Goal: Task Accomplishment & Management: Use online tool/utility

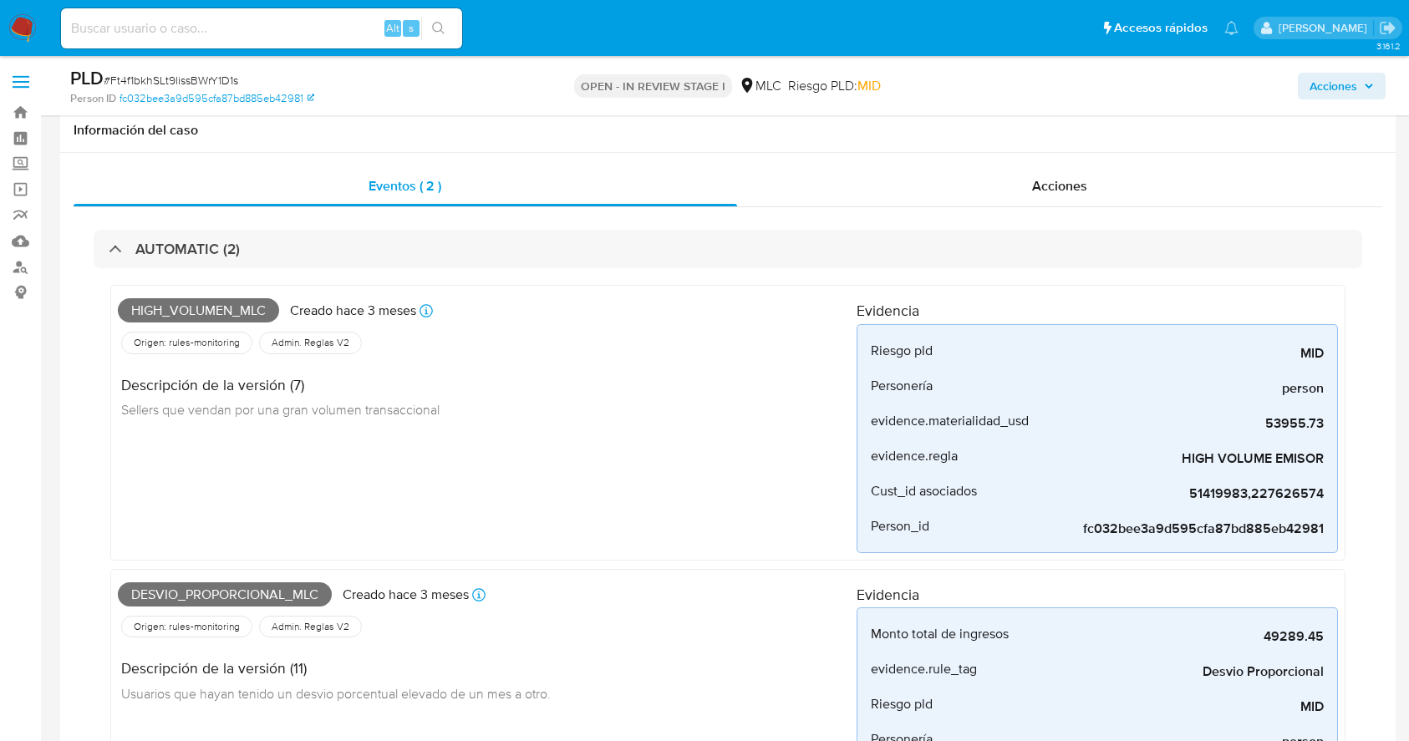
select select "10"
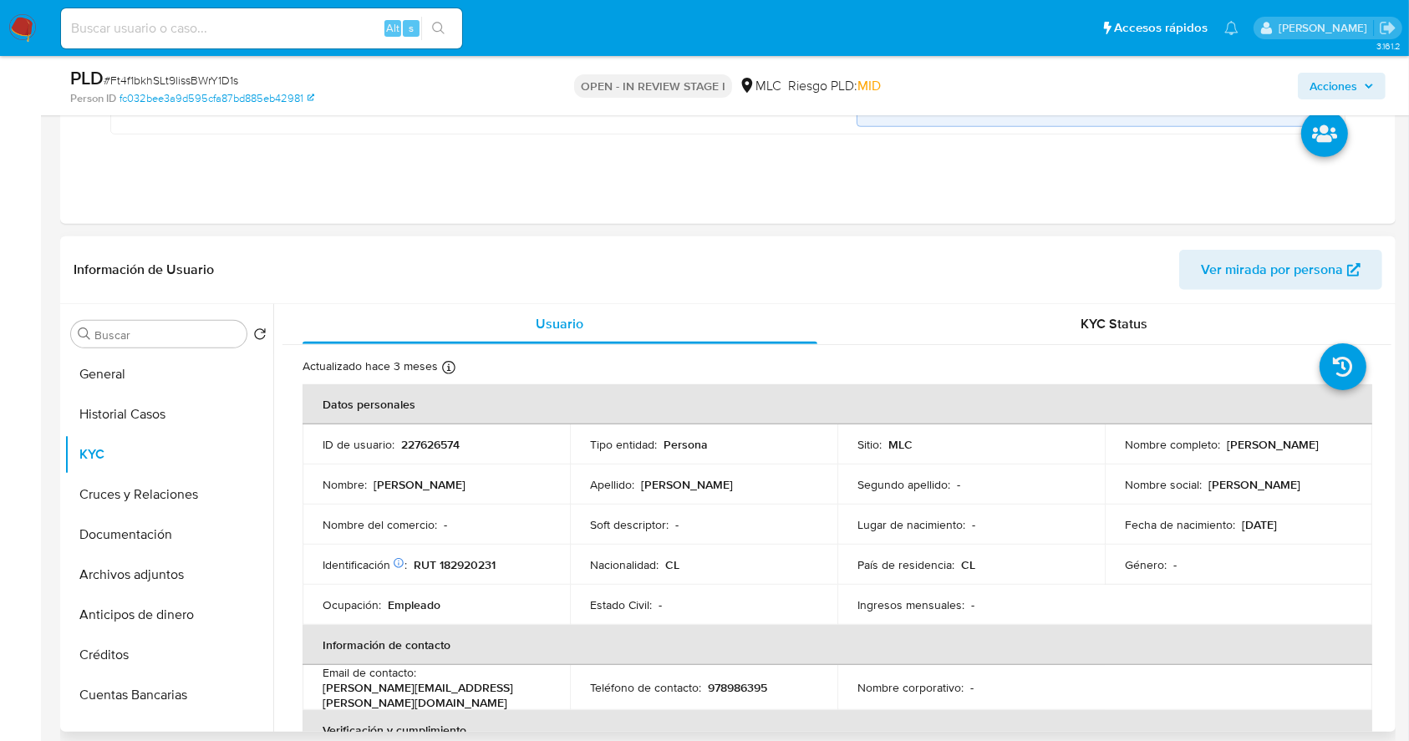
scroll to position [891, 0]
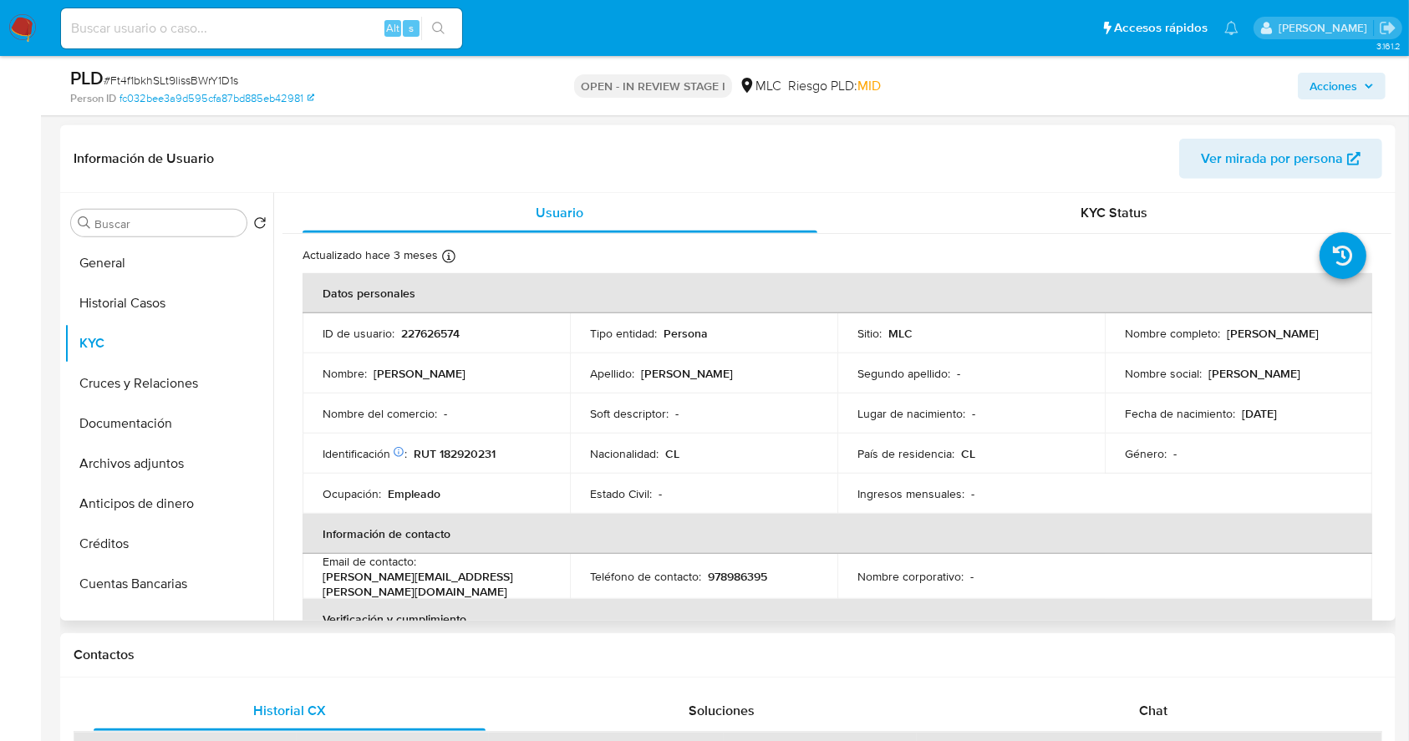
click at [899, 434] on td "País de residencia : CL" at bounding box center [970, 454] width 267 height 40
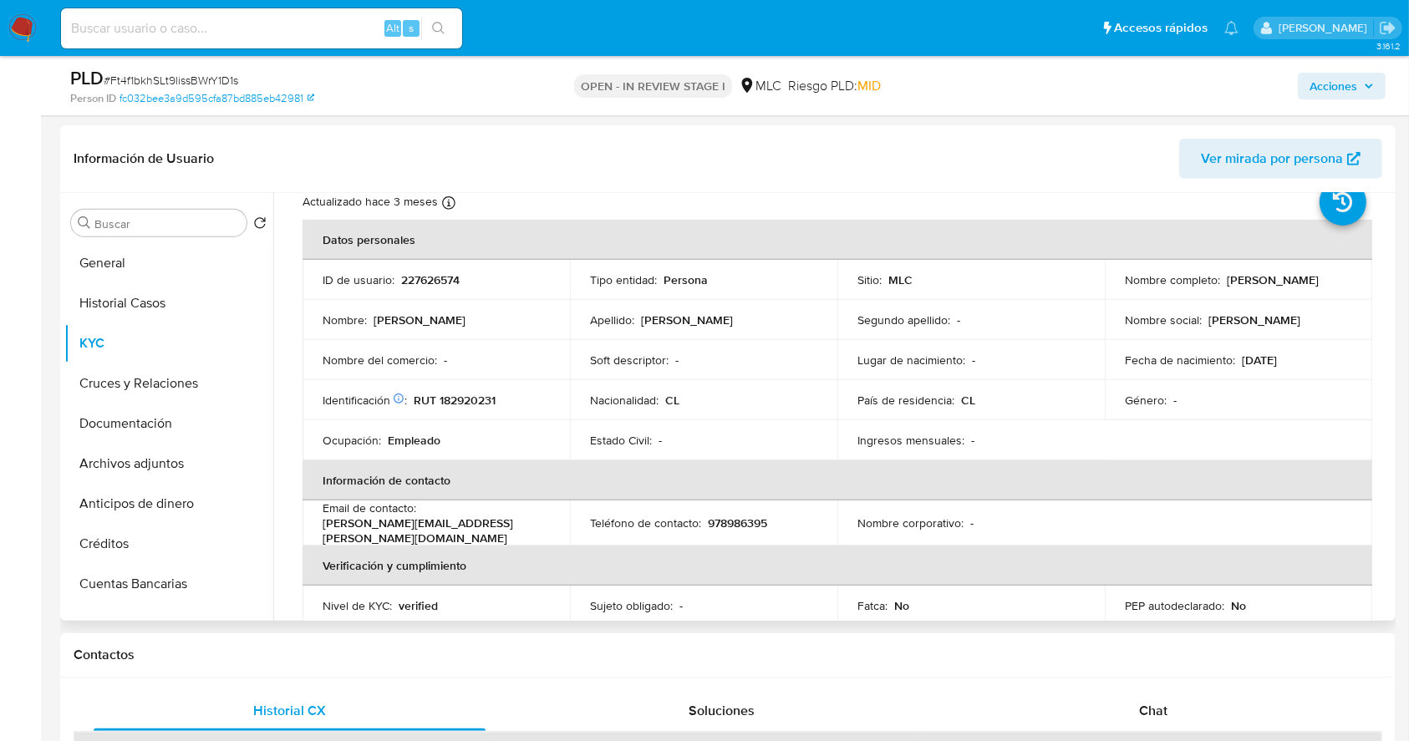
scroll to position [59, 0]
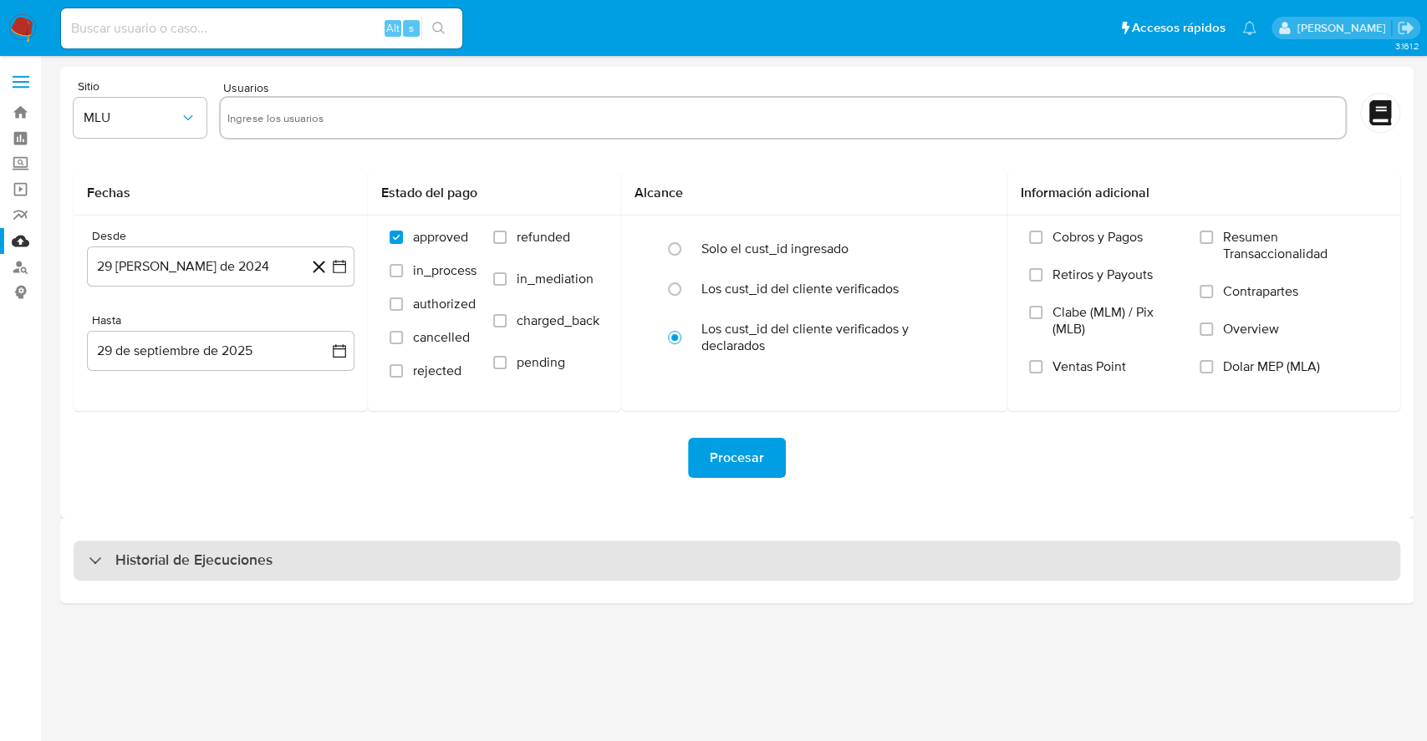
click at [416, 567] on div "Historial de Ejecuciones" at bounding box center [737, 561] width 1326 height 40
select select "10"
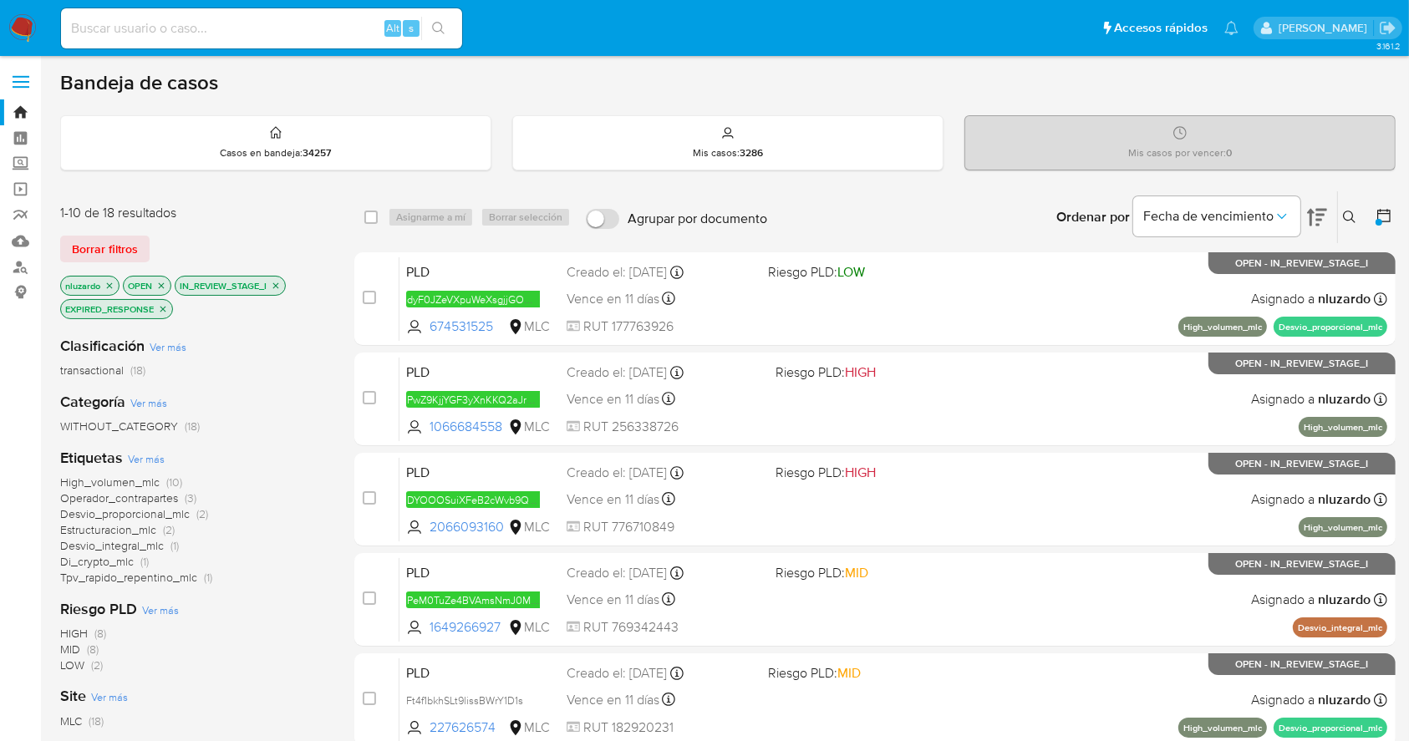
click at [1361, 216] on button at bounding box center [1352, 217] width 28 height 20
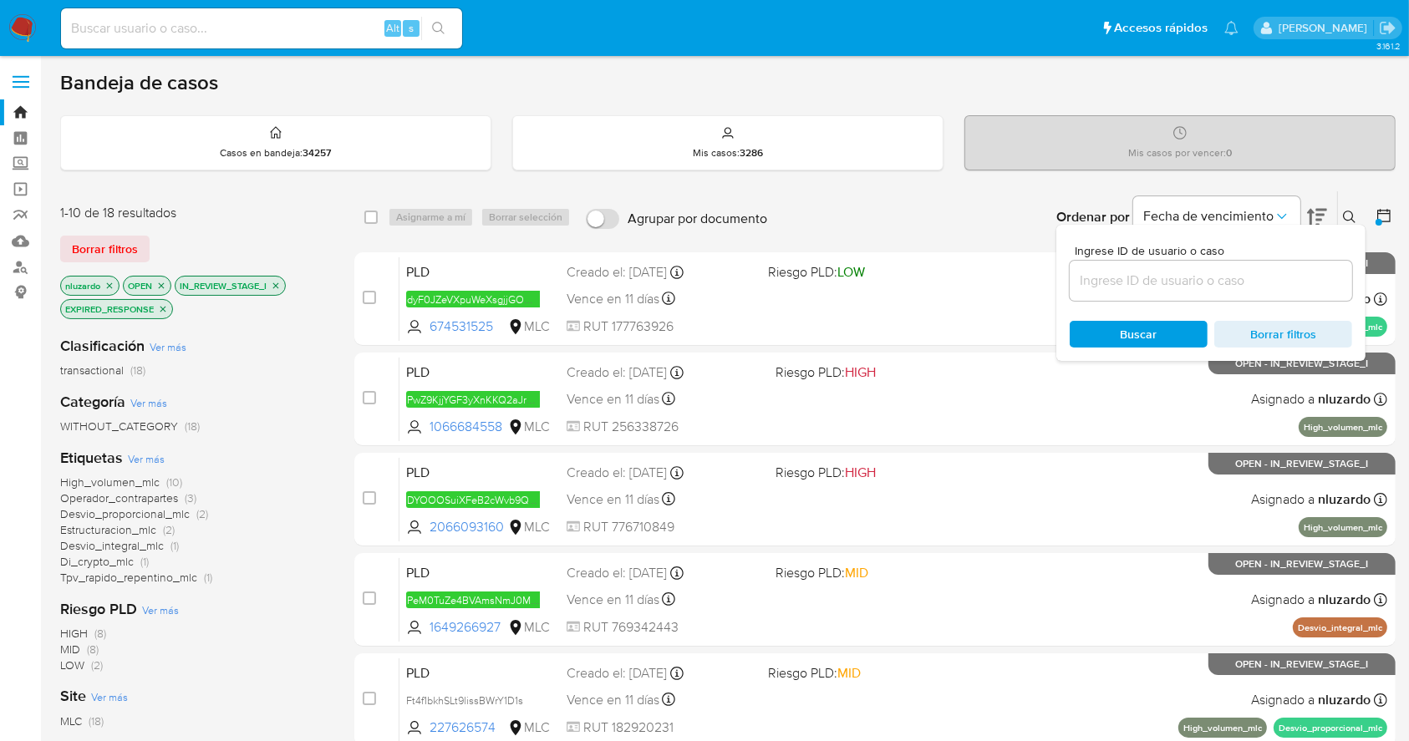
click at [1183, 284] on input at bounding box center [1211, 281] width 282 height 22
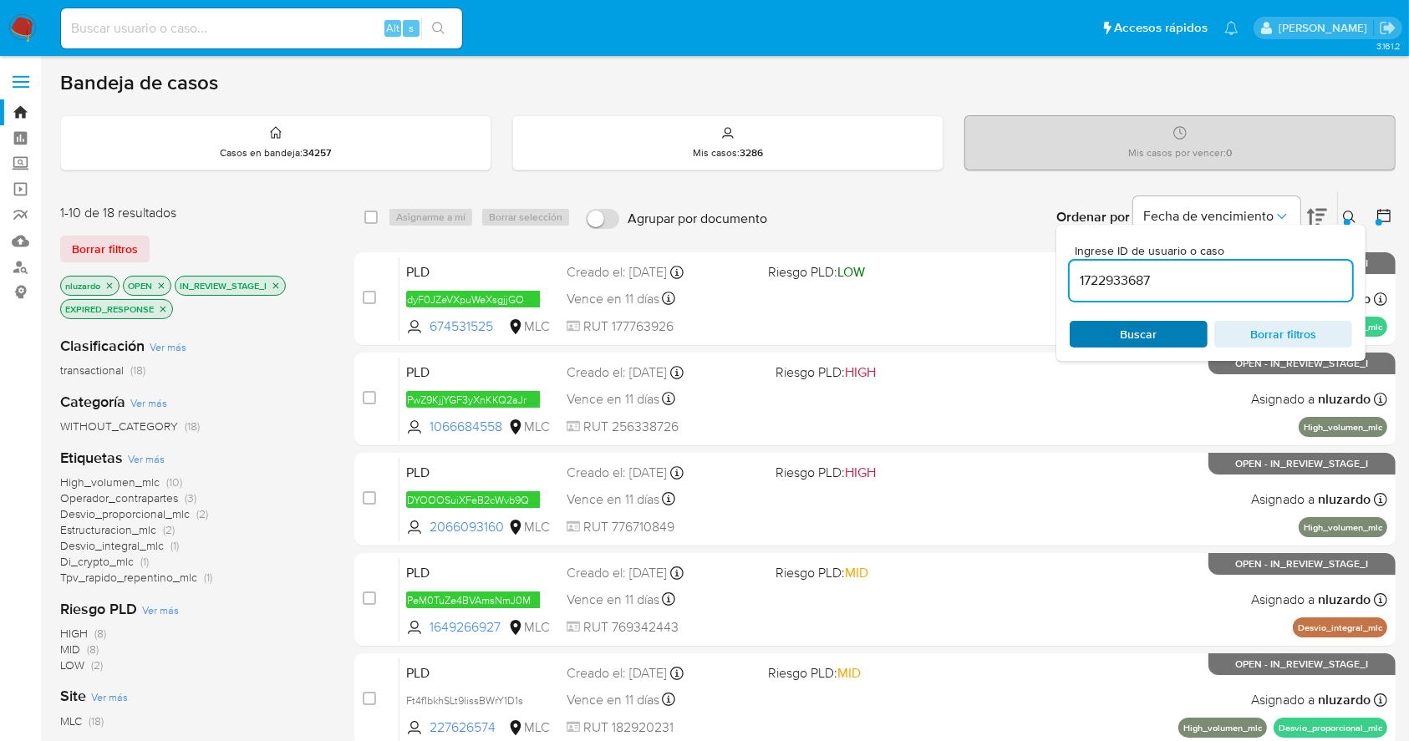
type input "1722933687"
click at [1152, 343] on span "Buscar" at bounding box center [1139, 334] width 37 height 27
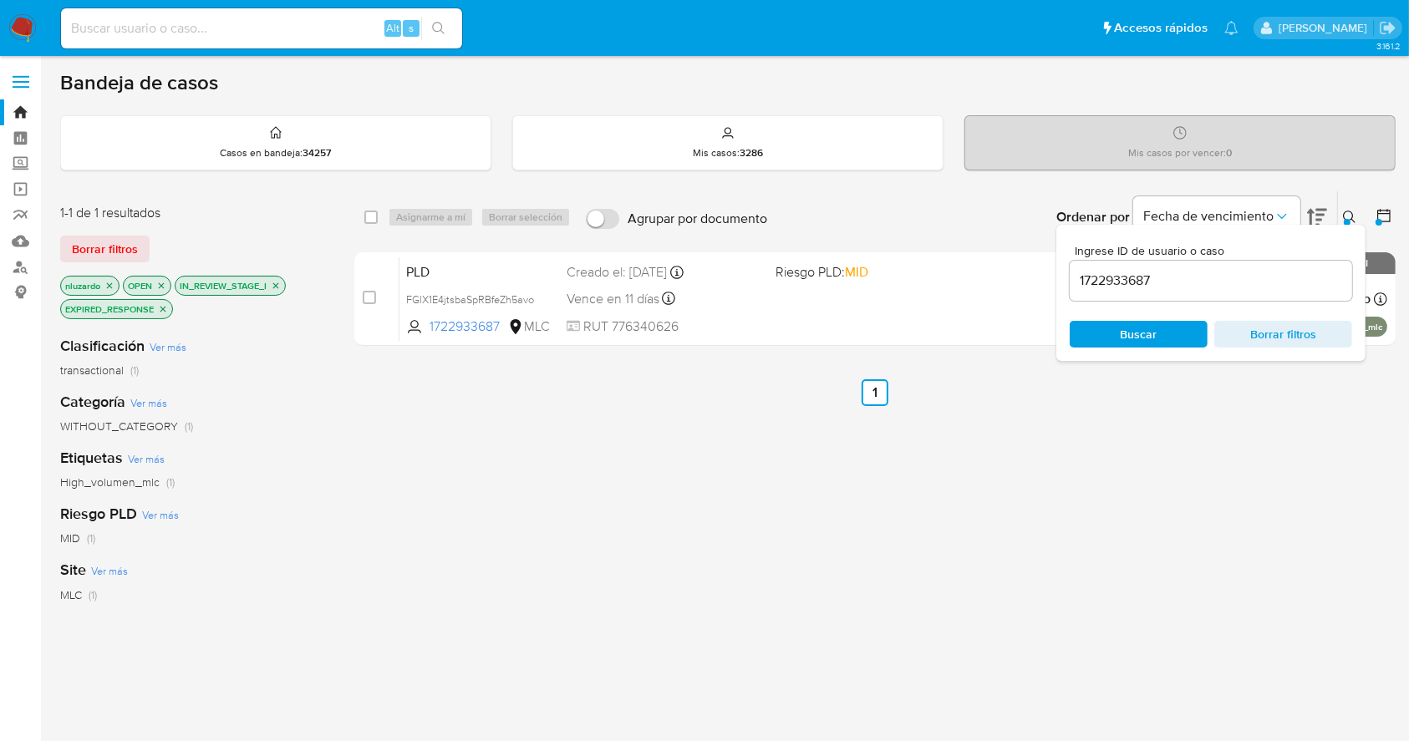
click at [1352, 221] on icon at bounding box center [1349, 217] width 13 height 13
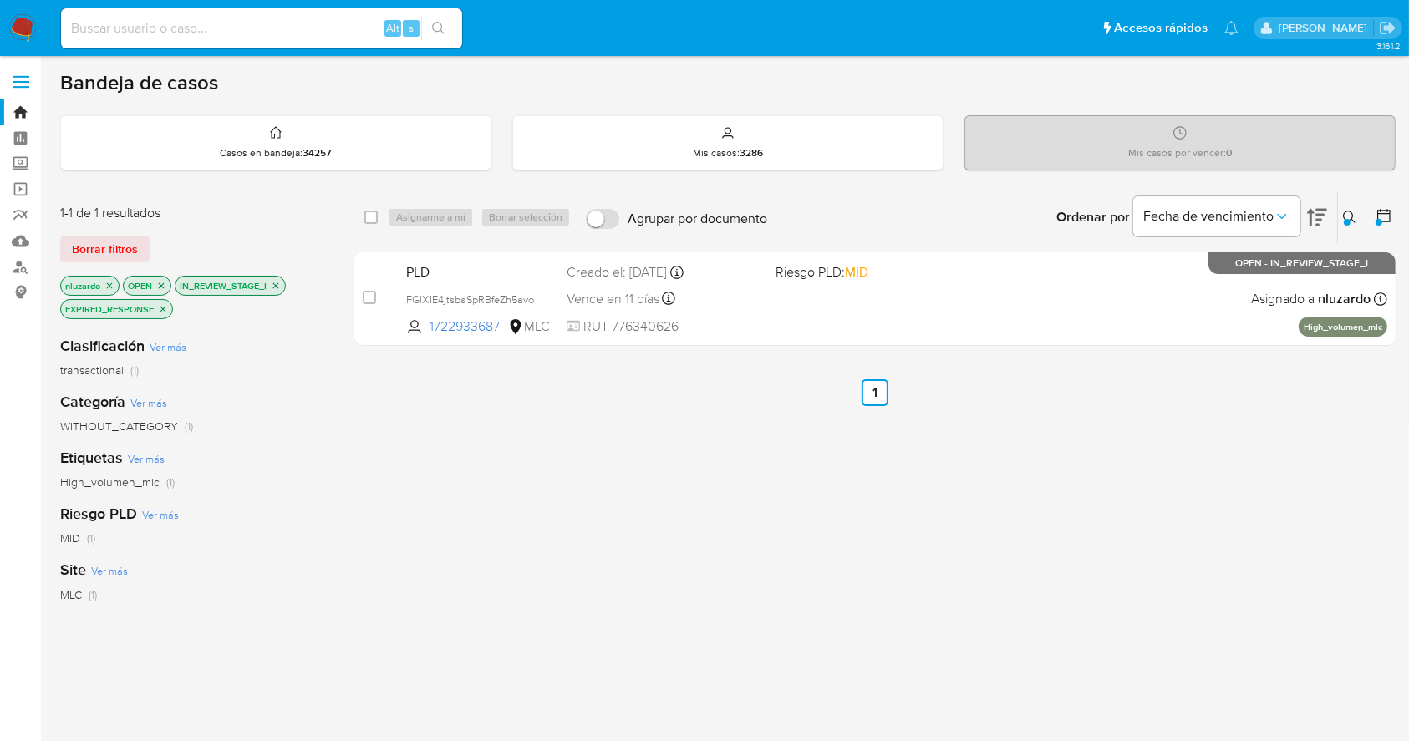
click at [742, 511] on div "select-all-cases-checkbox Asignarme a mí Borrar selección Agrupar por documento…" at bounding box center [874, 581] width 1041 height 781
click at [1338, 207] on button at bounding box center [1352, 217] width 28 height 20
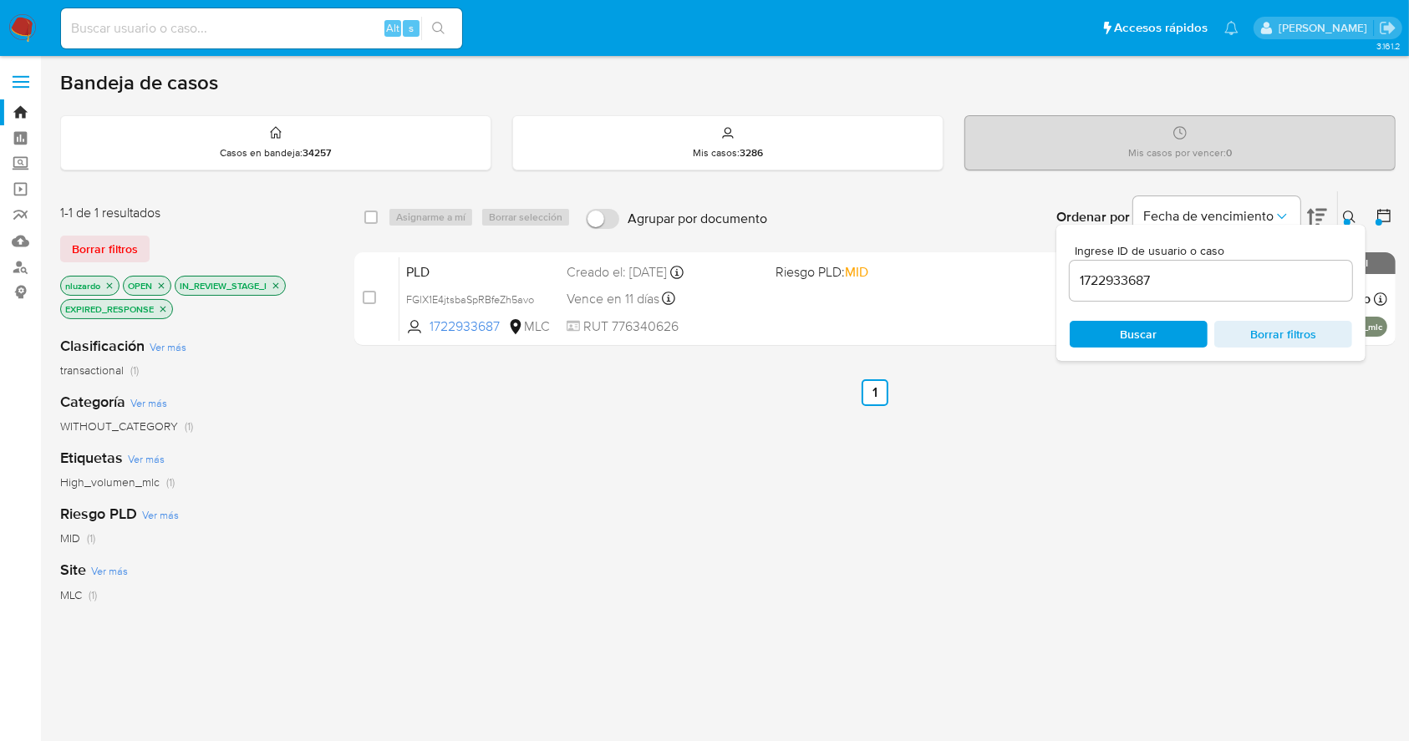
click at [1344, 213] on icon at bounding box center [1349, 217] width 13 height 13
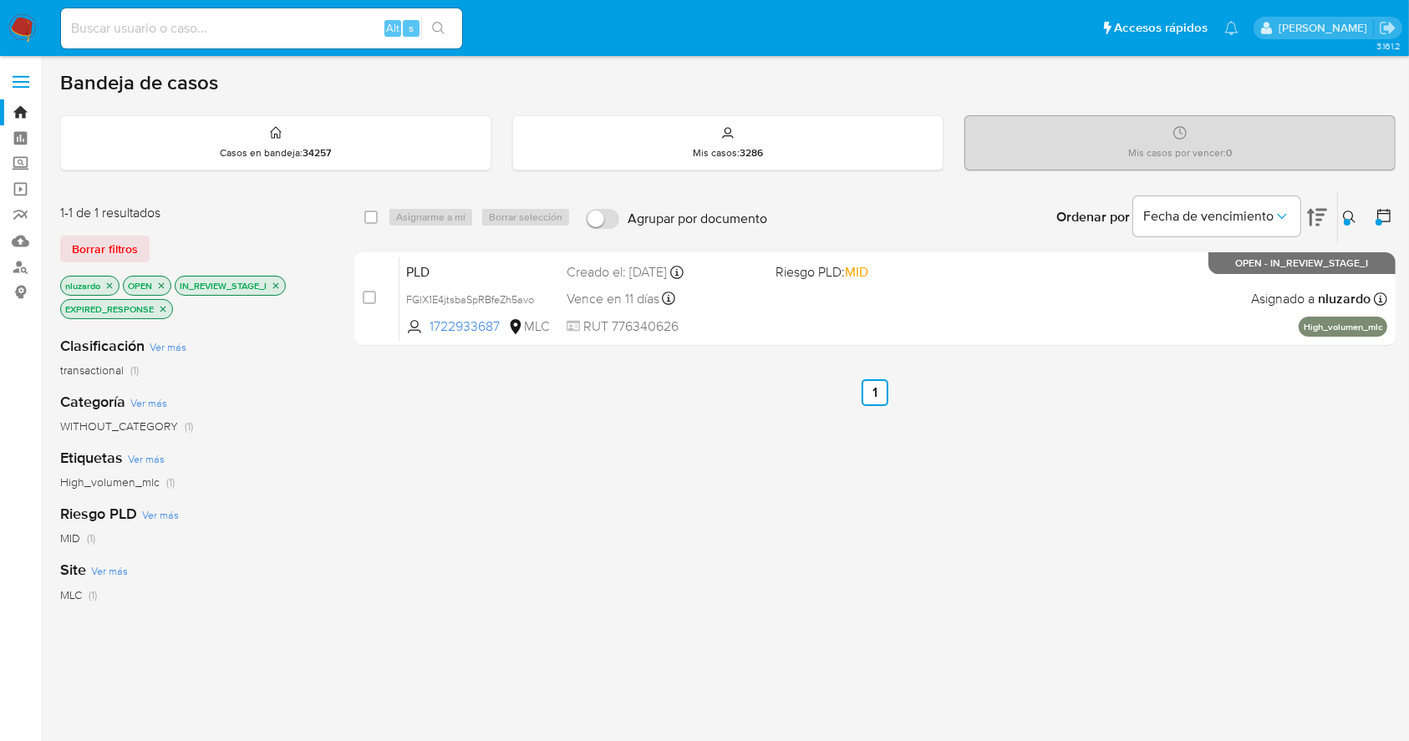
click at [1350, 211] on icon at bounding box center [1349, 217] width 13 height 13
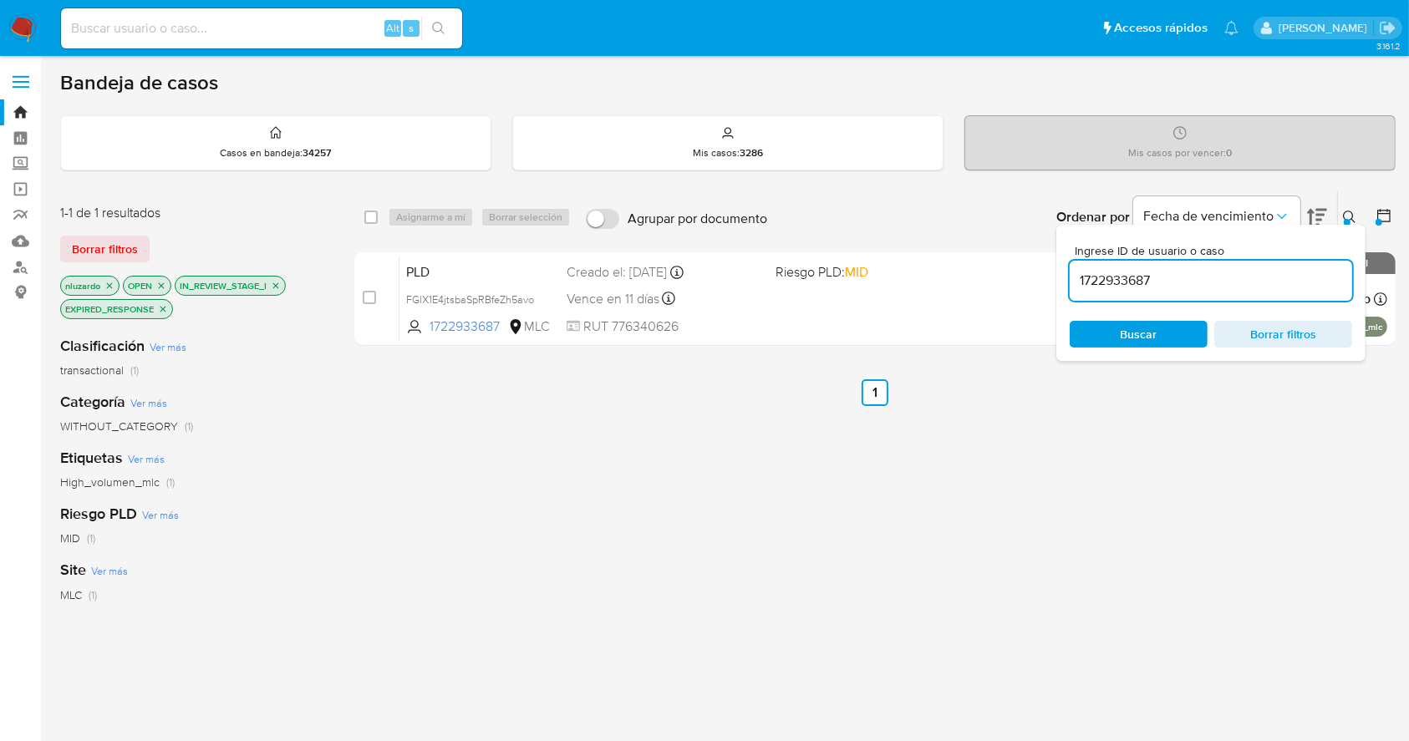
click at [1210, 280] on input "1722933687" at bounding box center [1211, 281] width 282 height 22
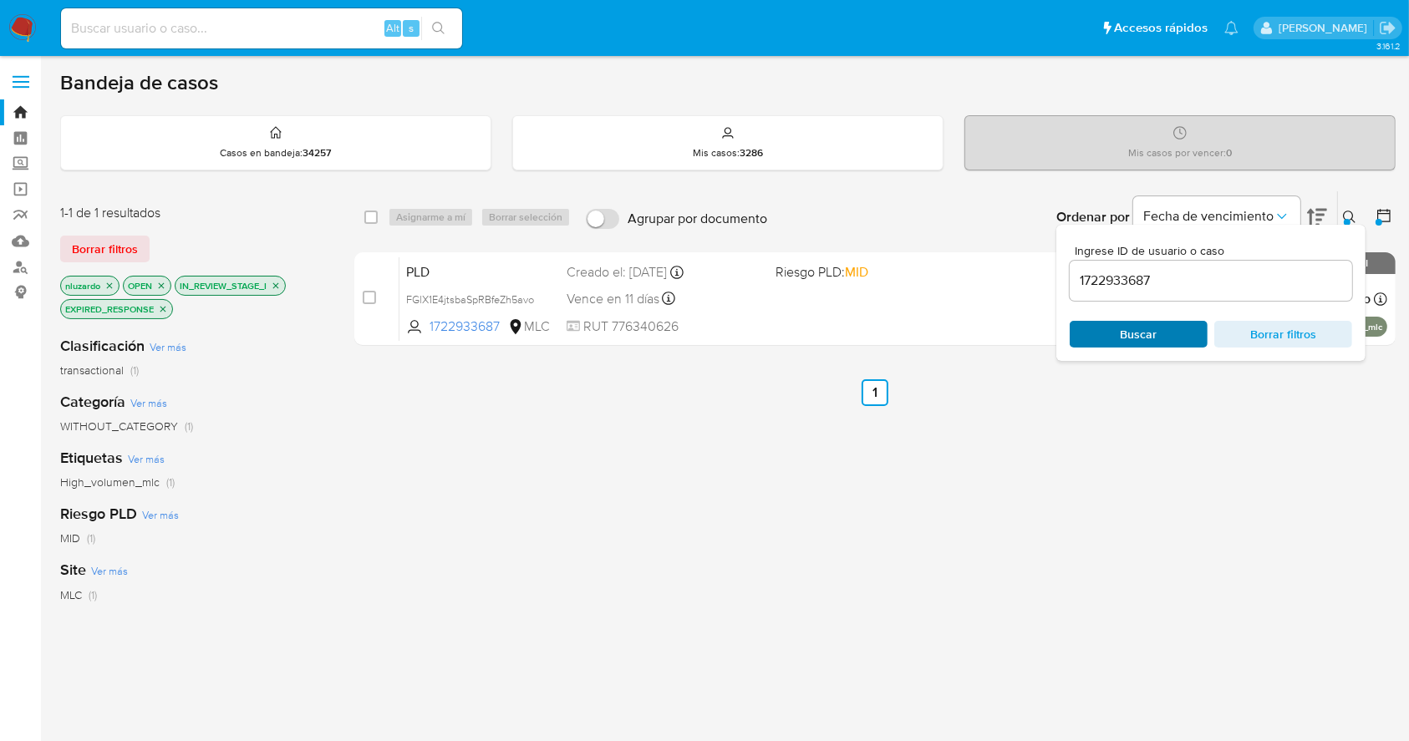
click at [1156, 332] on span "Buscar" at bounding box center [1139, 334] width 37 height 27
click at [851, 535] on div "select-all-cases-checkbox Asignarme a mí Borrar selección Agrupar por documento…" at bounding box center [874, 581] width 1041 height 781
drag, startPoint x: 1245, startPoint y: 467, endPoint x: 1364, endPoint y: 279, distance: 222.4
click at [1248, 462] on div "select-all-cases-checkbox Asignarme a mí Borrar selección Agrupar por documento…" at bounding box center [874, 581] width 1041 height 781
click at [1353, 207] on button at bounding box center [1352, 217] width 28 height 20
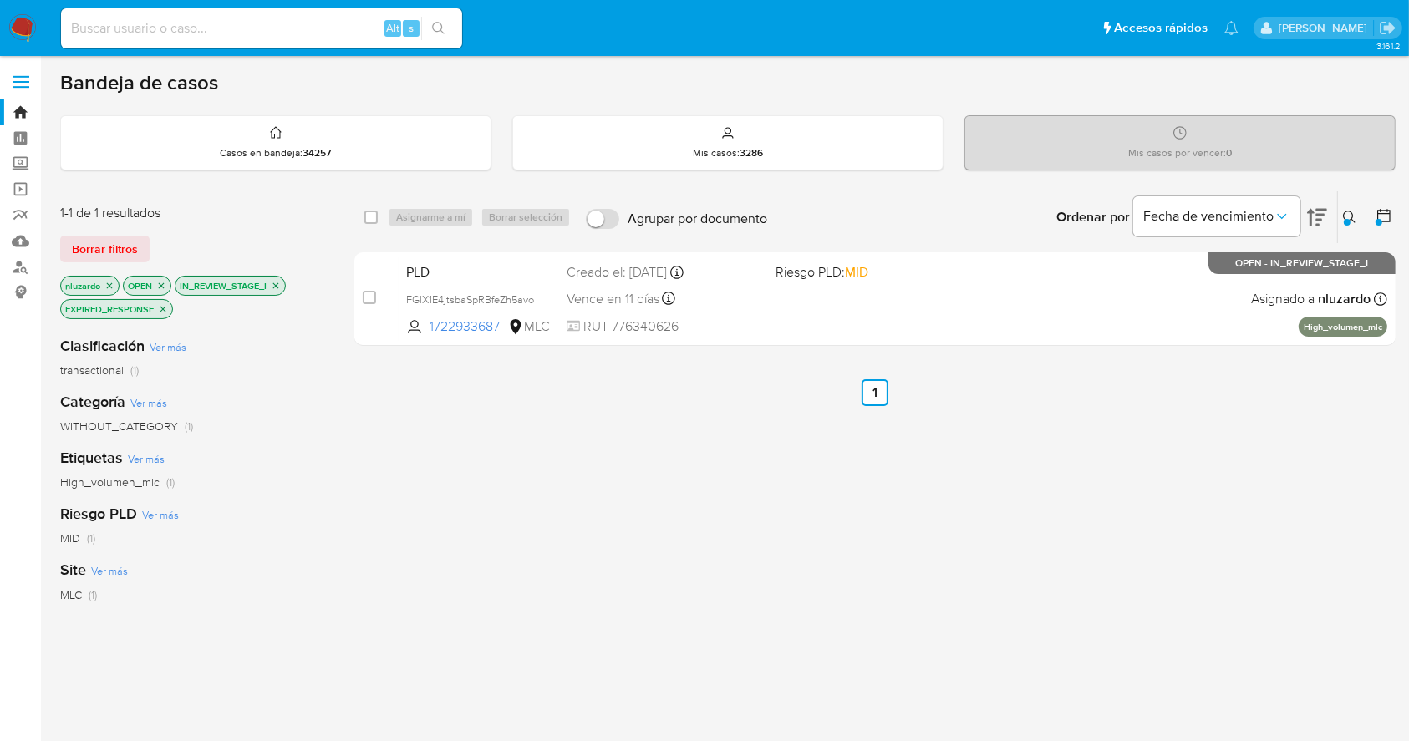
click at [1188, 498] on div "select-all-cases-checkbox Asignarme a mí Borrar selección Agrupar por documento…" at bounding box center [874, 581] width 1041 height 781
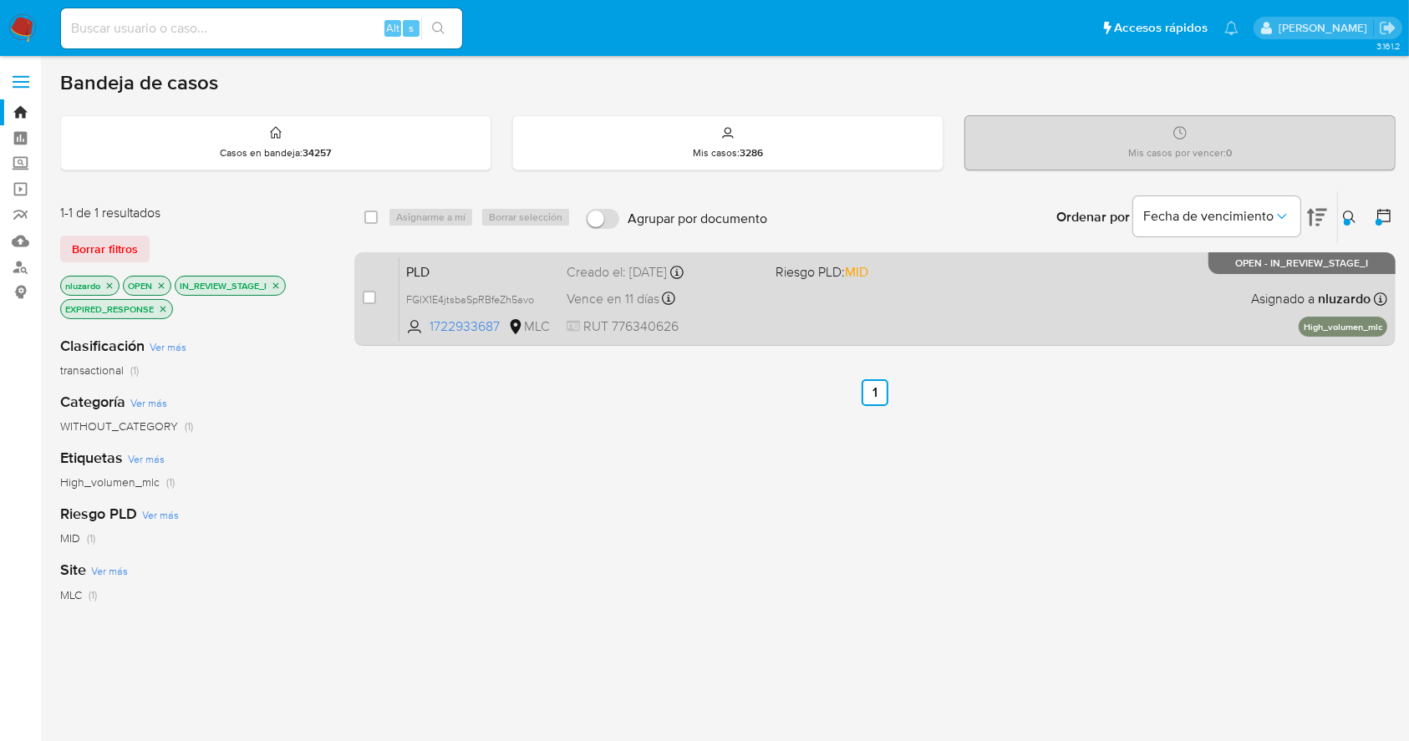
click at [1137, 312] on div "PLD FGlX1E4jtsbaSpRBfeZh5avo 1722933687 MLC Riesgo PLD: MID Creado el: 12/07/20…" at bounding box center [893, 299] width 988 height 84
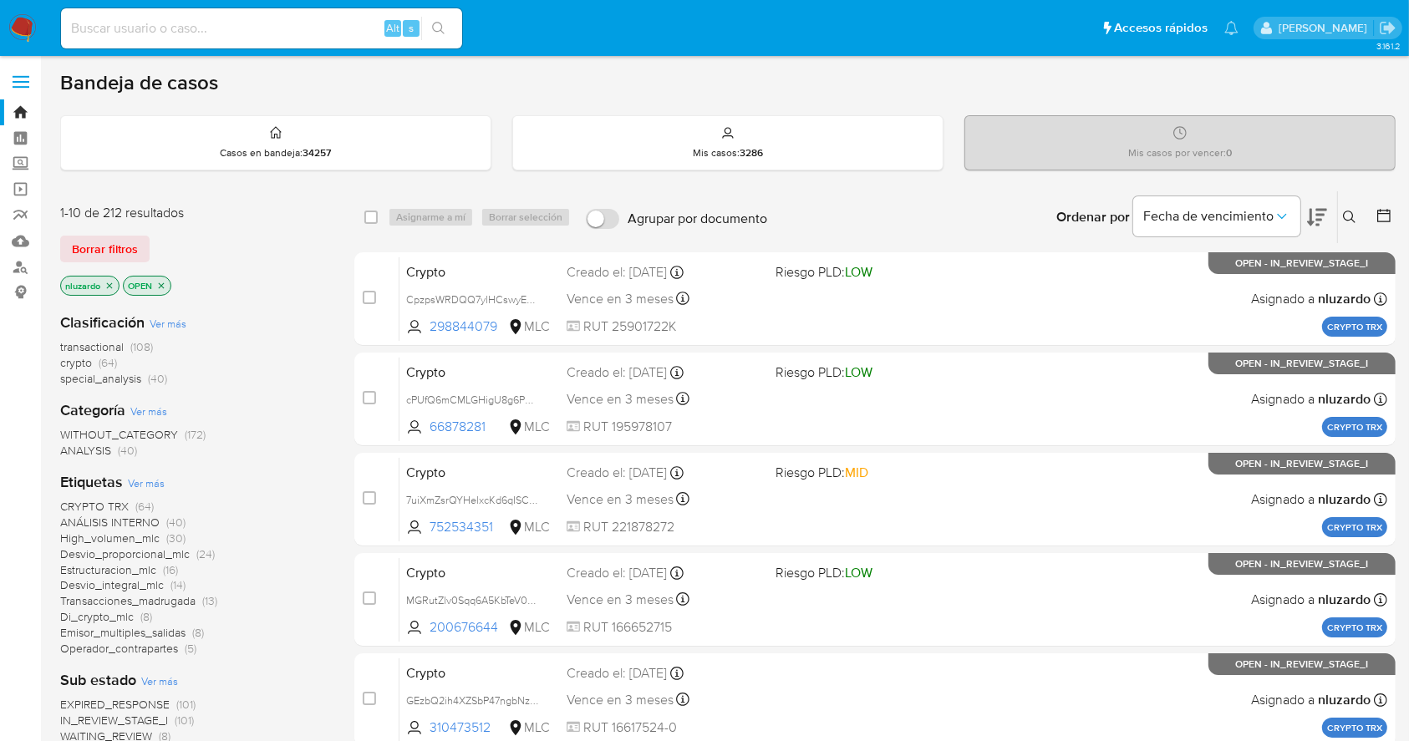
click at [1391, 213] on icon at bounding box center [1384, 215] width 17 height 17
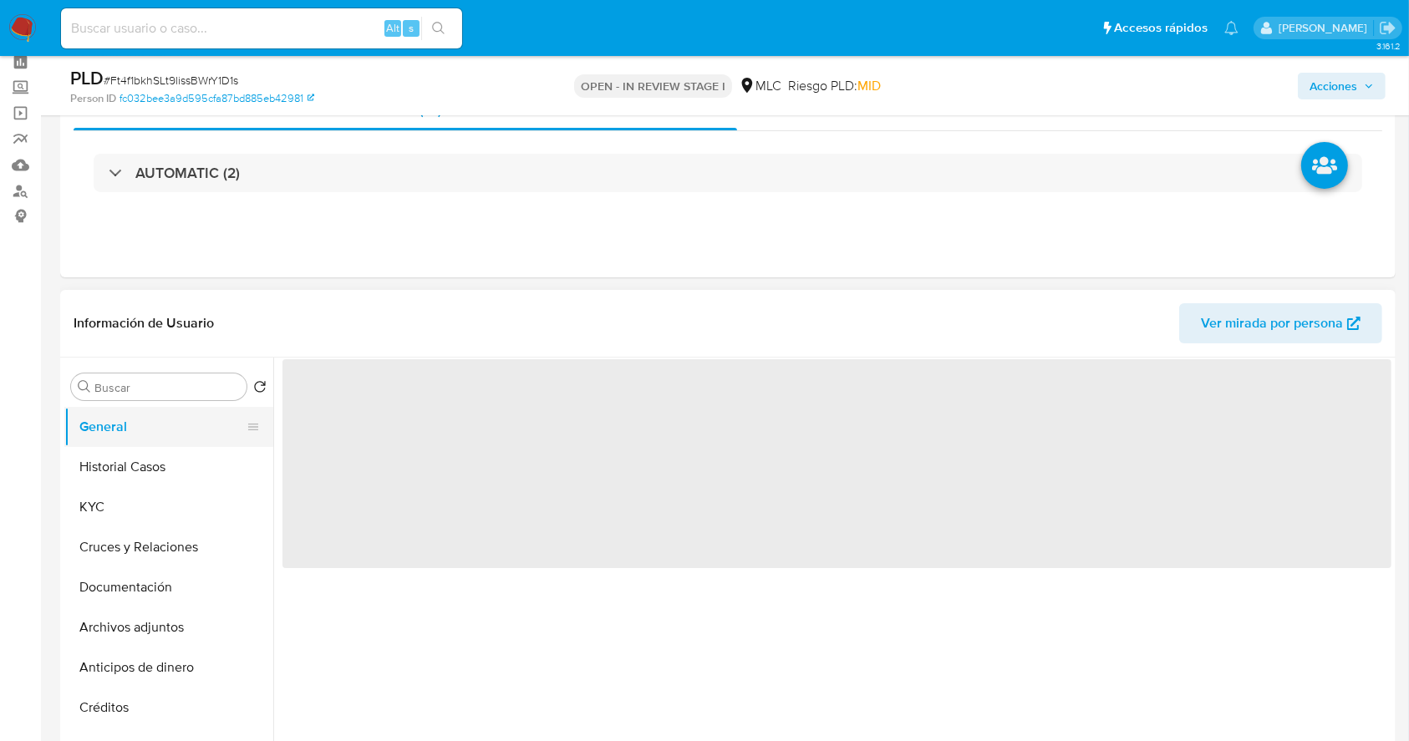
scroll to position [111, 0]
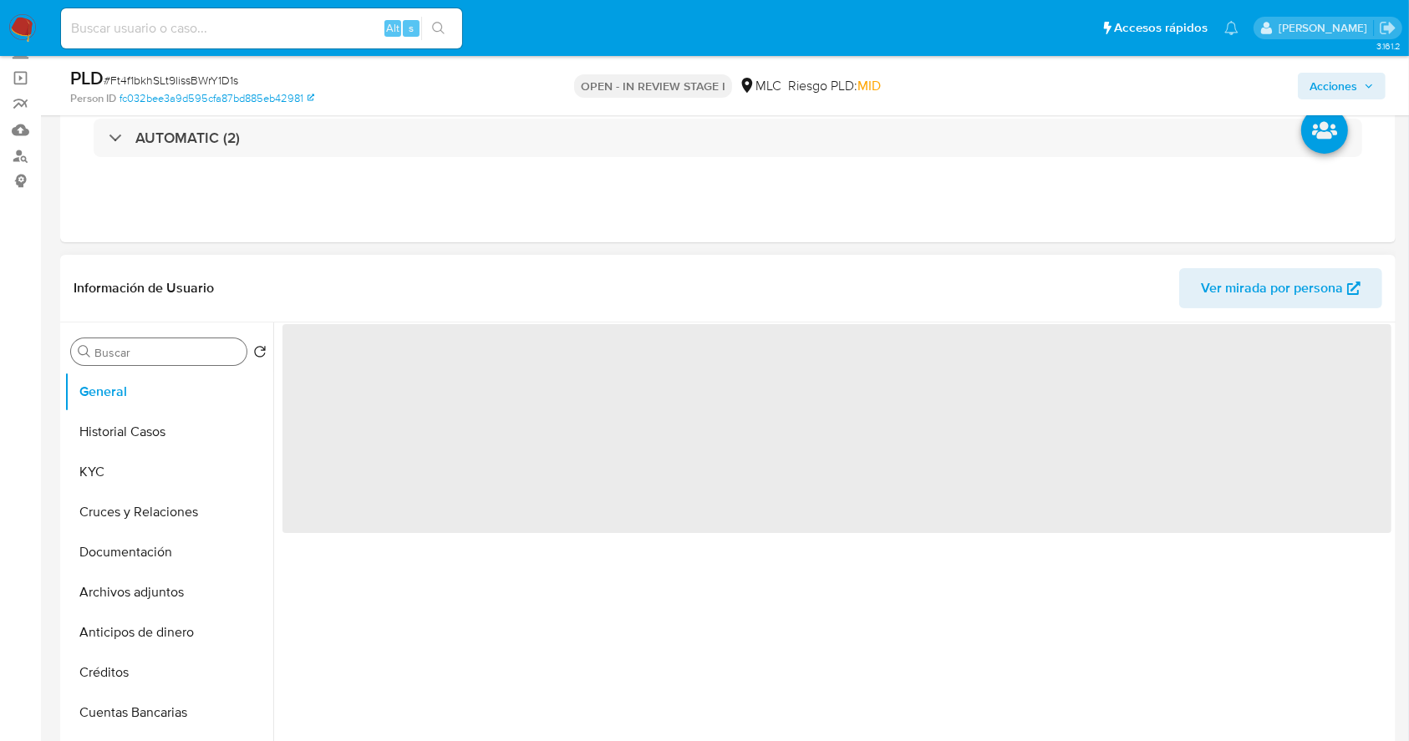
click at [130, 356] on input "Buscar" at bounding box center [166, 352] width 145 height 15
select select "10"
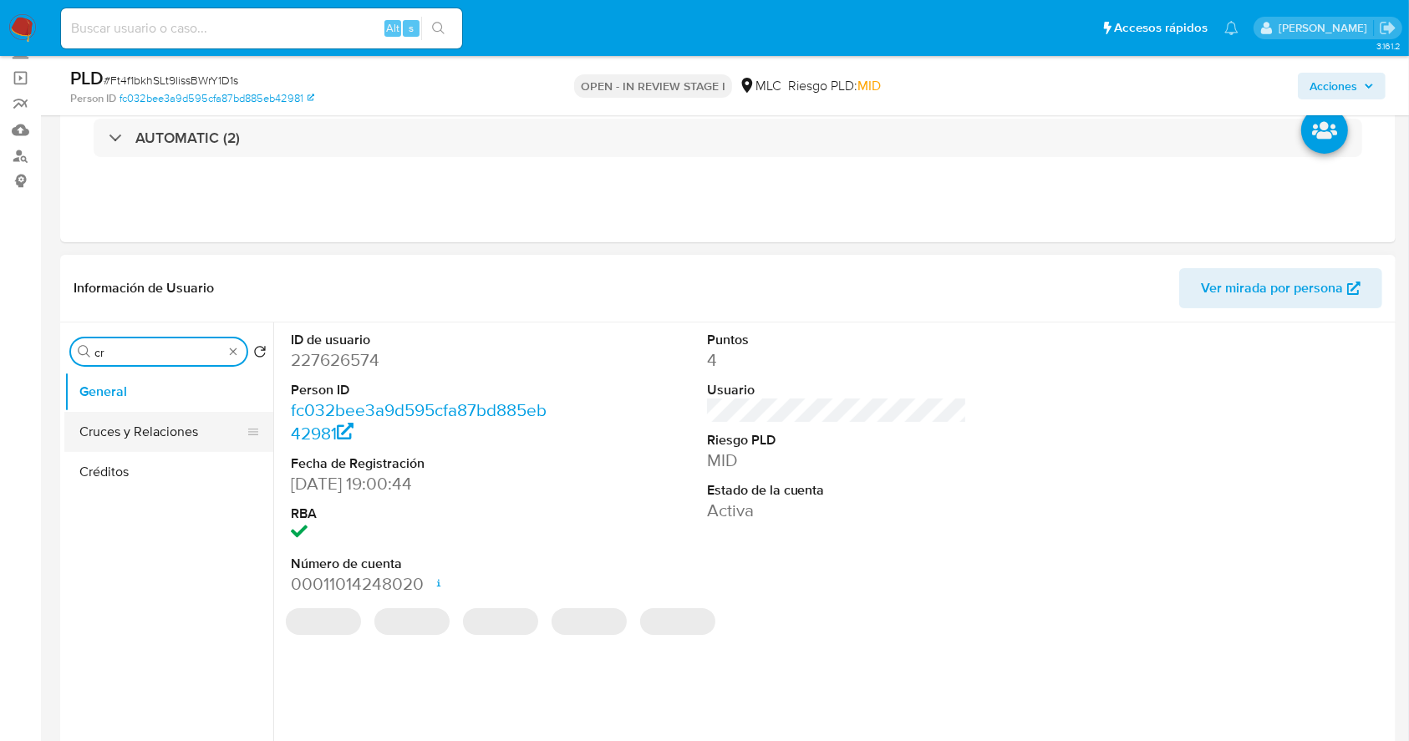
type input "cr"
click at [142, 425] on button "Cruces y Relaciones" at bounding box center [162, 432] width 196 height 40
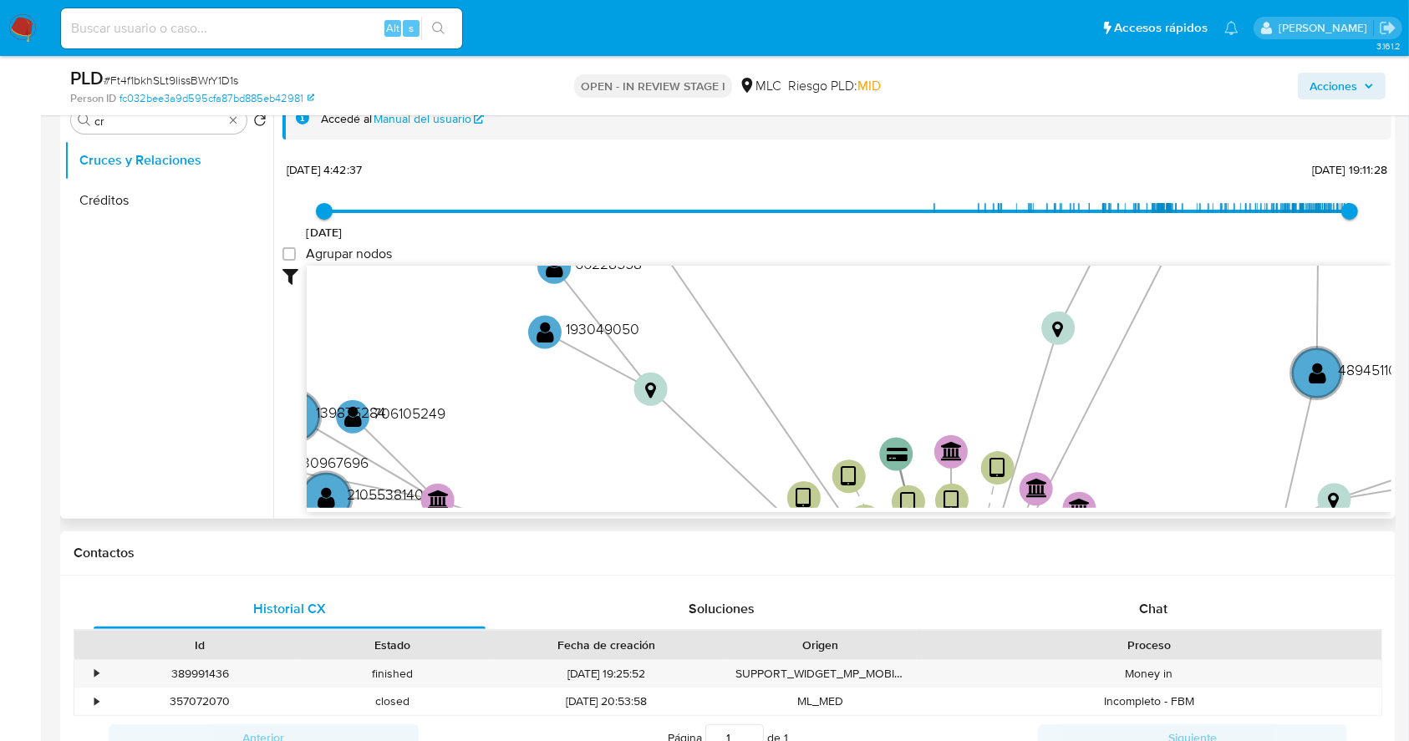
scroll to position [445, 0]
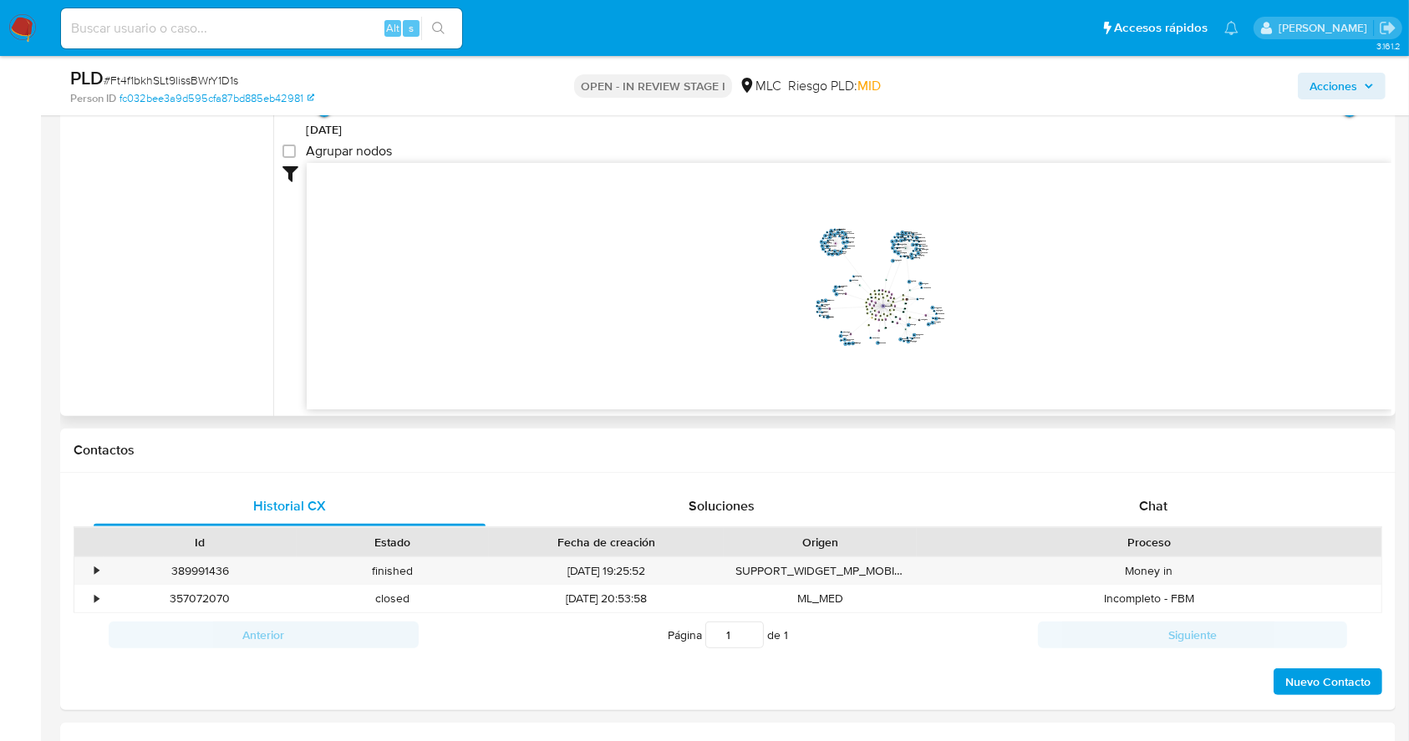
drag, startPoint x: 941, startPoint y: 294, endPoint x: 875, endPoint y: 278, distance: 67.9
click at [875, 278] on icon "device-64e426b684be47a3a98a9051  user-227626574  227626574 device-683cd7f7c49…" at bounding box center [849, 284] width 1085 height 242
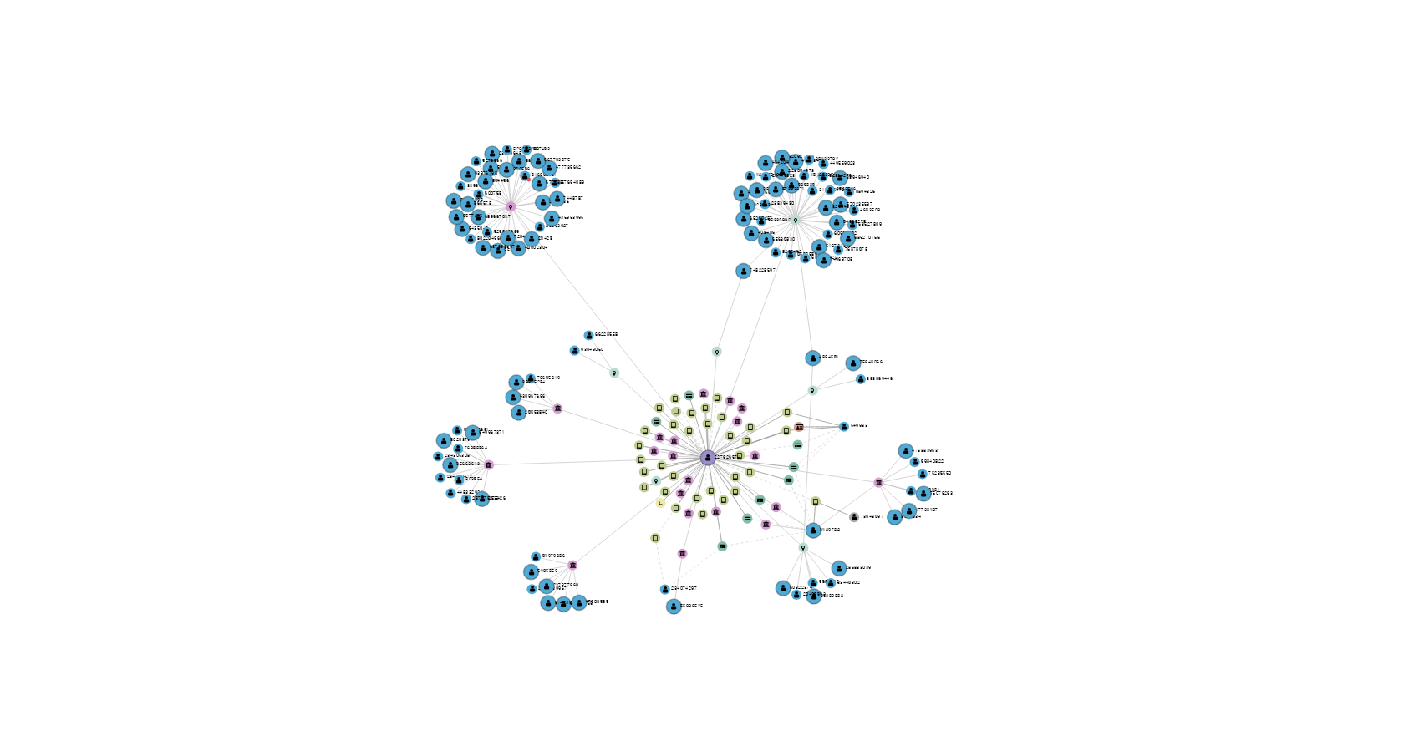
drag, startPoint x: 935, startPoint y: 277, endPoint x: 1035, endPoint y: 290, distance: 101.1
click at [1035, 294] on icon "device-64e426b684be47a3a98a9051  user-227626574  227626574 device-683cd7f7c49…" at bounding box center [849, 284] width 1085 height 242
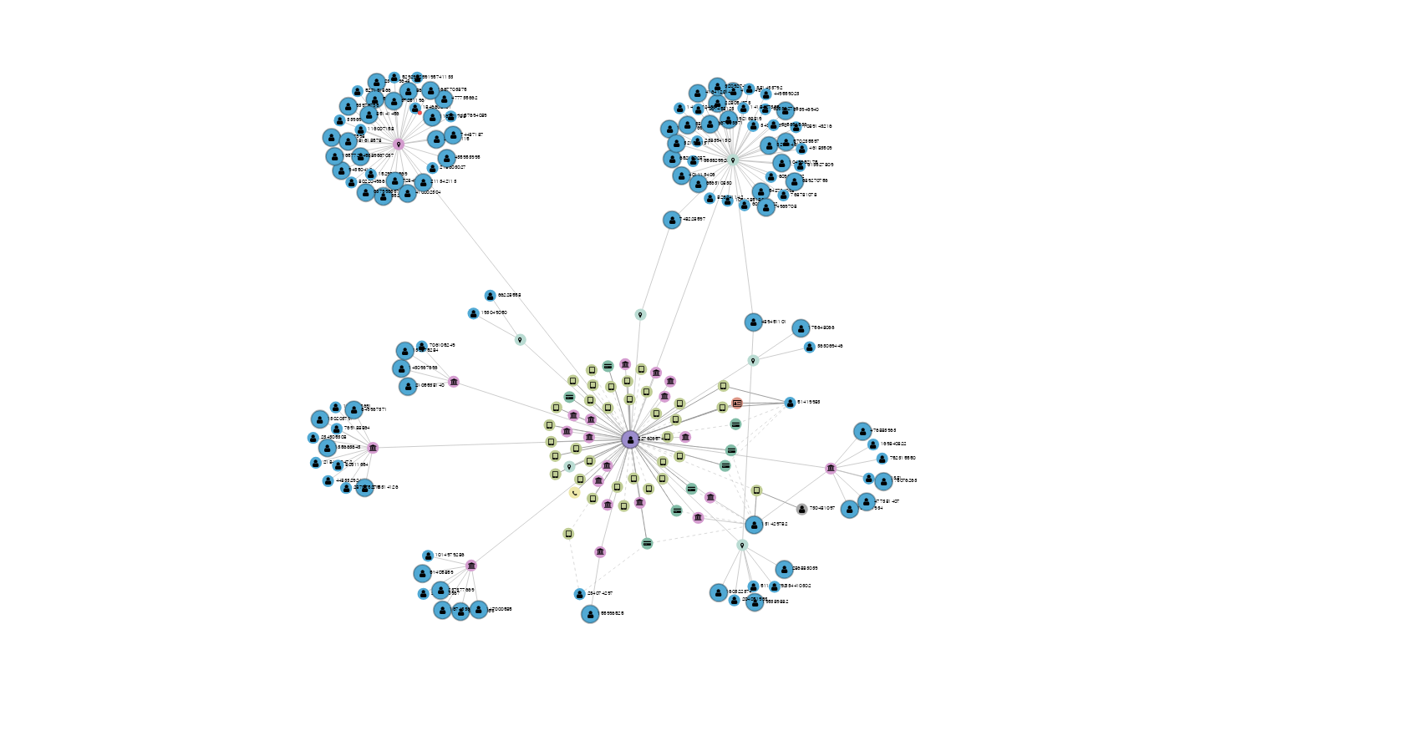
drag, startPoint x: 1037, startPoint y: 285, endPoint x: 1024, endPoint y: 266, distance: 23.4
click at [1023, 266] on icon "device-64e426b684be47a3a98a9051  user-227626574  227626574 device-683cd7f7c49…" at bounding box center [849, 284] width 1085 height 242
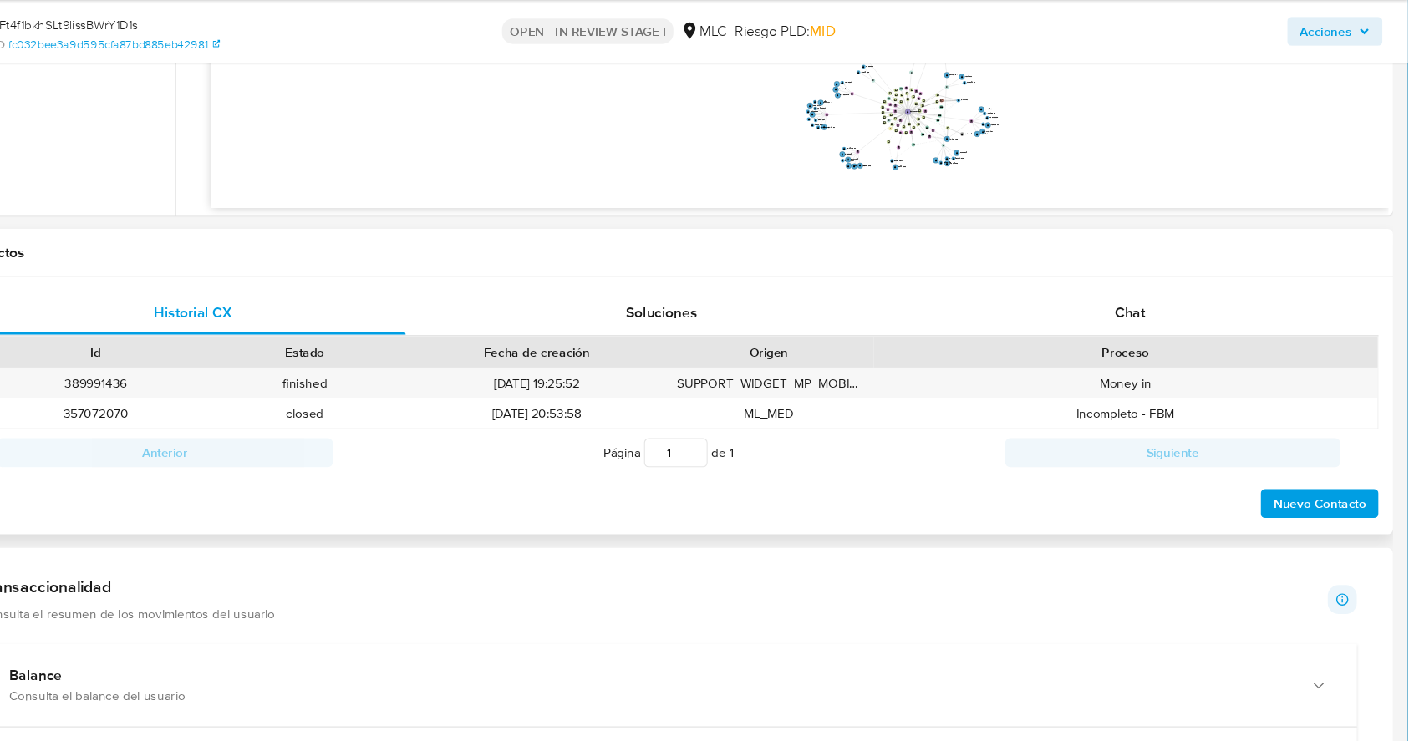
scroll to position [606, 0]
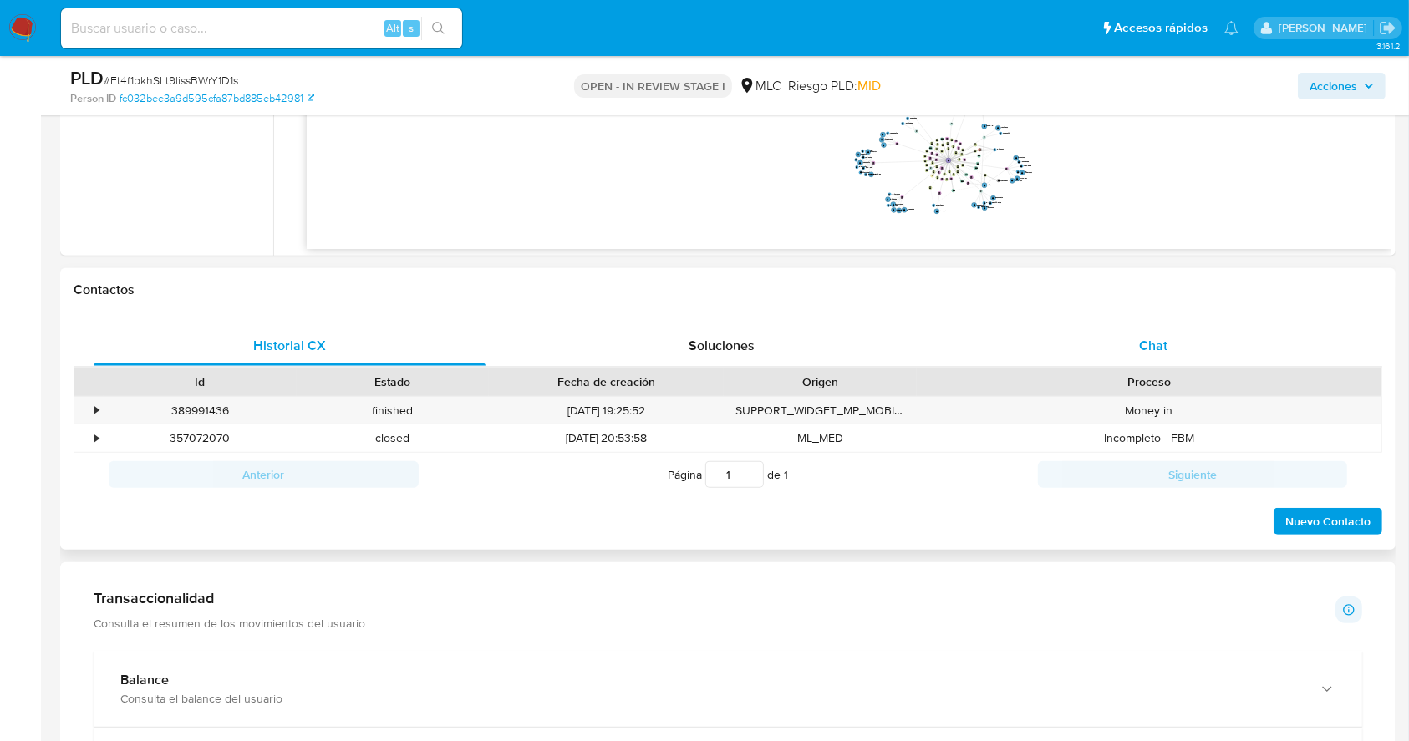
click at [1152, 359] on div "Chat" at bounding box center [1154, 346] width 392 height 40
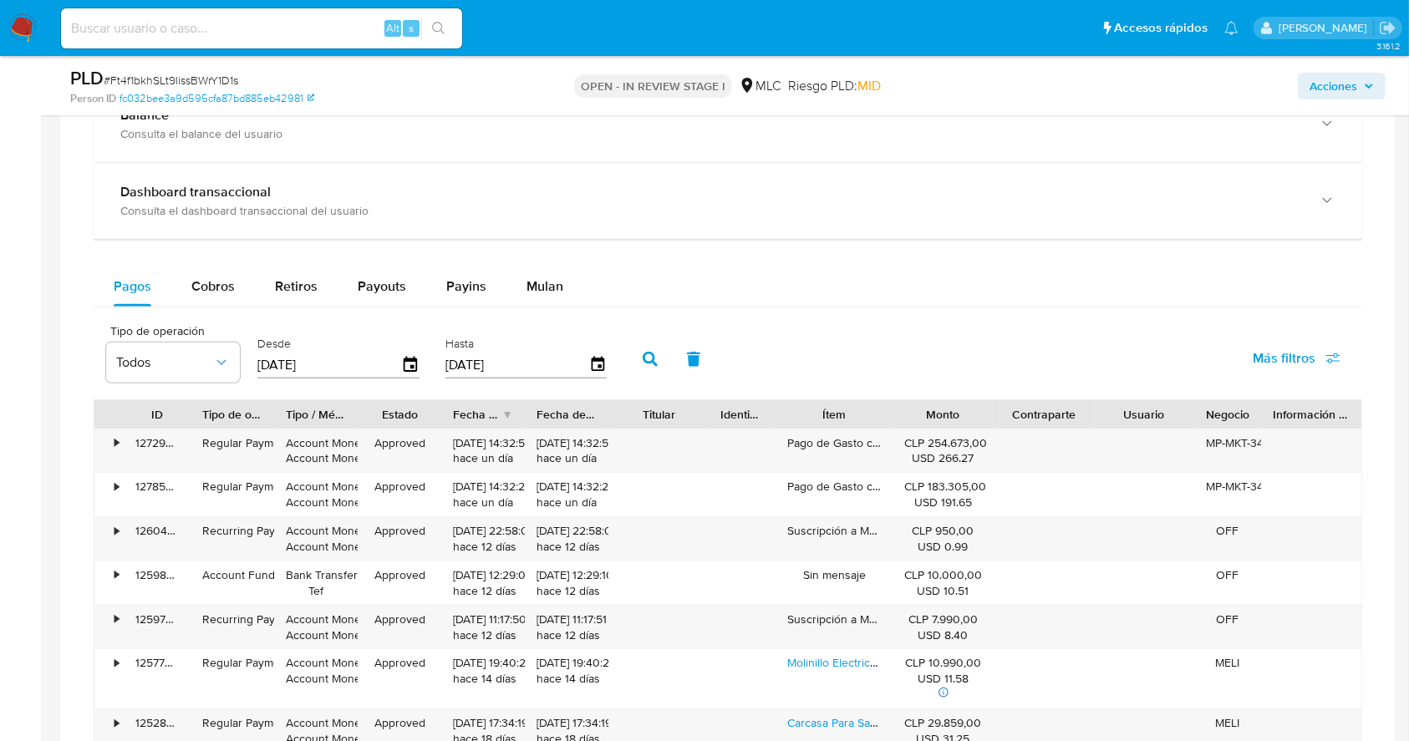
scroll to position [160, 0]
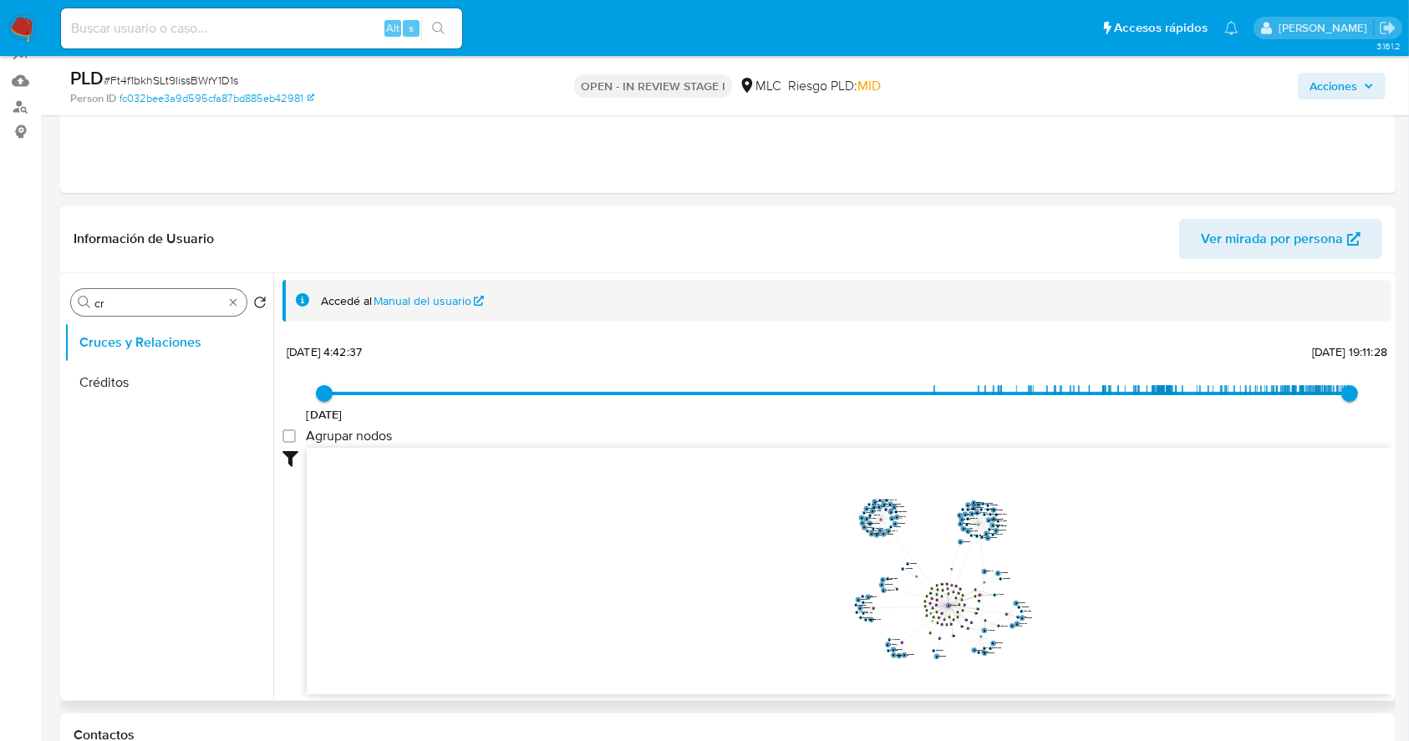
click at [113, 299] on input "cr" at bounding box center [158, 303] width 129 height 15
type input "DOC"
click at [89, 387] on button "Documentación" at bounding box center [162, 383] width 196 height 40
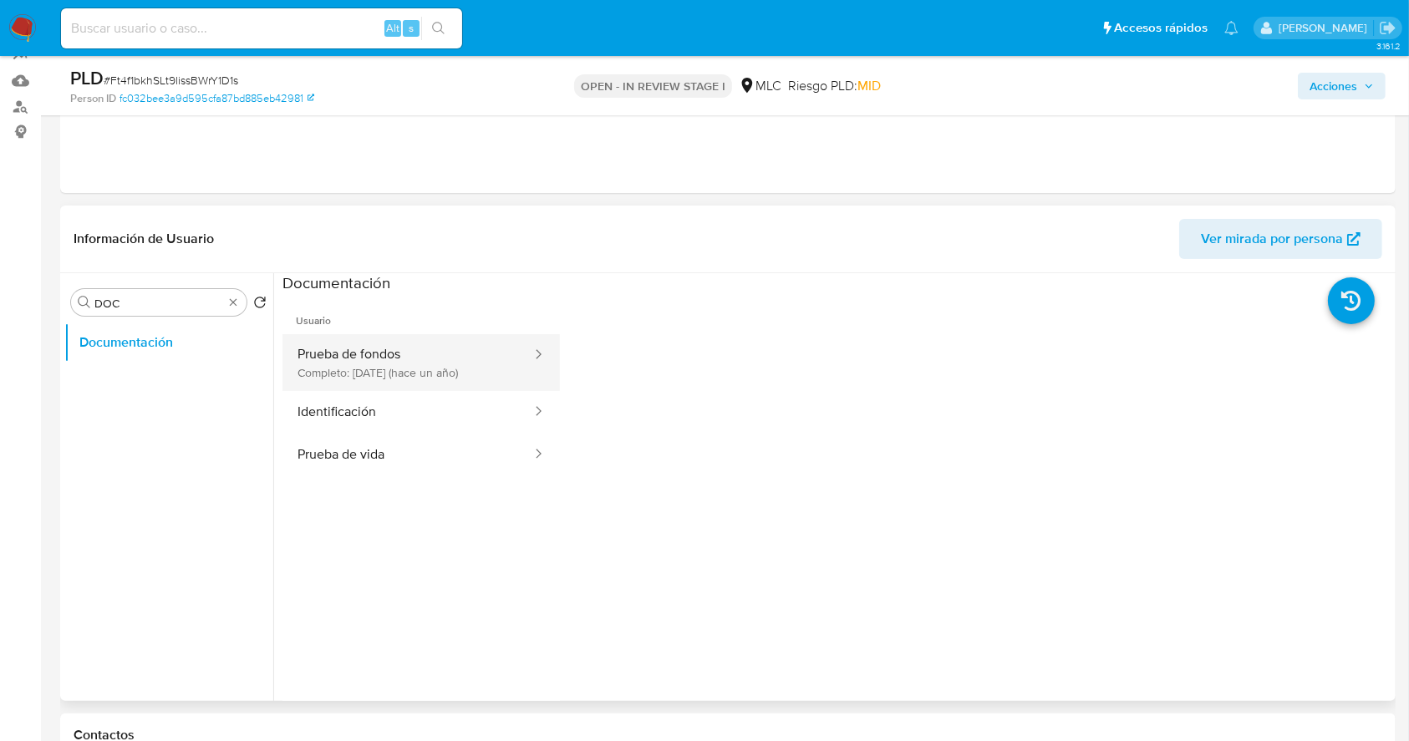
click at [478, 349] on button "Prueba de fondos Completo: 25/06/2024 (hace un año)" at bounding box center [407, 362] width 251 height 57
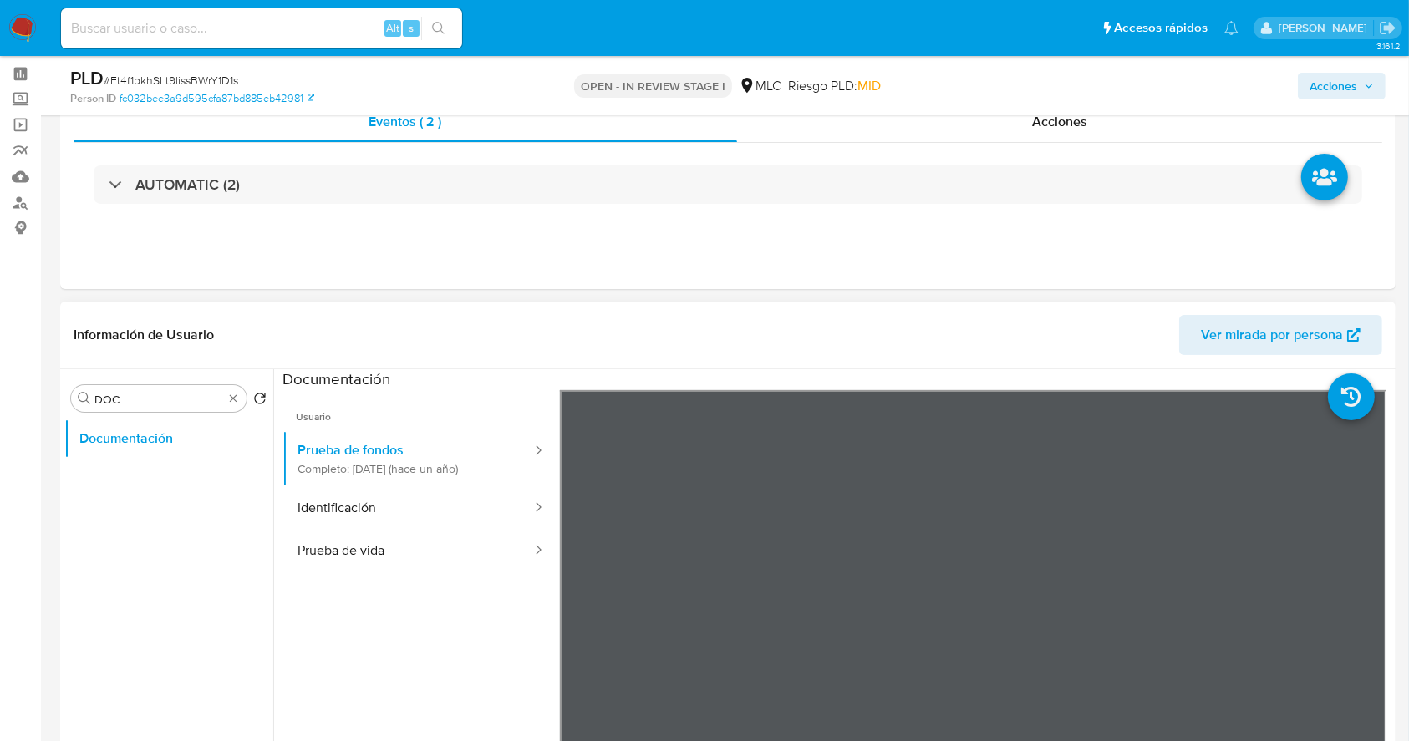
scroll to position [111, 0]
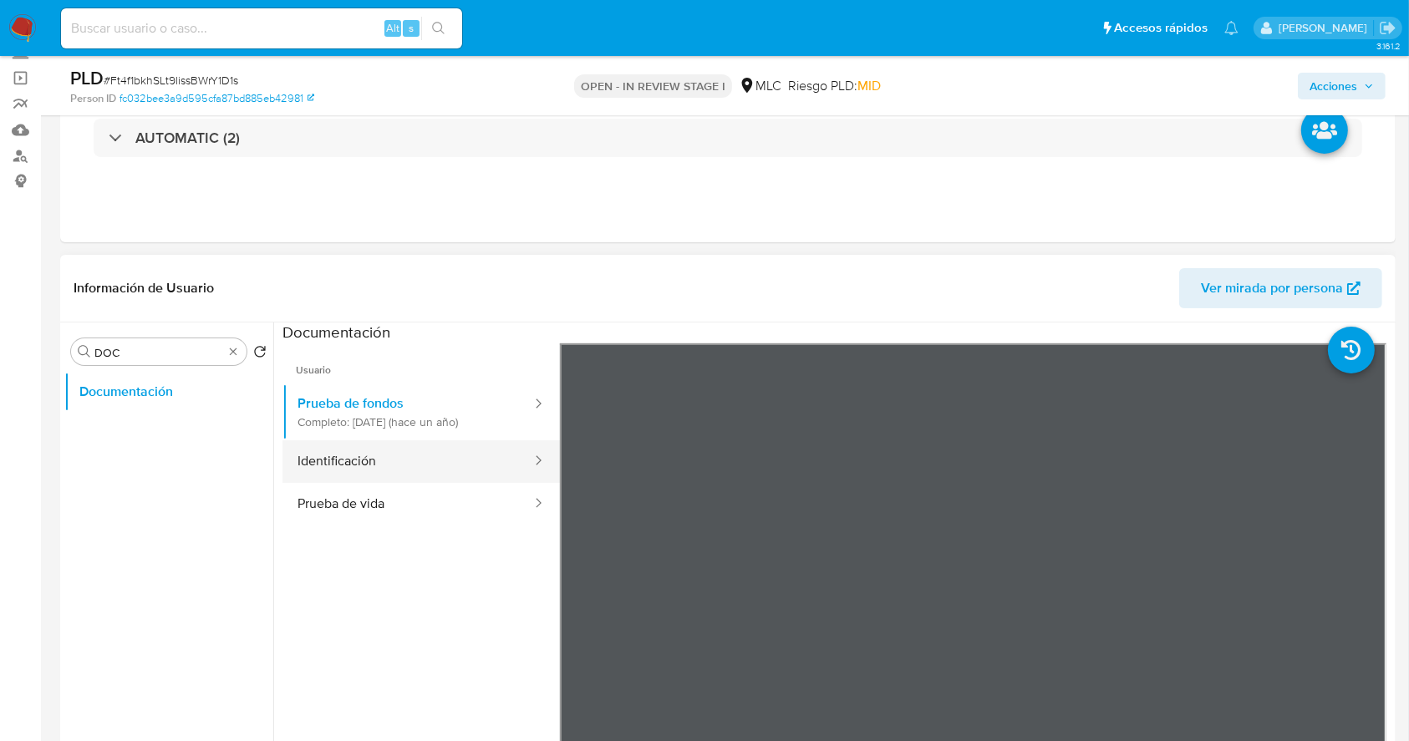
click at [356, 458] on button "Identificación" at bounding box center [407, 461] width 251 height 43
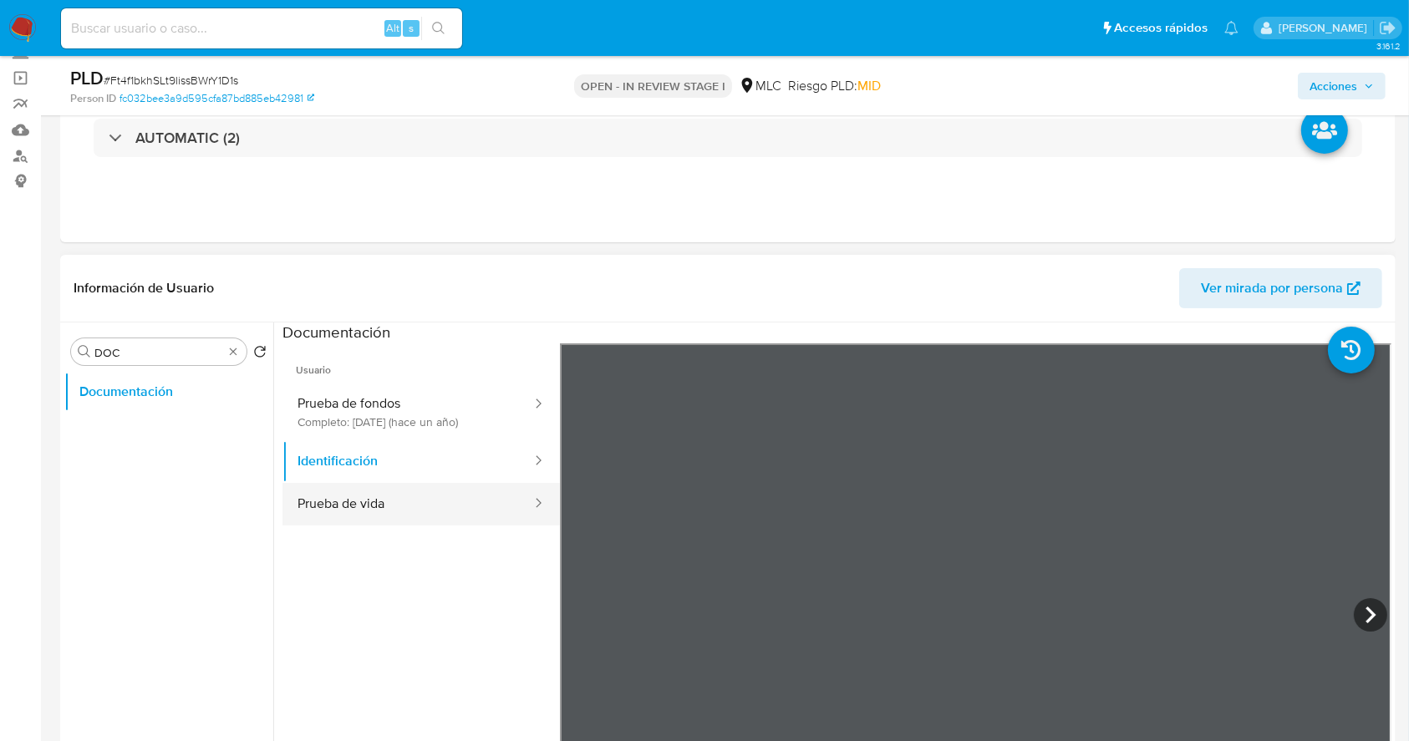
click at [408, 505] on button "Prueba de vida" at bounding box center [407, 504] width 251 height 43
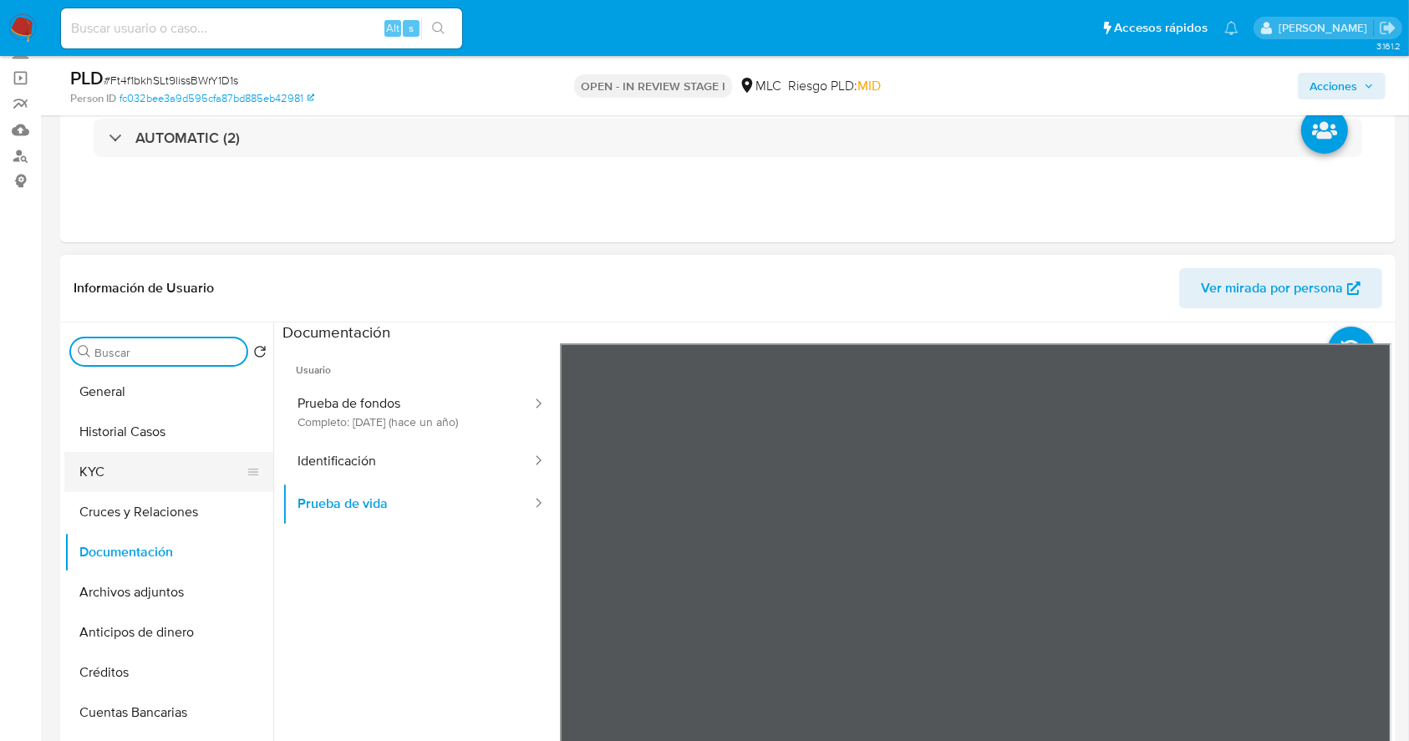
click at [125, 480] on button "KYC" at bounding box center [162, 472] width 196 height 40
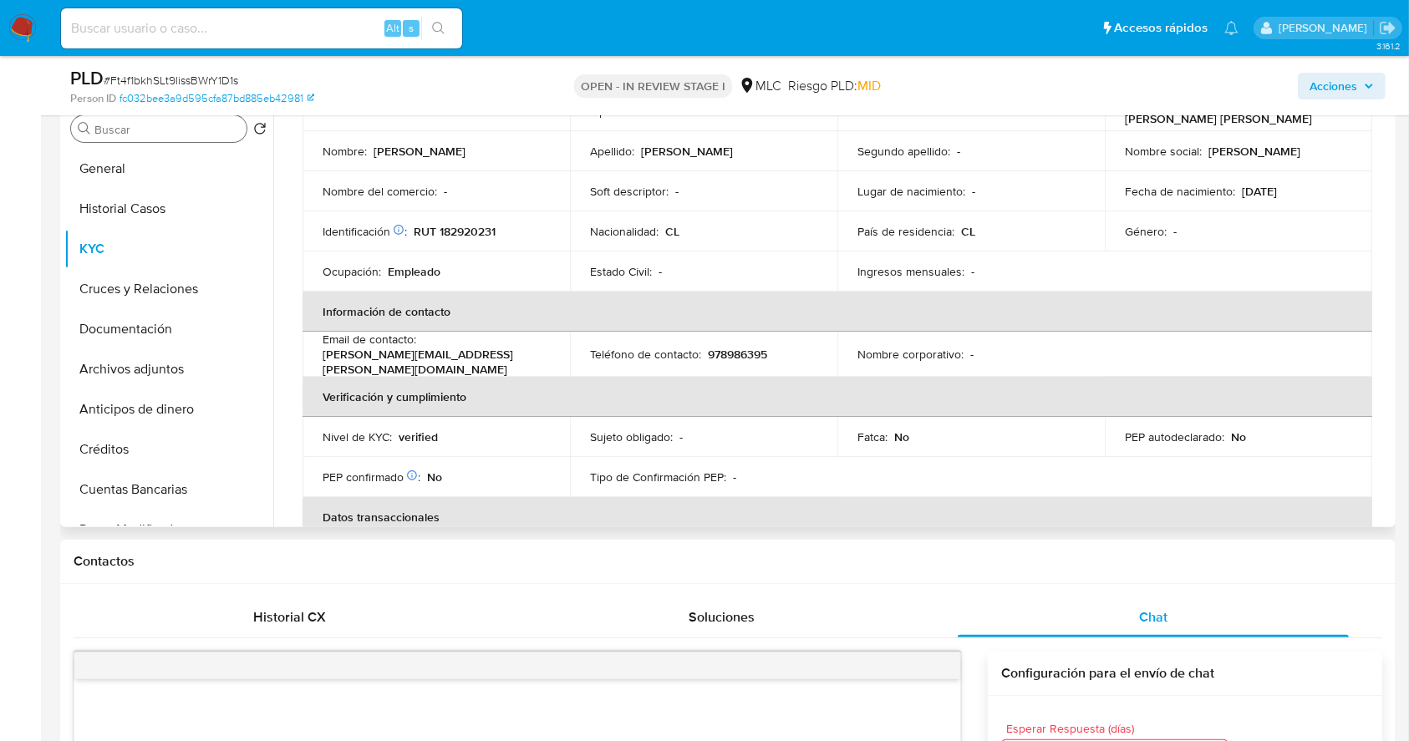
scroll to position [222, 0]
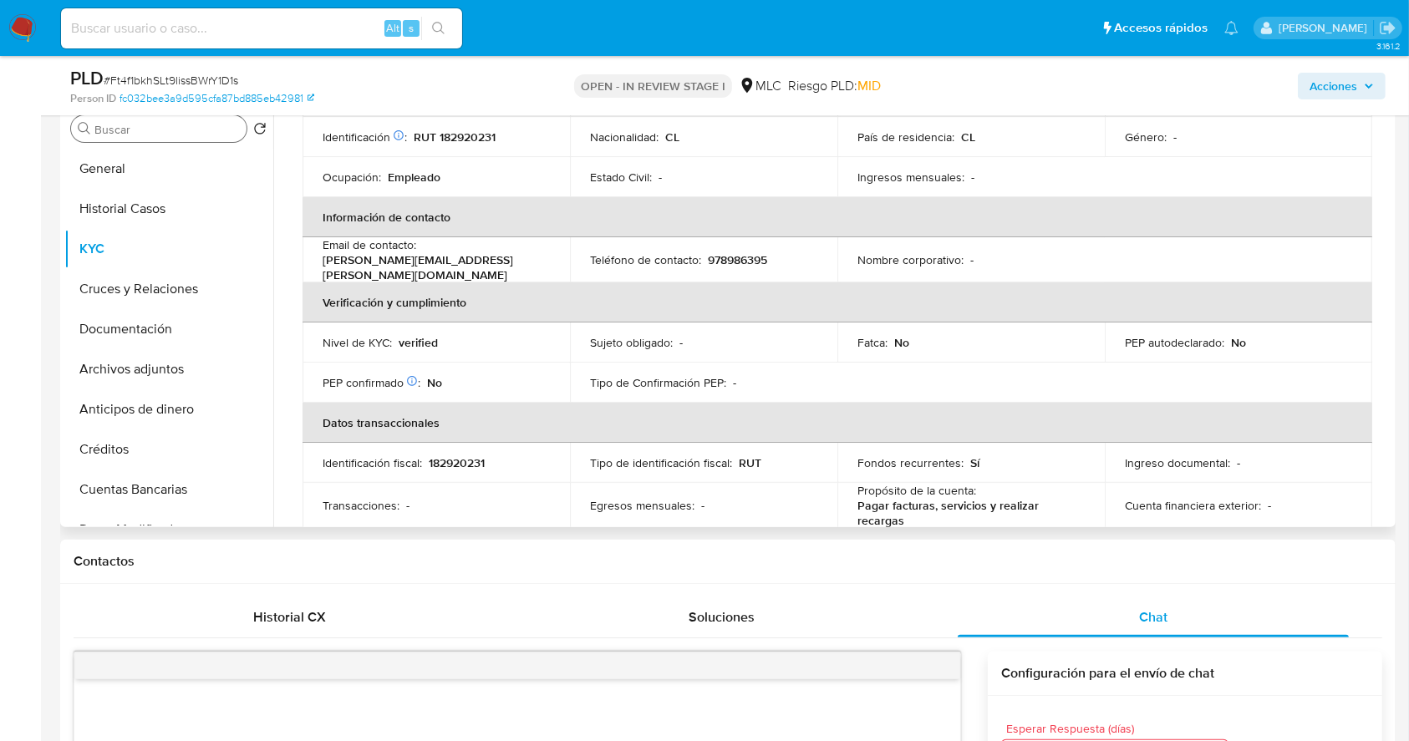
click at [403, 262] on p "manuel.rodriguez.s@ug.uchile.cl" at bounding box center [433, 267] width 221 height 30
click at [415, 264] on p "manuel.rodriguez.s@ug.uchile.cl" at bounding box center [433, 267] width 221 height 30
drag, startPoint x: 486, startPoint y: 266, endPoint x: 355, endPoint y: 272, distance: 130.5
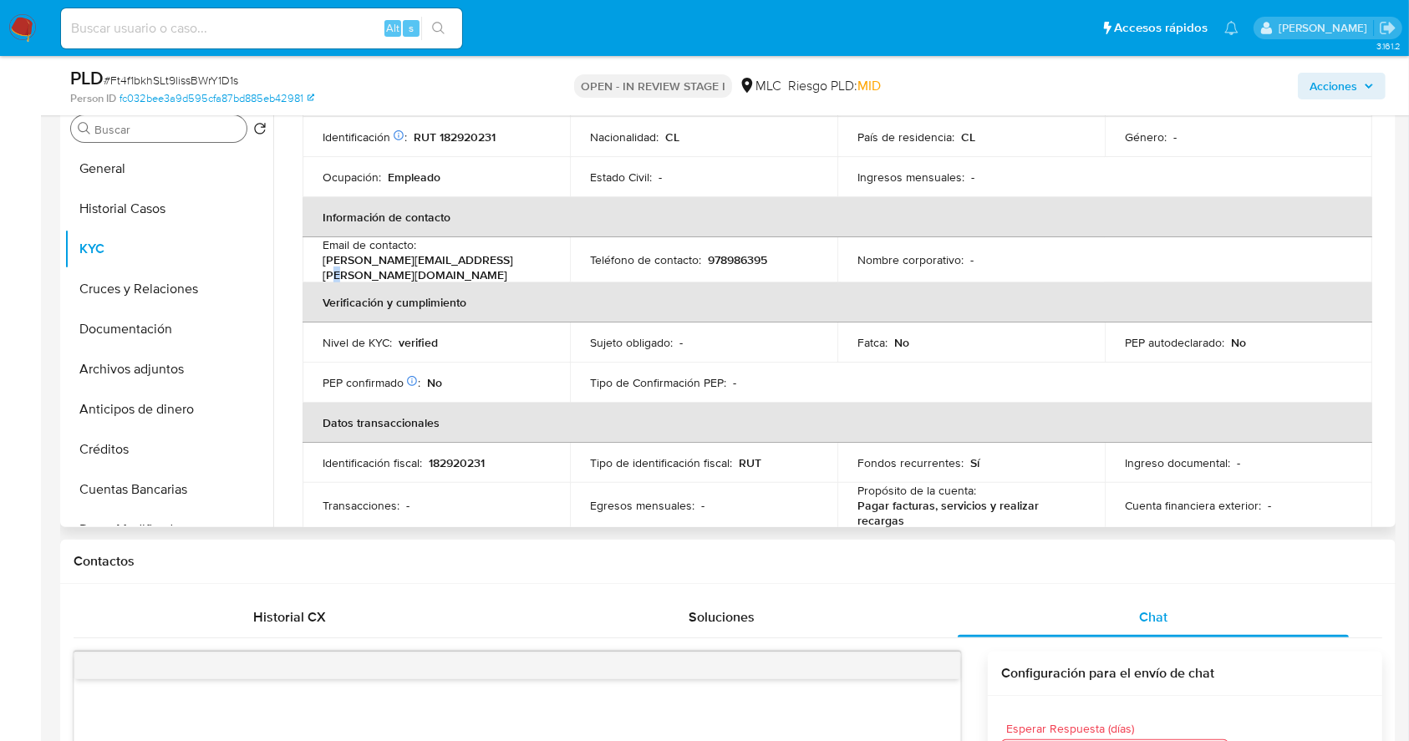
click at [355, 272] on td "Email de contacto : manuel.rodriguez.s@ug.uchile.cl" at bounding box center [436, 259] width 267 height 45
click at [474, 267] on p "manuel.rodriguez.s@ug.uchile.cl" at bounding box center [433, 267] width 221 height 30
drag, startPoint x: 496, startPoint y: 268, endPoint x: 328, endPoint y: 271, distance: 167.2
click at [329, 272] on div "Email de contacto : manuel.rodriguez.s@ug.uchile.cl" at bounding box center [436, 259] width 227 height 45
click at [154, 128] on input "Buscar" at bounding box center [166, 129] width 145 height 15
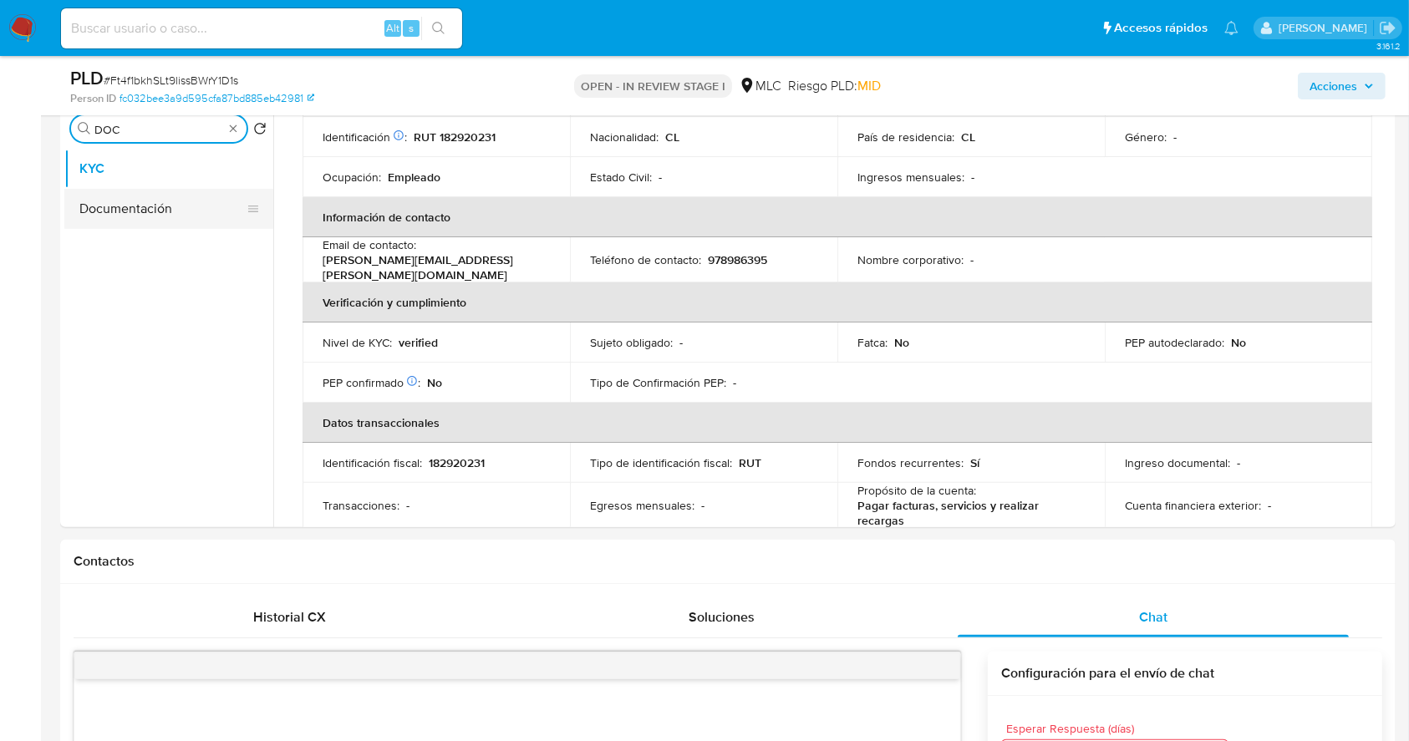
type input "DOC"
click at [209, 226] on button "Documentación" at bounding box center [162, 209] width 196 height 40
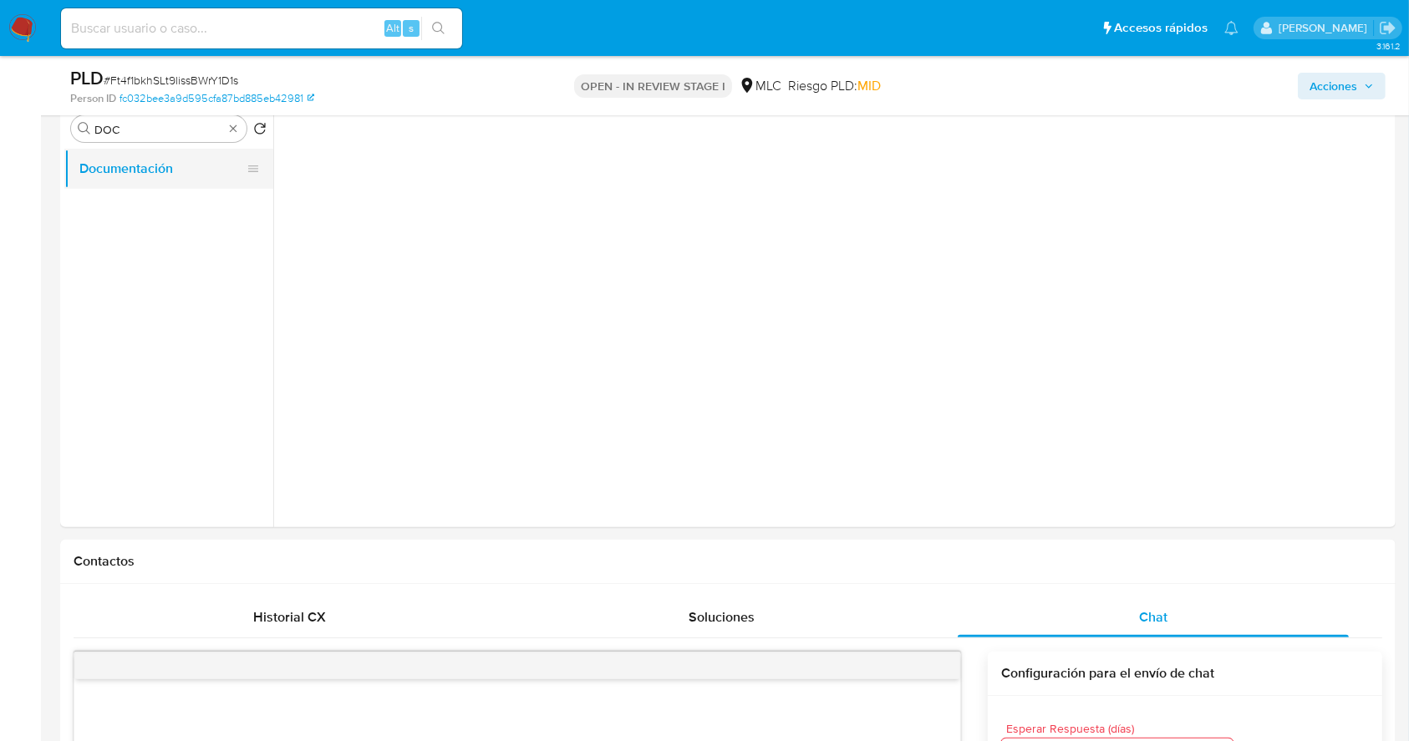
scroll to position [0, 0]
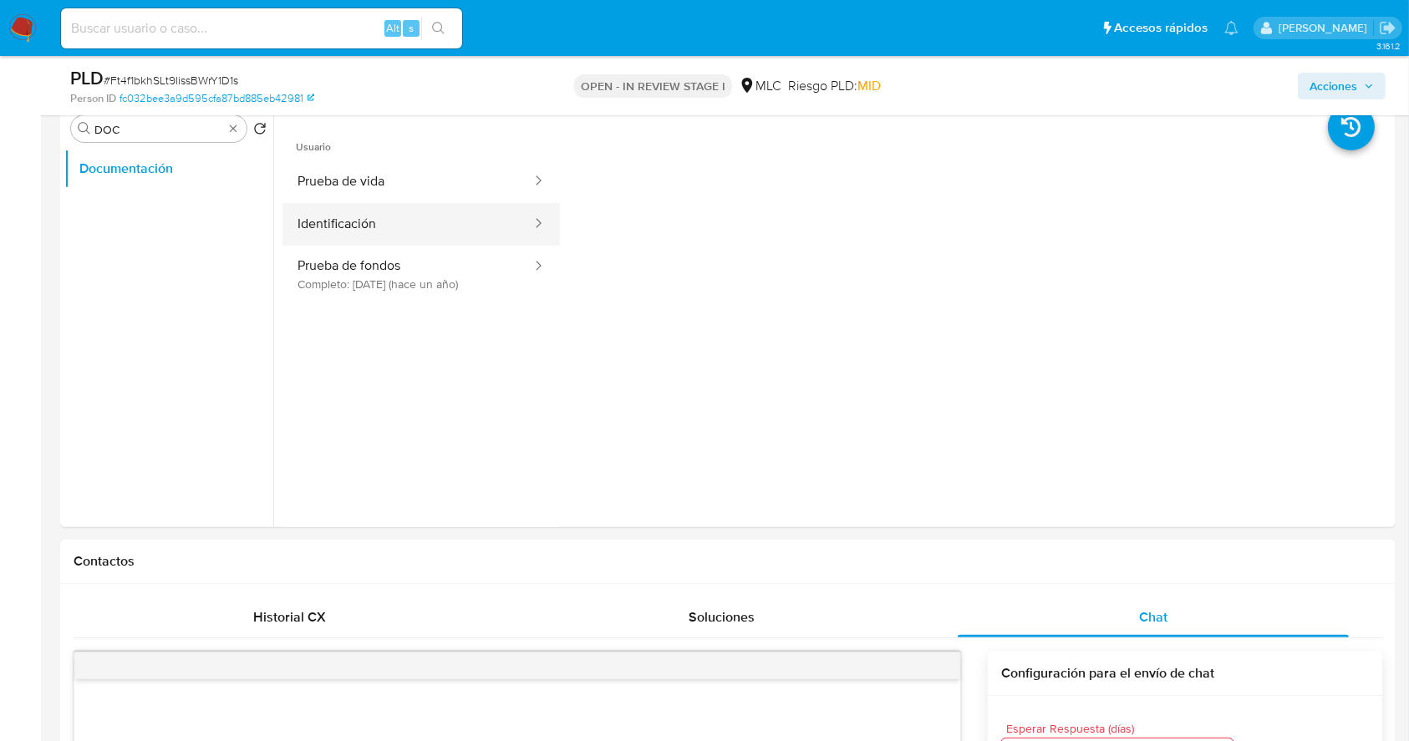
click at [425, 209] on button "Identificación" at bounding box center [407, 224] width 251 height 43
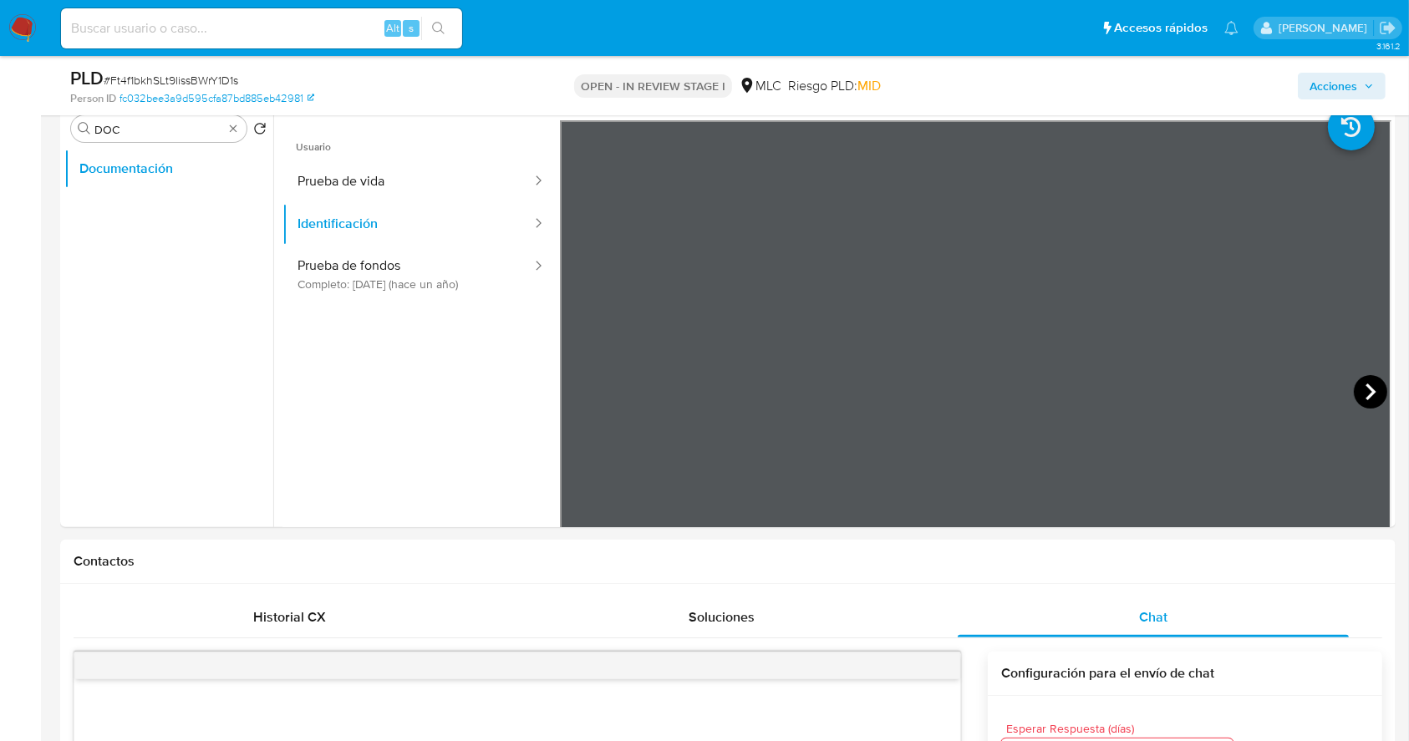
click at [1368, 389] on icon at bounding box center [1370, 391] width 33 height 33
click at [579, 400] on icon at bounding box center [580, 391] width 33 height 33
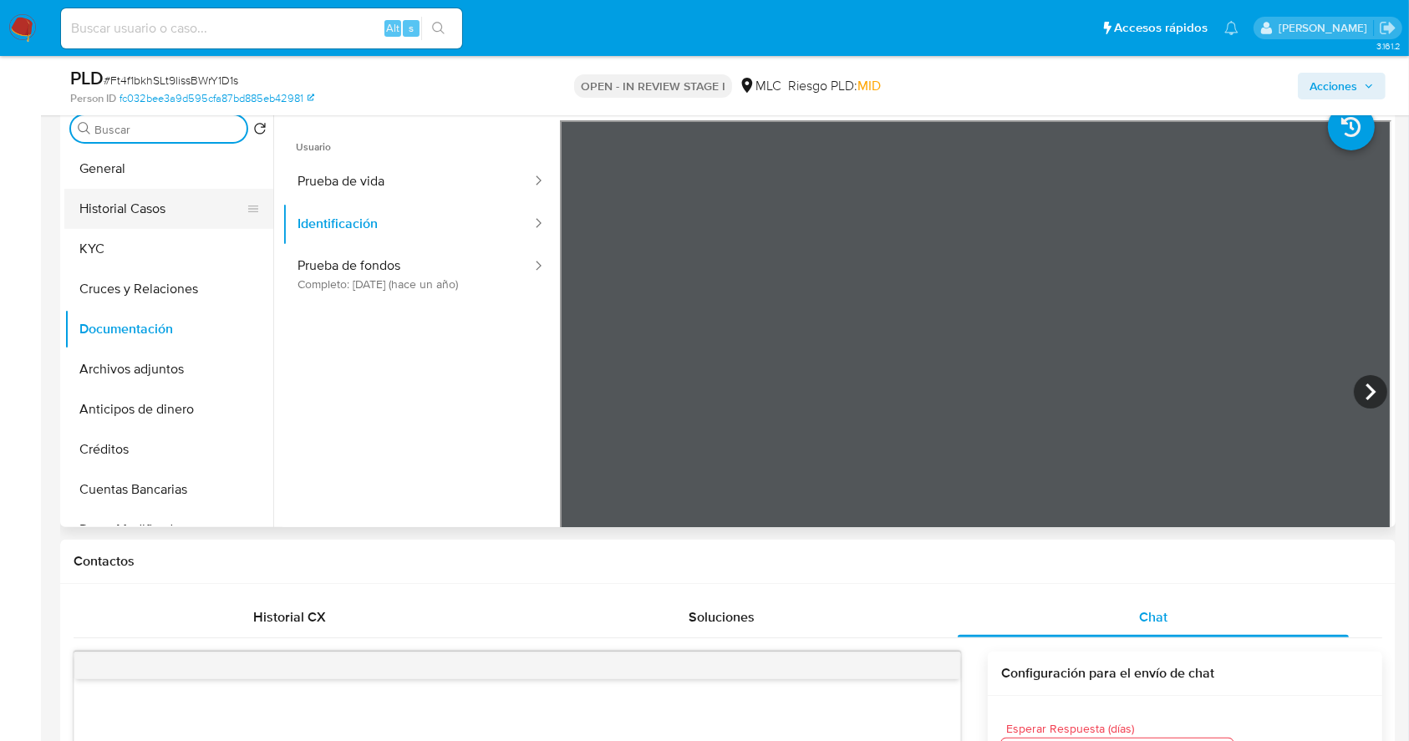
click at [161, 227] on button "Historial Casos" at bounding box center [162, 209] width 196 height 40
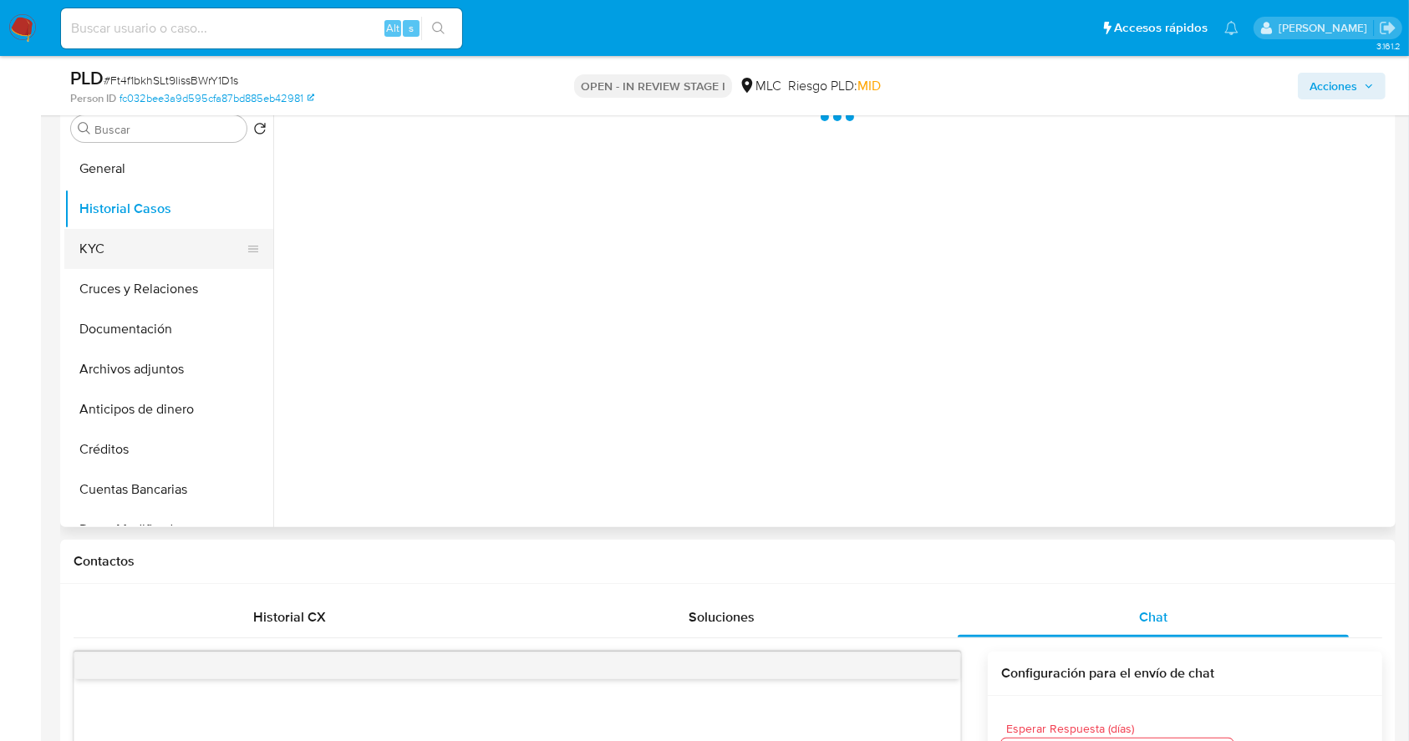
click at [152, 245] on button "KYC" at bounding box center [162, 249] width 196 height 40
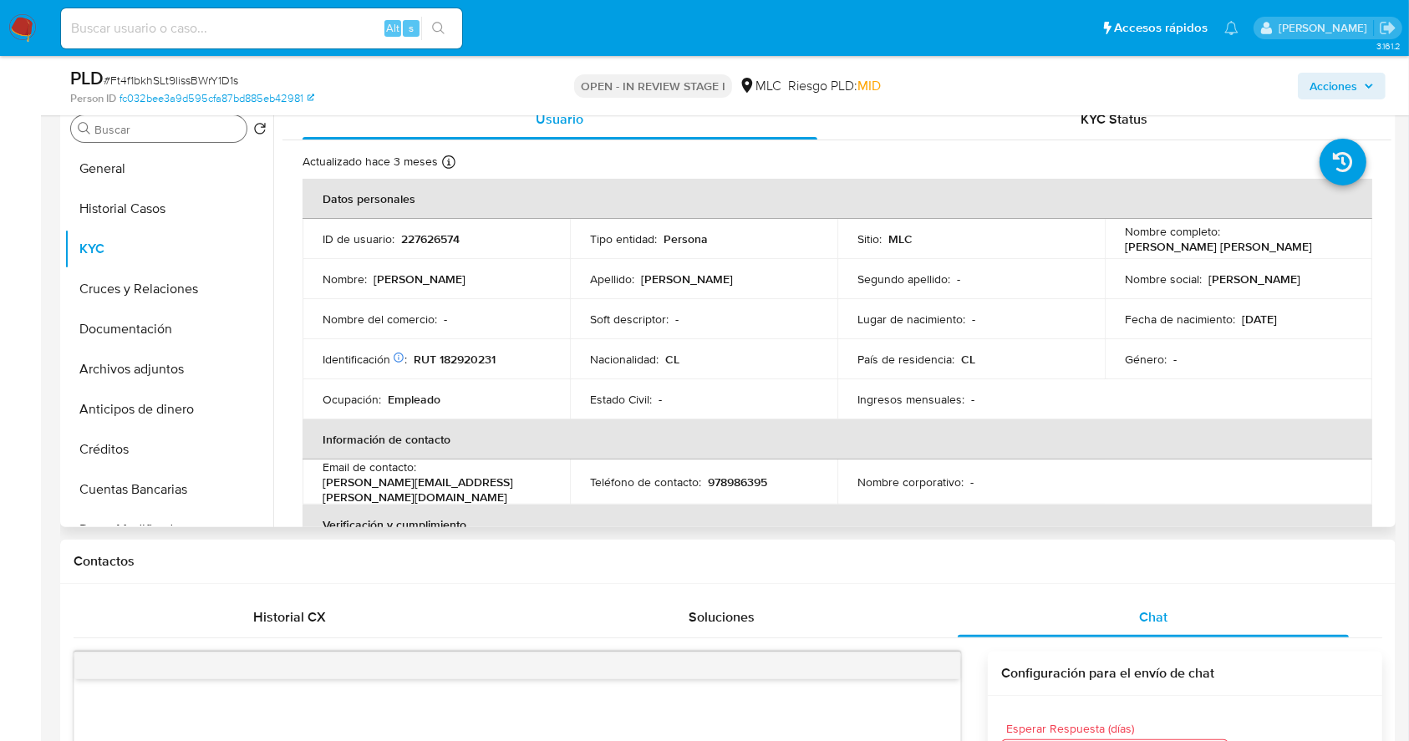
click at [141, 137] on div "Buscar" at bounding box center [159, 128] width 176 height 27
click at [143, 132] on input "Buscar" at bounding box center [166, 129] width 145 height 15
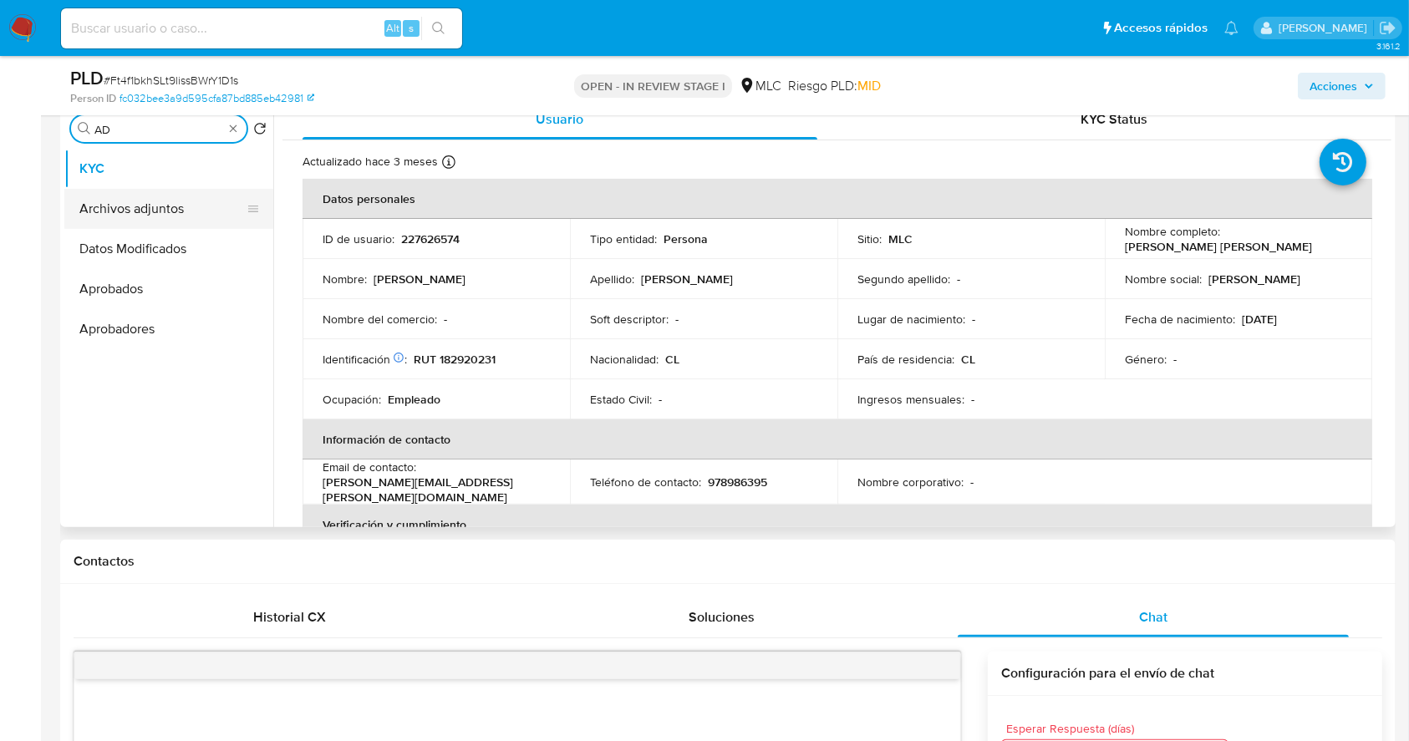
type input "AD"
click at [143, 210] on button "Archivos adjuntos" at bounding box center [162, 209] width 196 height 40
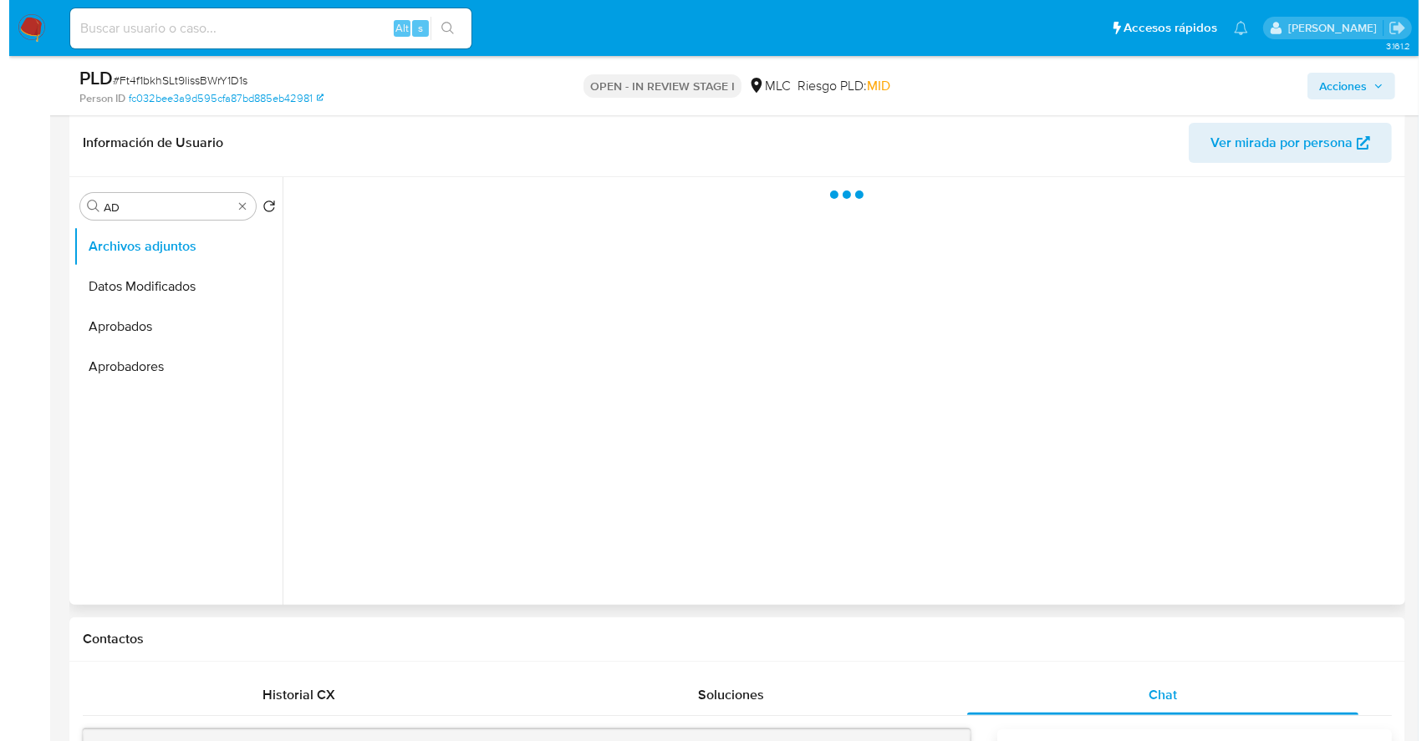
scroll to position [222, 0]
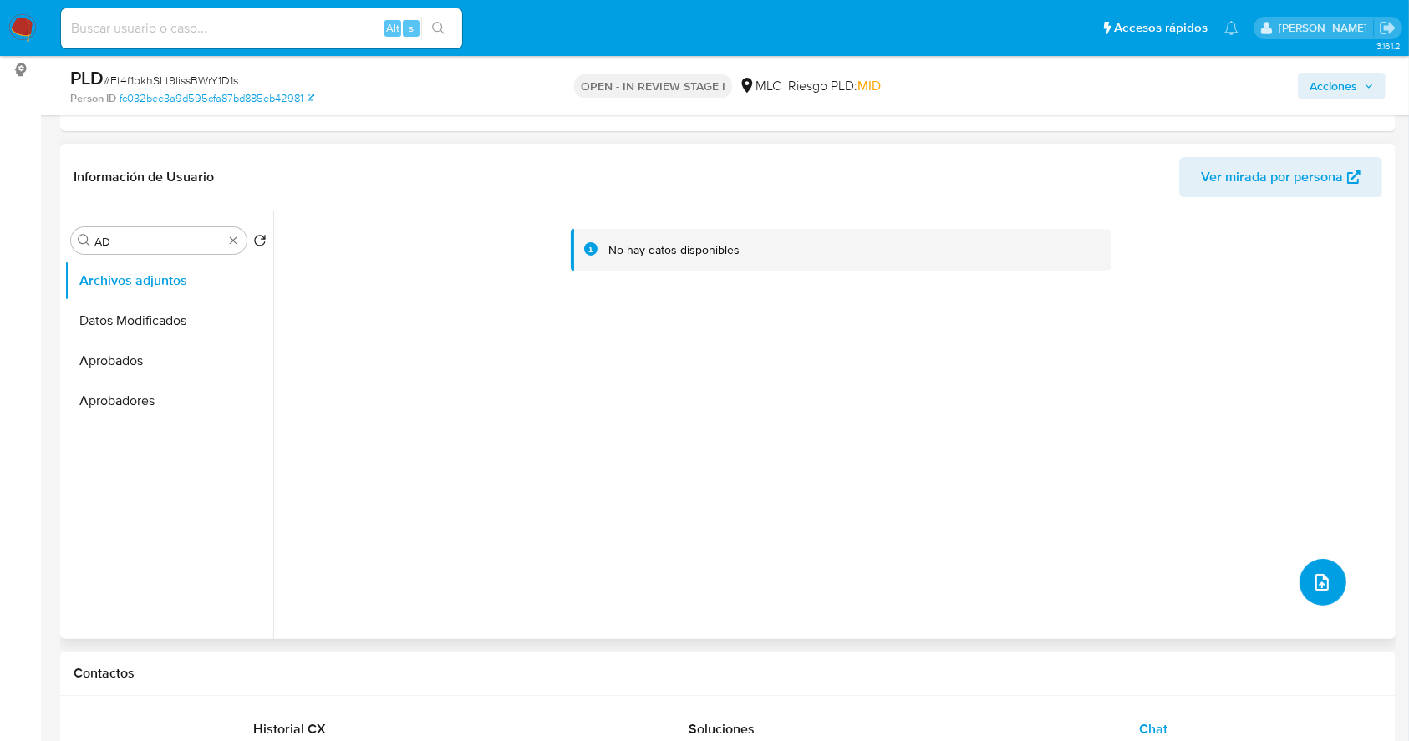
click at [1312, 574] on icon "upload-file" at bounding box center [1322, 582] width 20 height 20
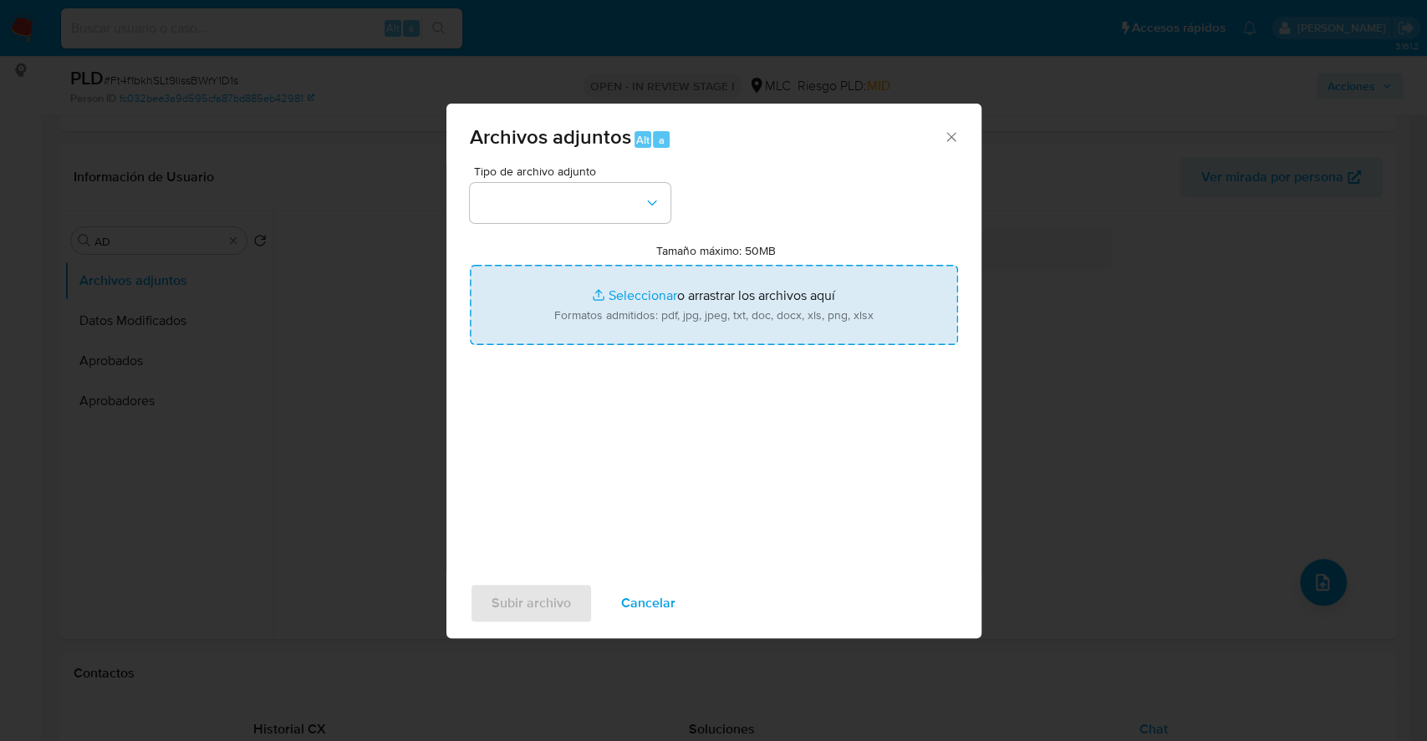
type input "C:\fakepath\227626574_Tablas Transaccionales 1.4.0.xlsx"
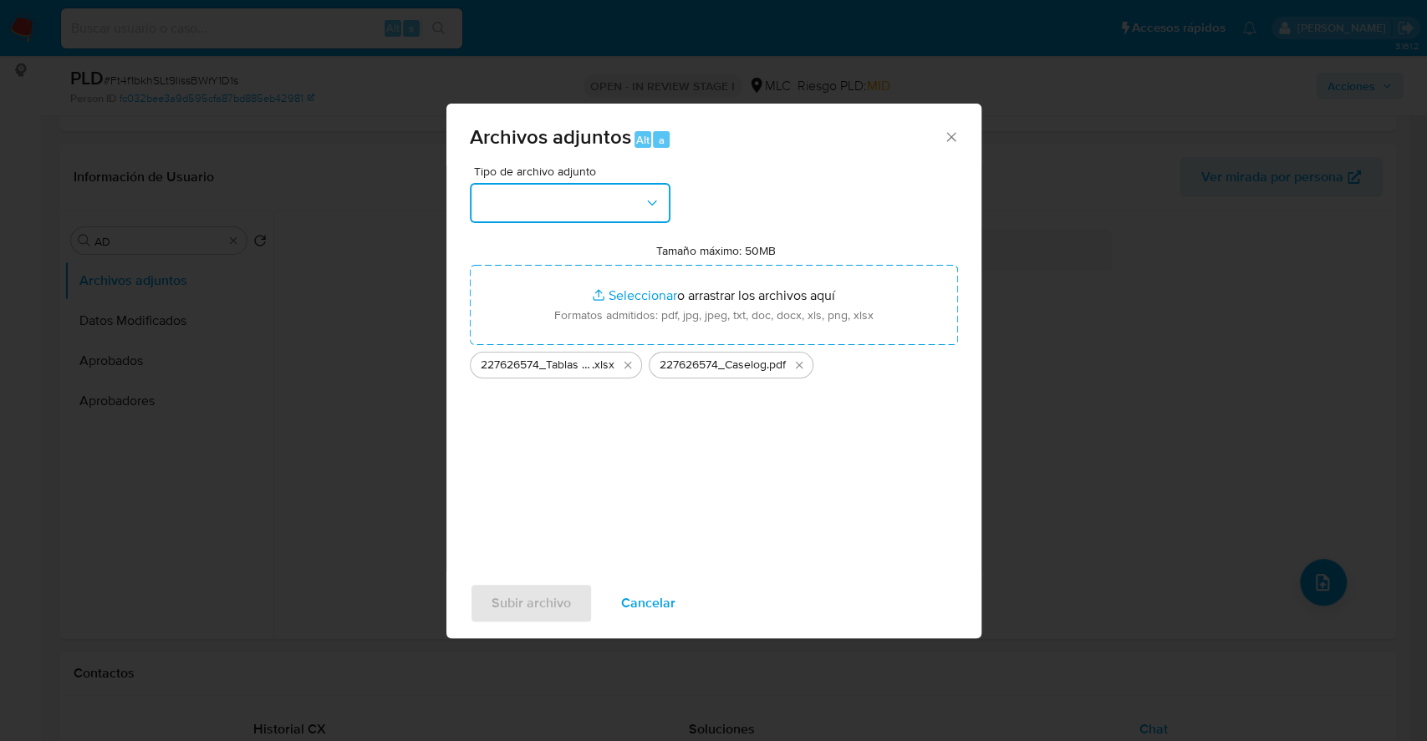
click at [661, 217] on button "button" at bounding box center [570, 203] width 201 height 40
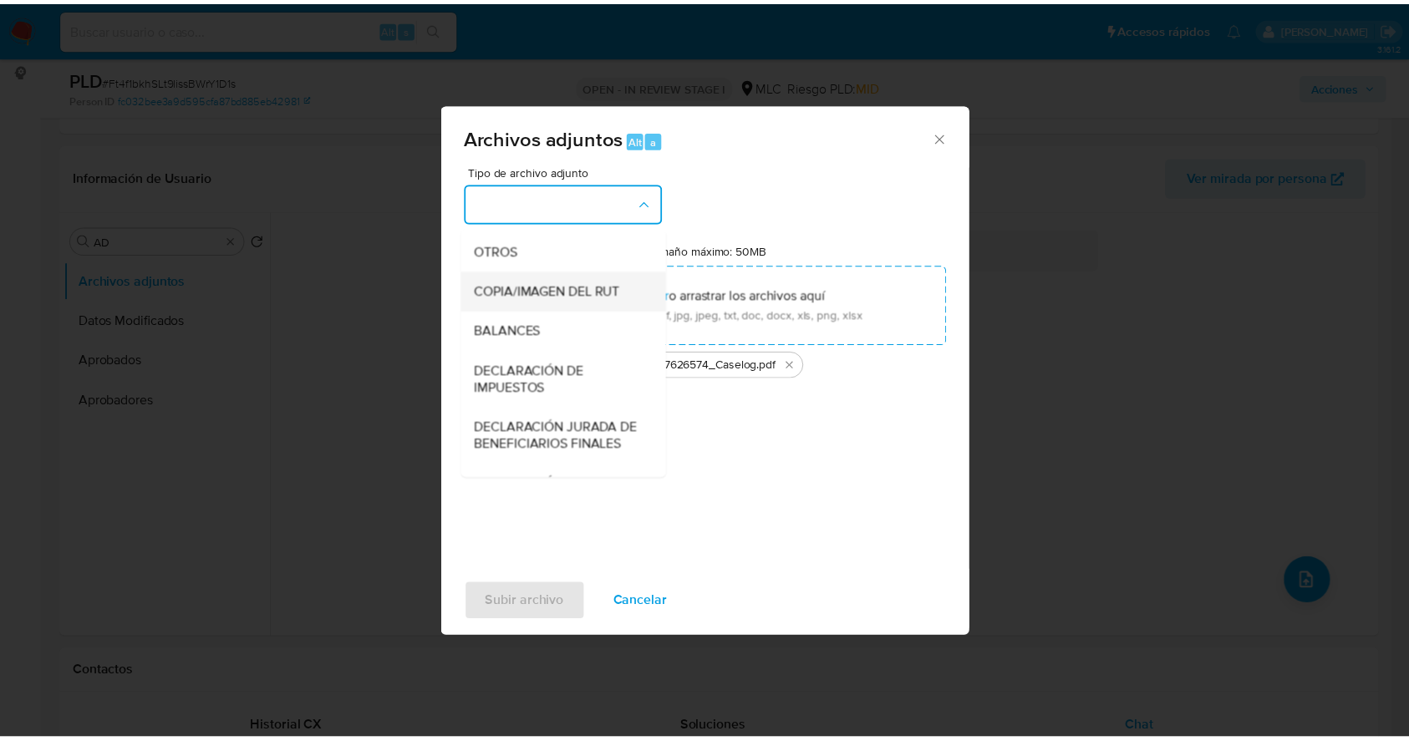
scroll to position [249, 0]
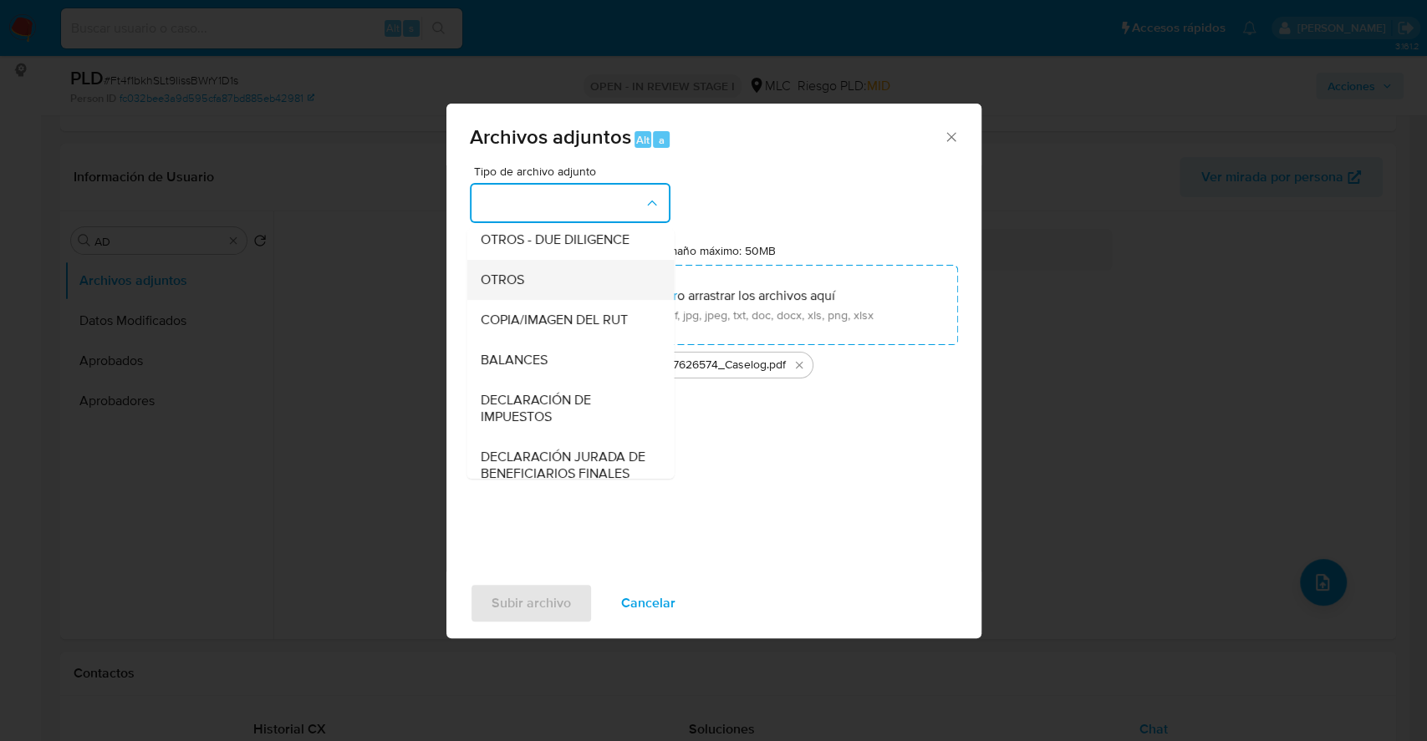
click at [544, 296] on div "OTROS" at bounding box center [565, 280] width 170 height 40
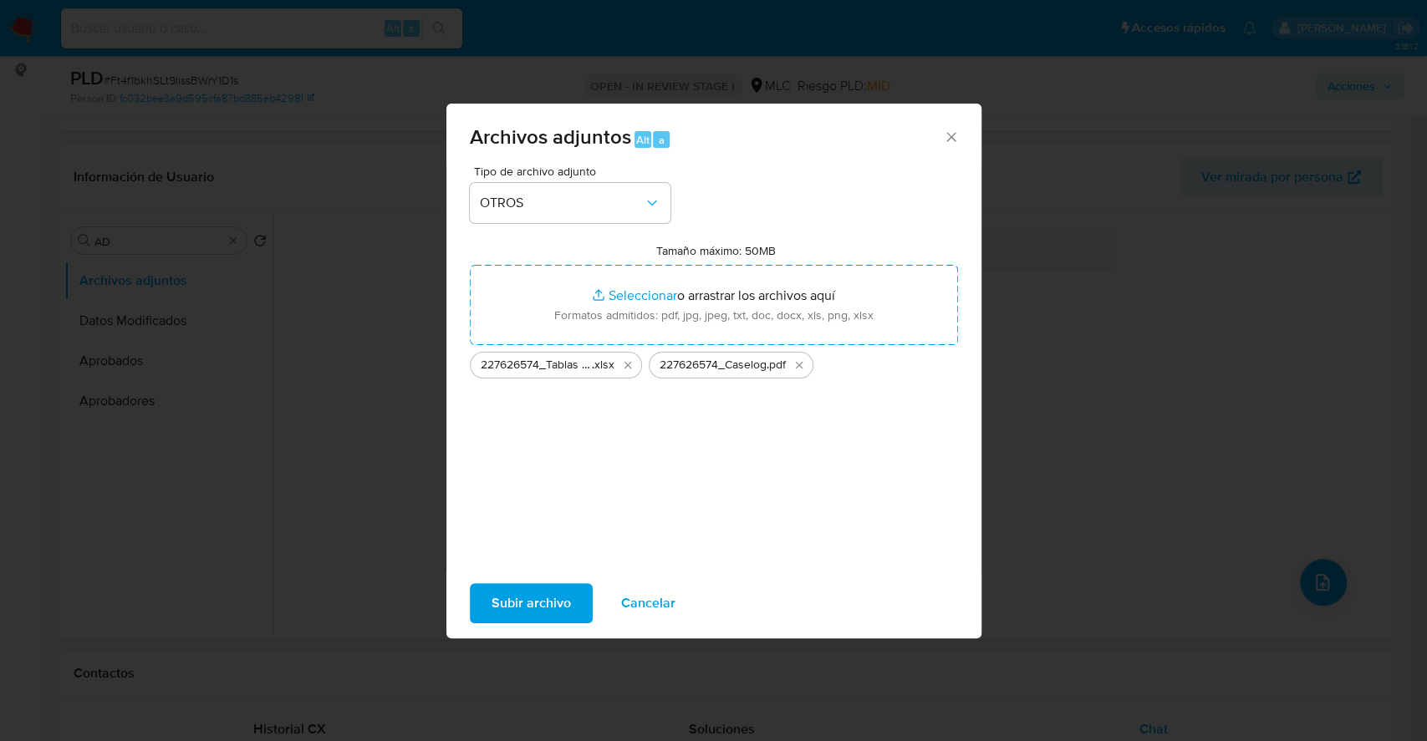
click at [515, 591] on span "Subir archivo" at bounding box center [530, 603] width 79 height 37
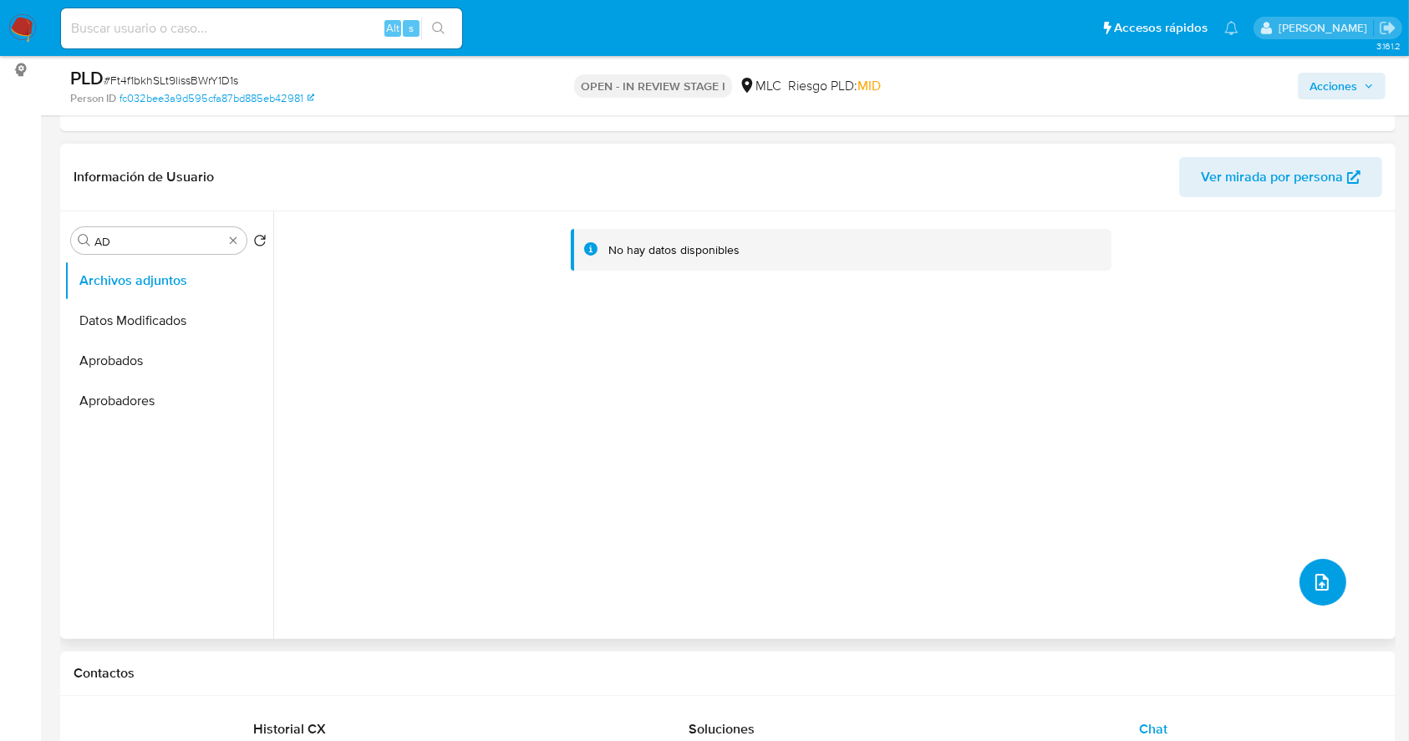
scroll to position [0, 0]
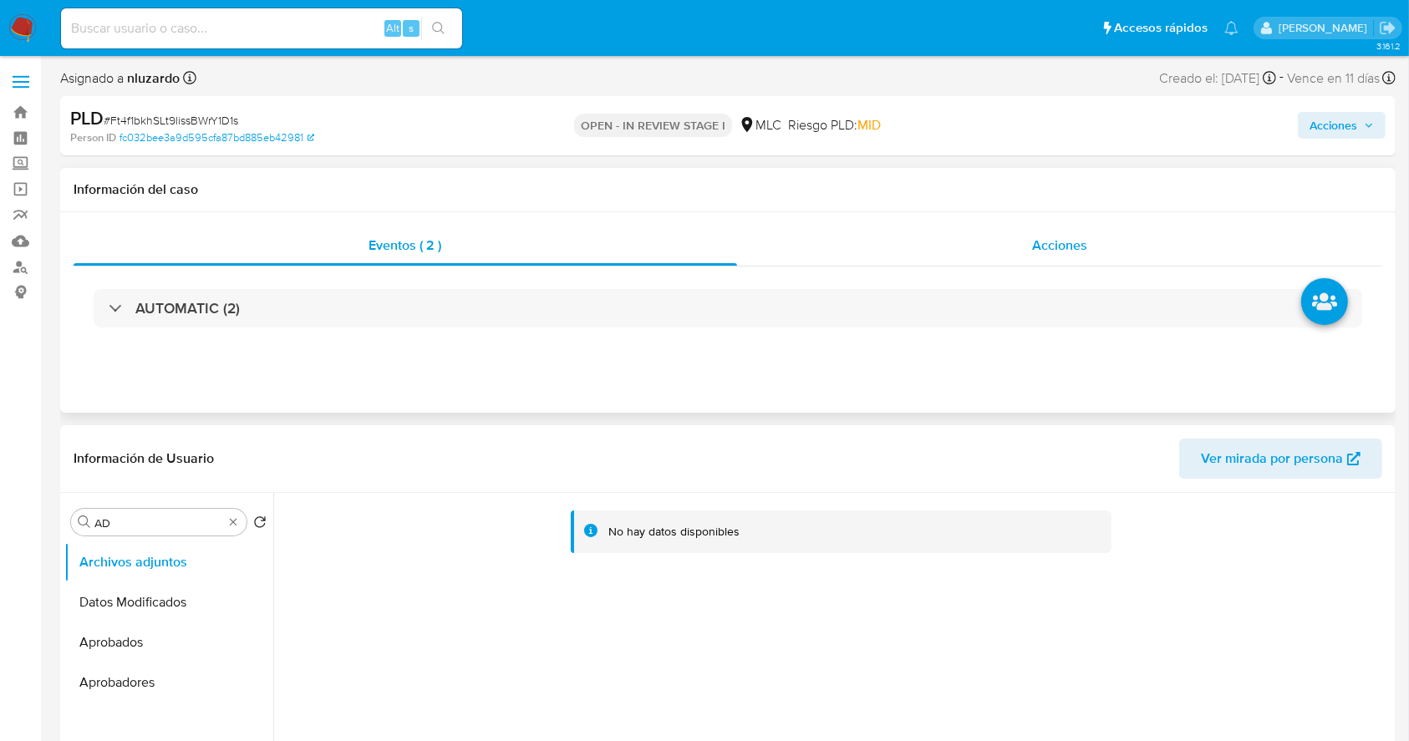
click at [1099, 254] on div "Acciones" at bounding box center [1060, 246] width 646 height 40
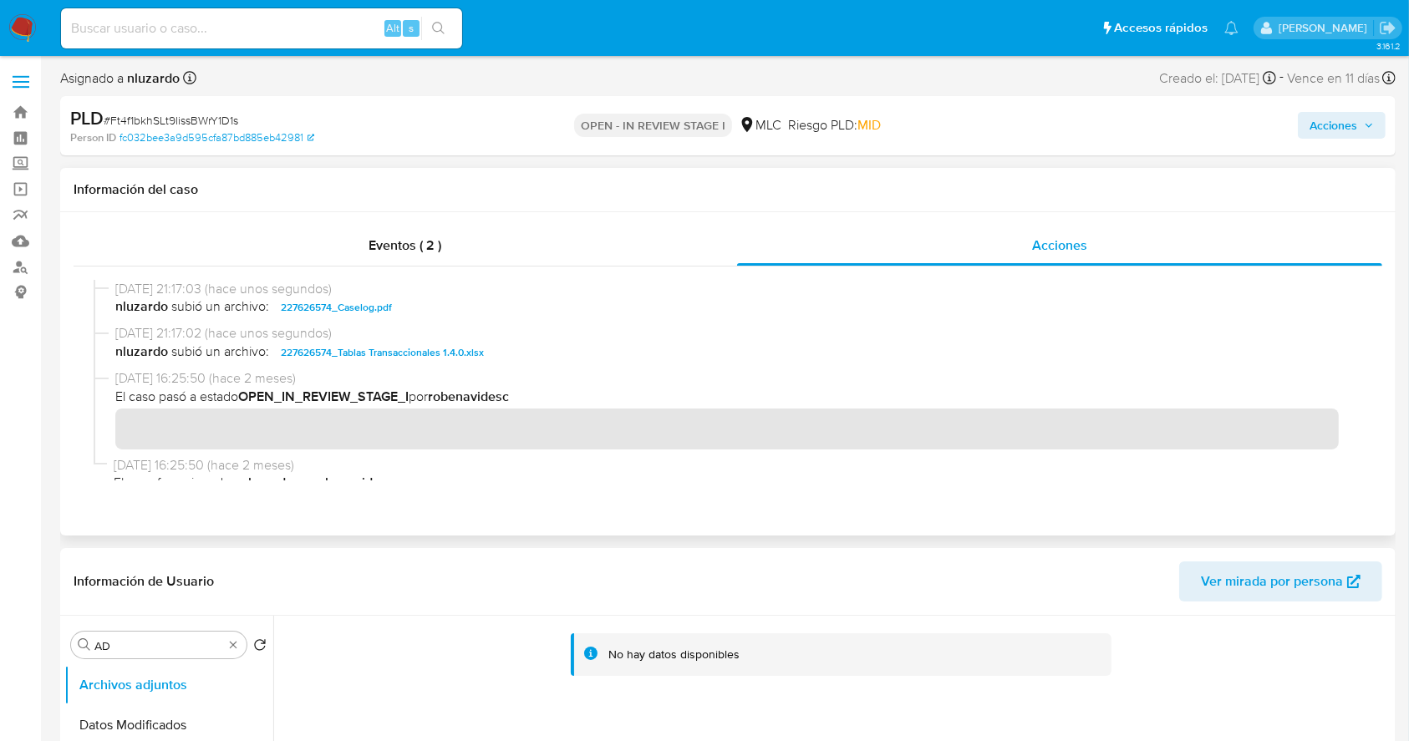
click at [440, 313] on span "nluzardo subió un archivo: 227626574_Caselog.pdf" at bounding box center [735, 308] width 1240 height 20
click at [1316, 134] on span "Acciones" at bounding box center [1334, 125] width 48 height 27
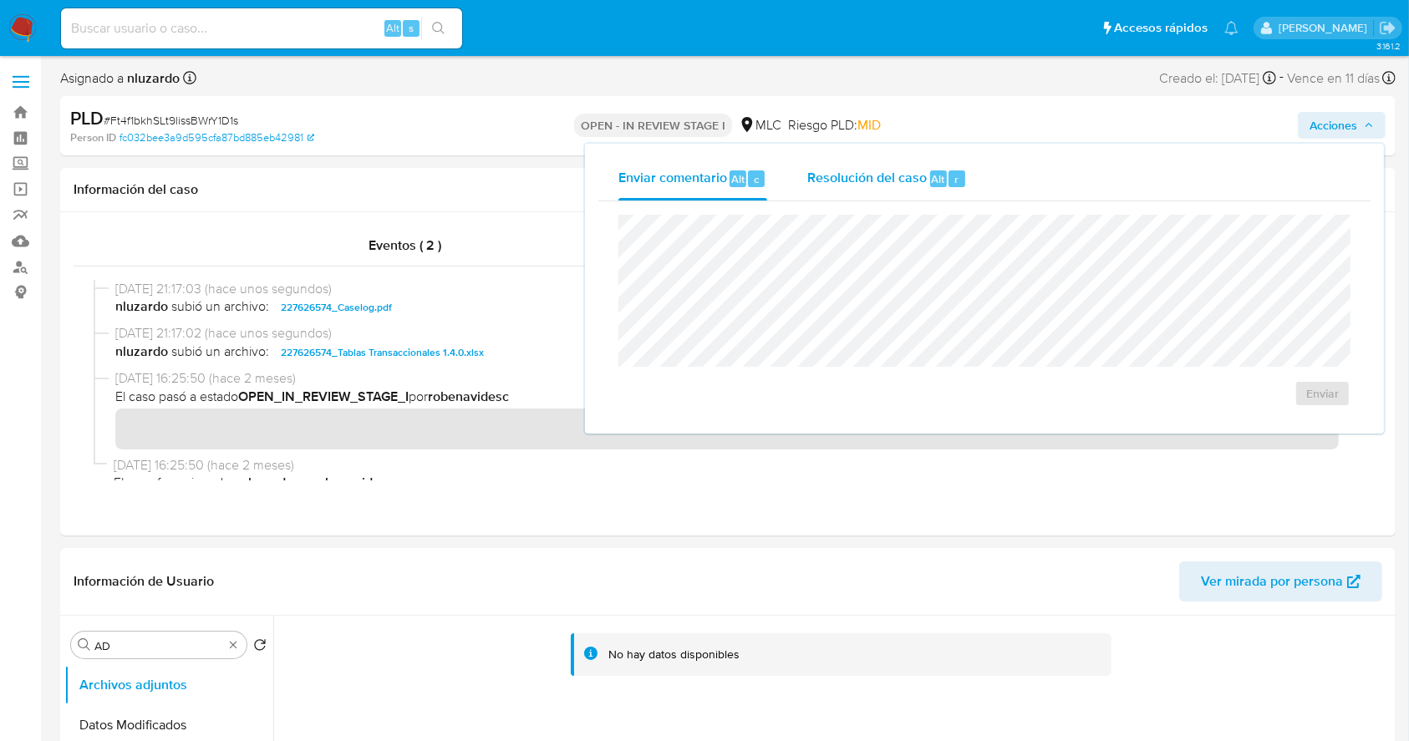
click at [949, 186] on div "r" at bounding box center [957, 178] width 17 height 17
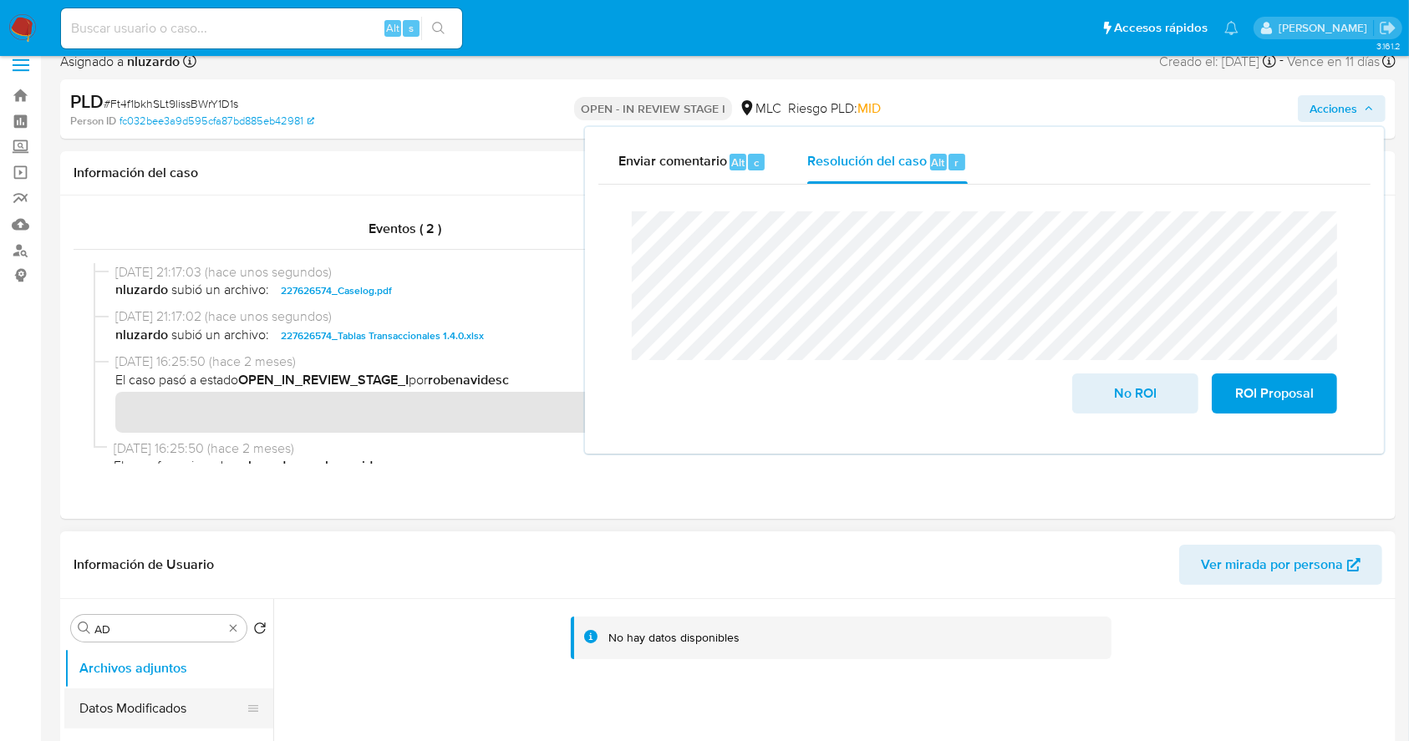
scroll to position [111, 0]
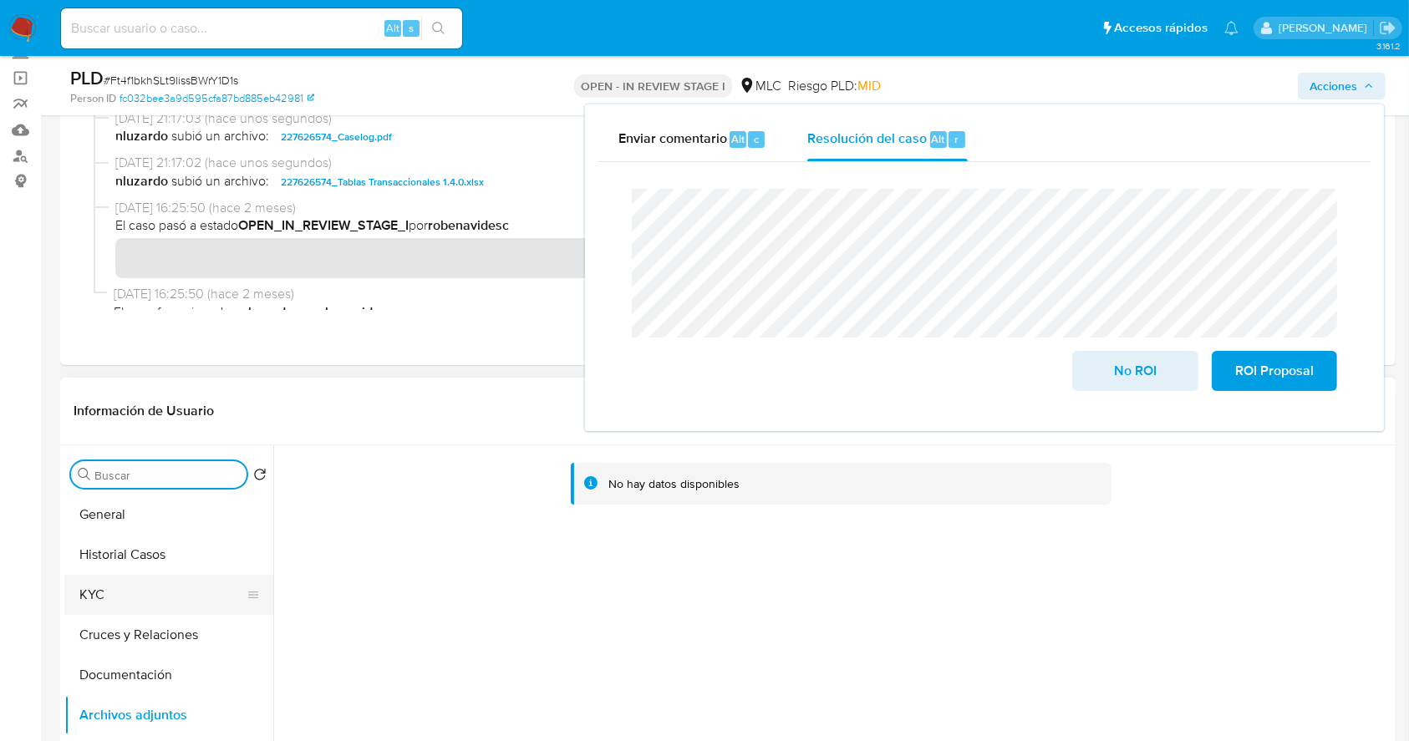
click at [154, 601] on button "KYC" at bounding box center [162, 595] width 196 height 40
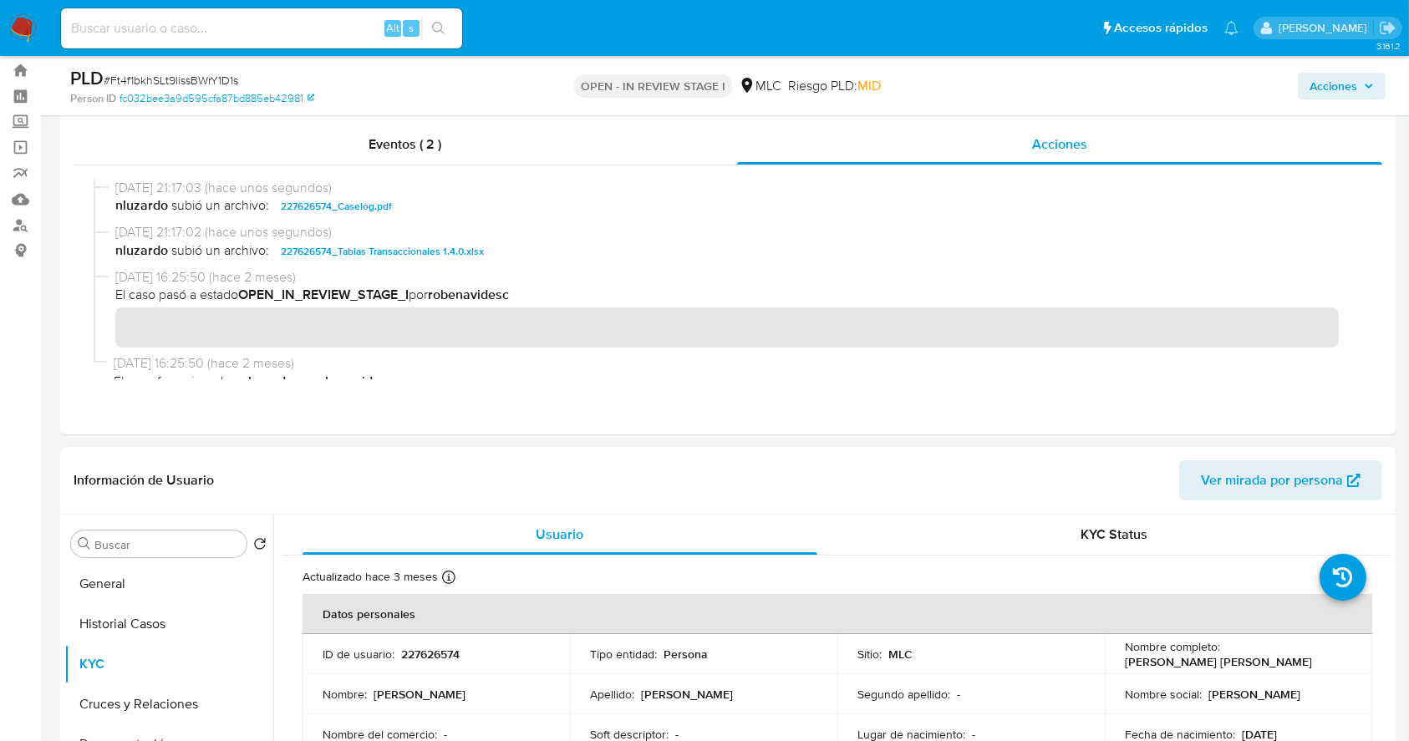
scroll to position [0, 0]
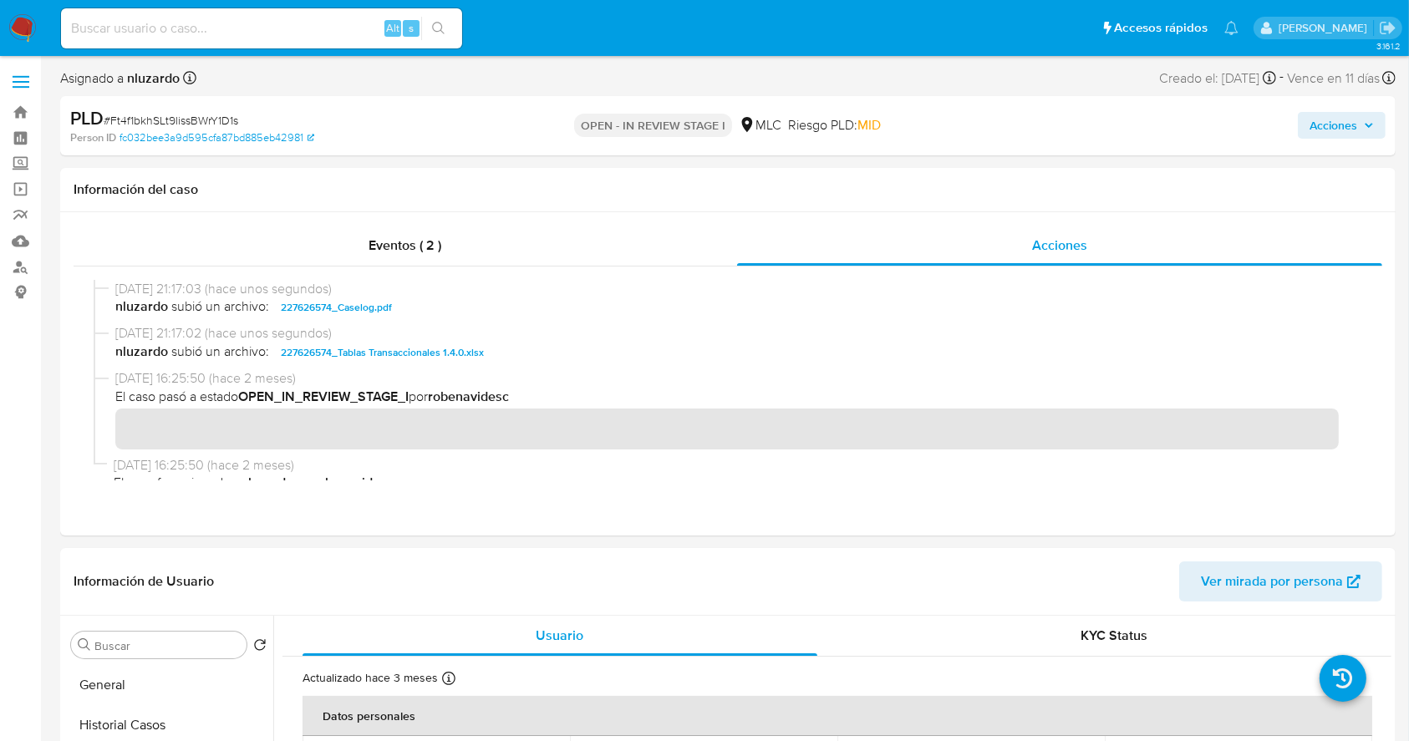
click at [1355, 124] on span "Acciones" at bounding box center [1334, 125] width 48 height 27
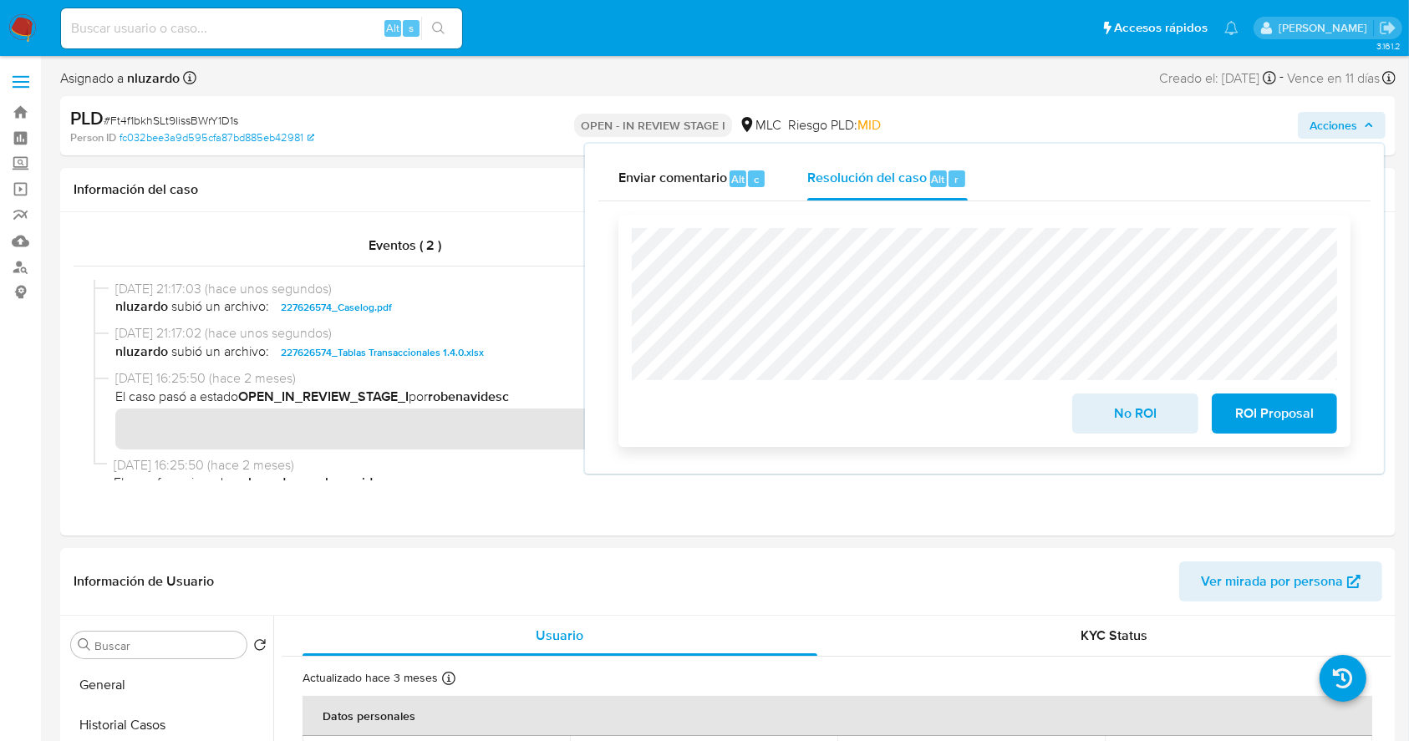
click at [1123, 416] on span "No ROI" at bounding box center [1135, 413] width 82 height 37
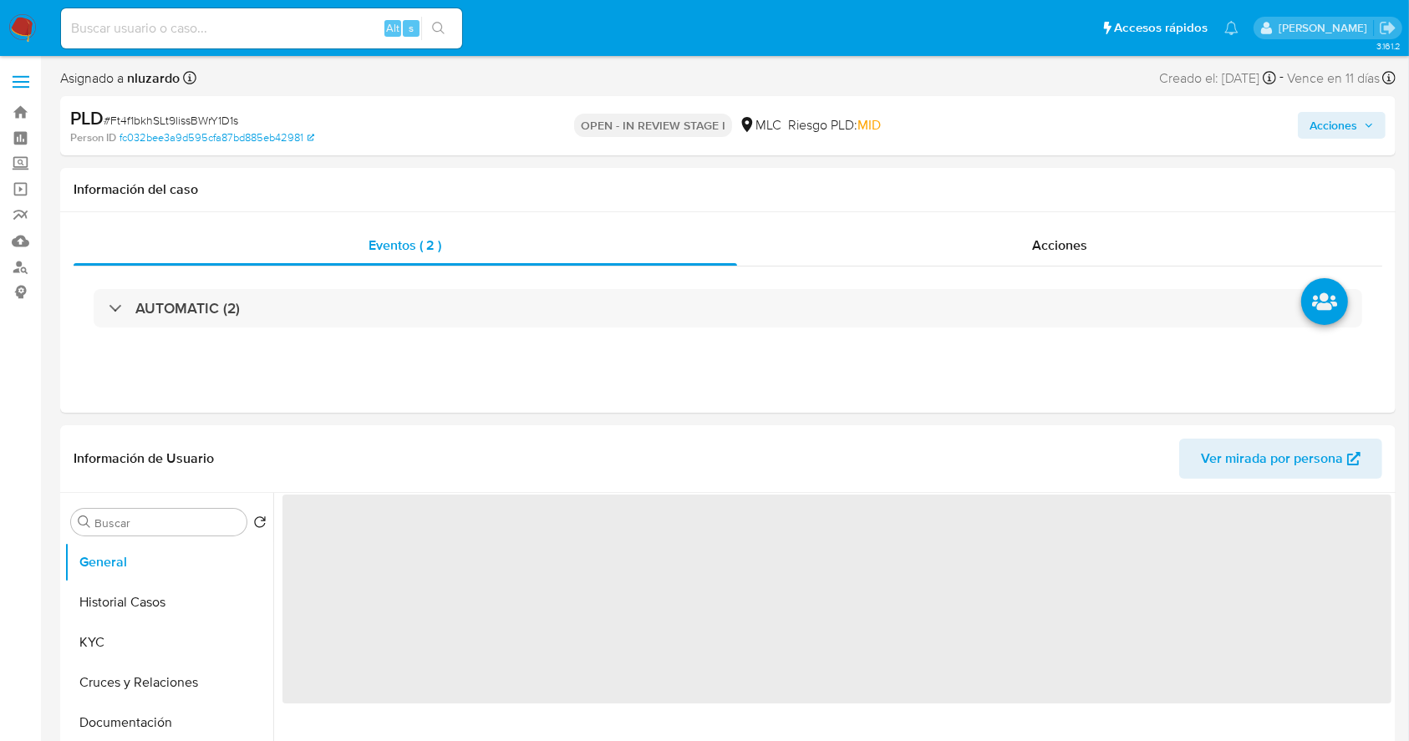
select select "10"
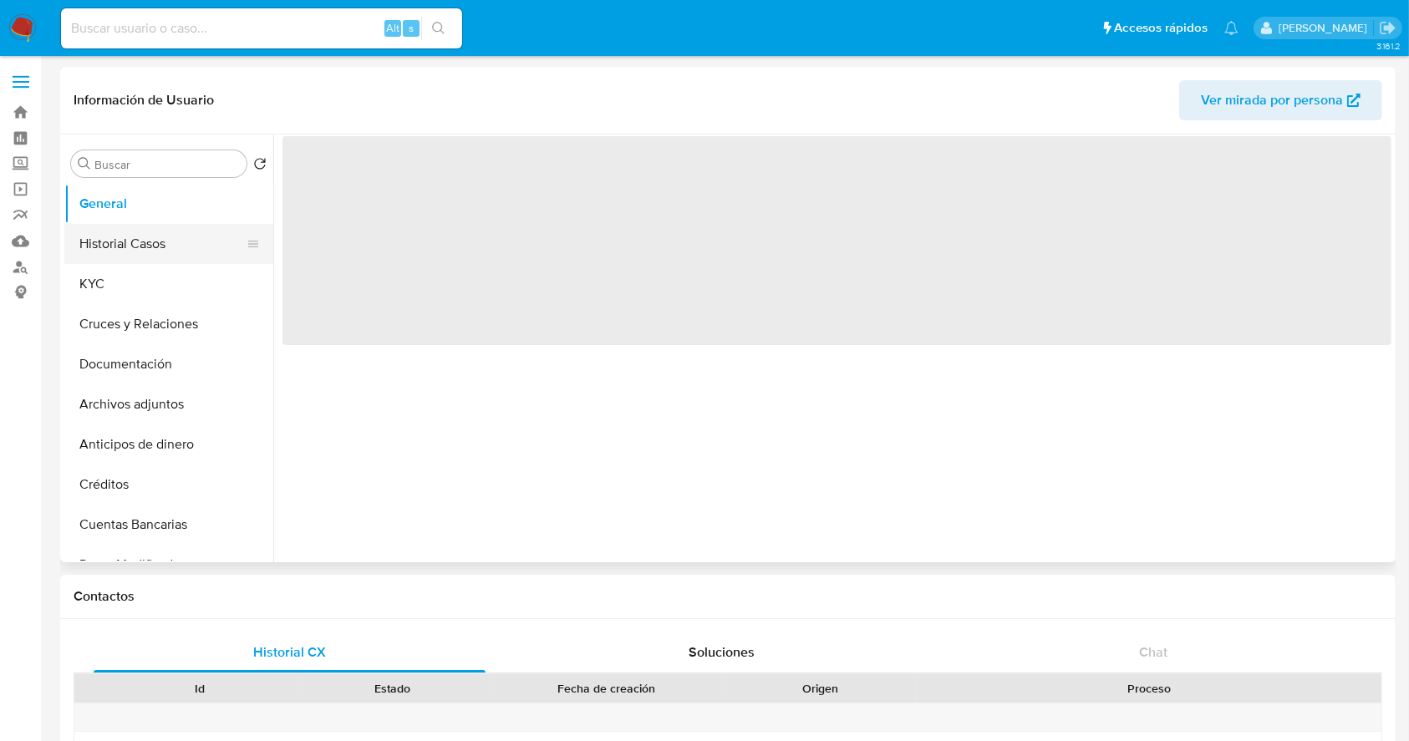
select select "10"
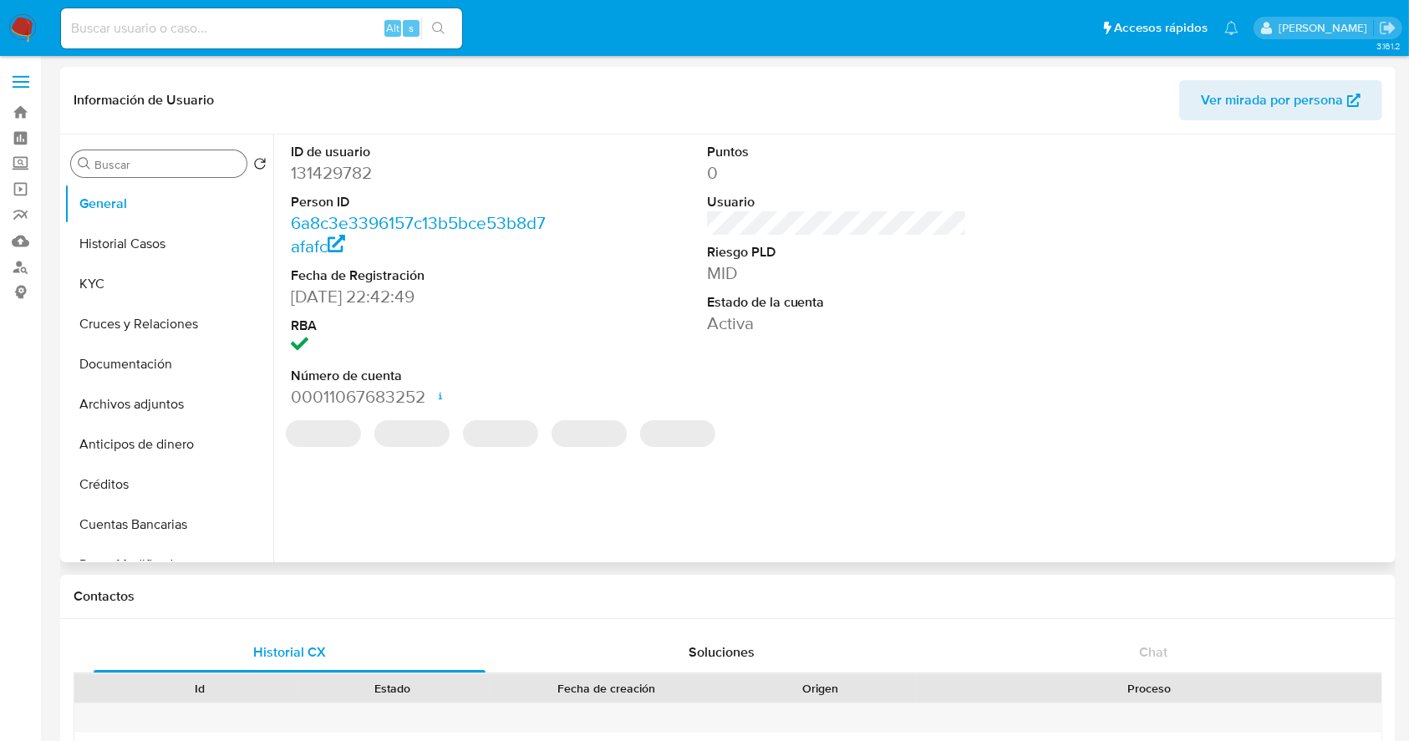
click at [182, 162] on input "Buscar" at bounding box center [166, 164] width 145 height 15
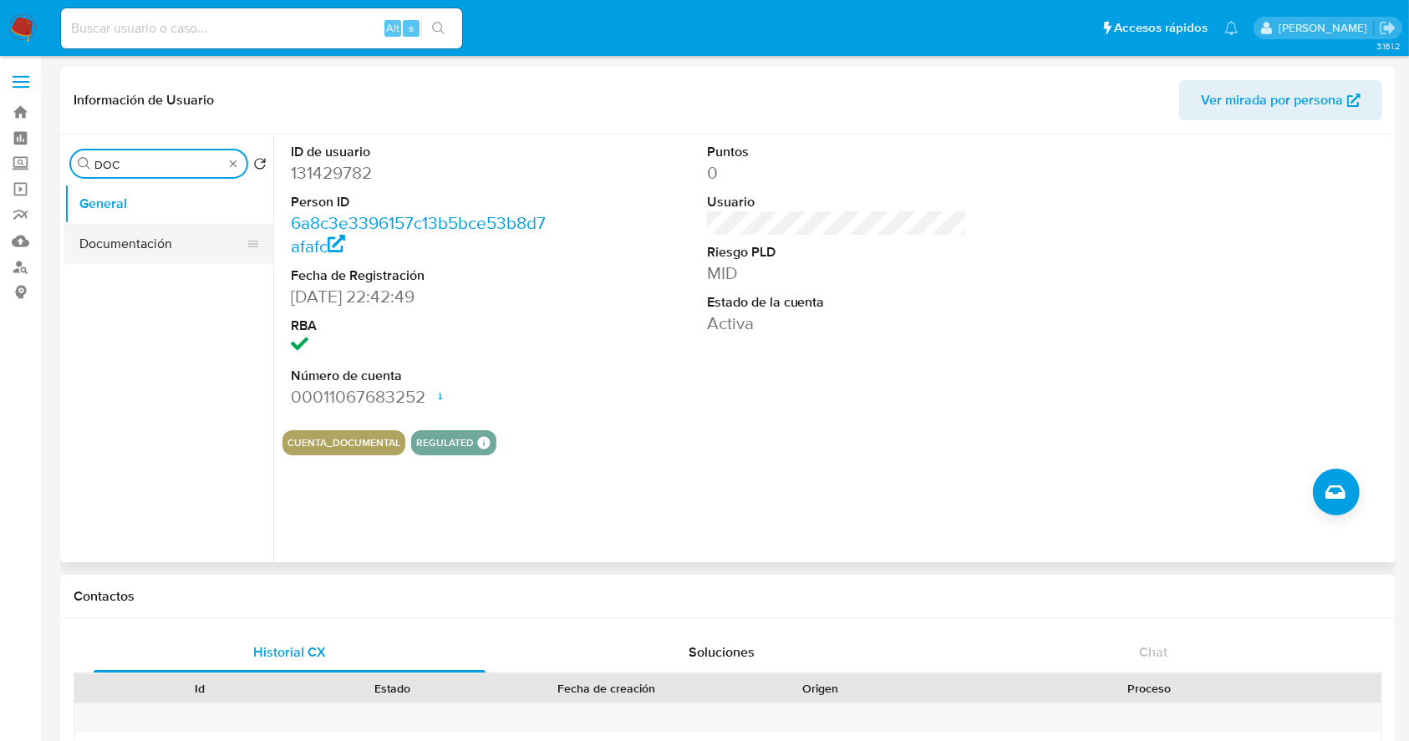
type input "DOC"
click at [206, 257] on button "Documentación" at bounding box center [162, 244] width 196 height 40
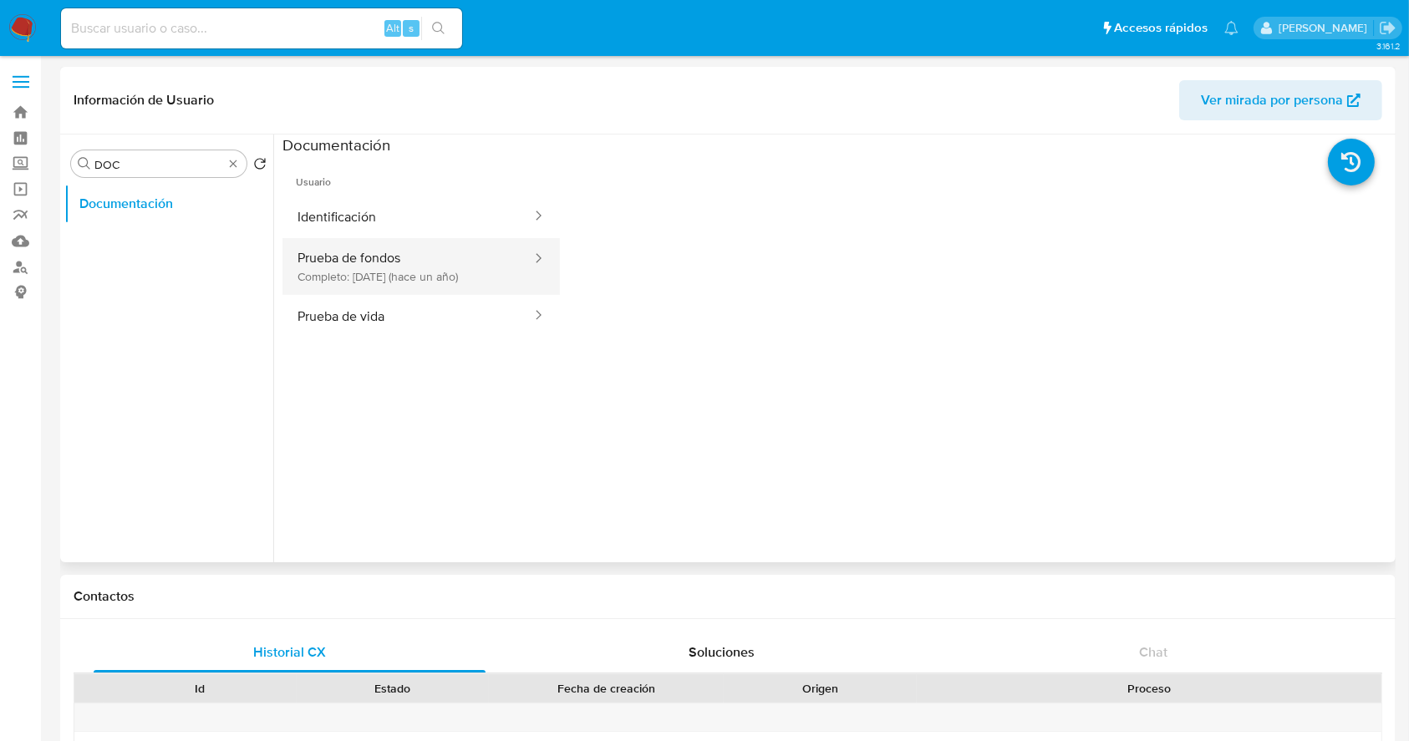
click at [410, 283] on button "Prueba de fondos Completo: 28/06/2024 (hace un año)" at bounding box center [407, 266] width 251 height 57
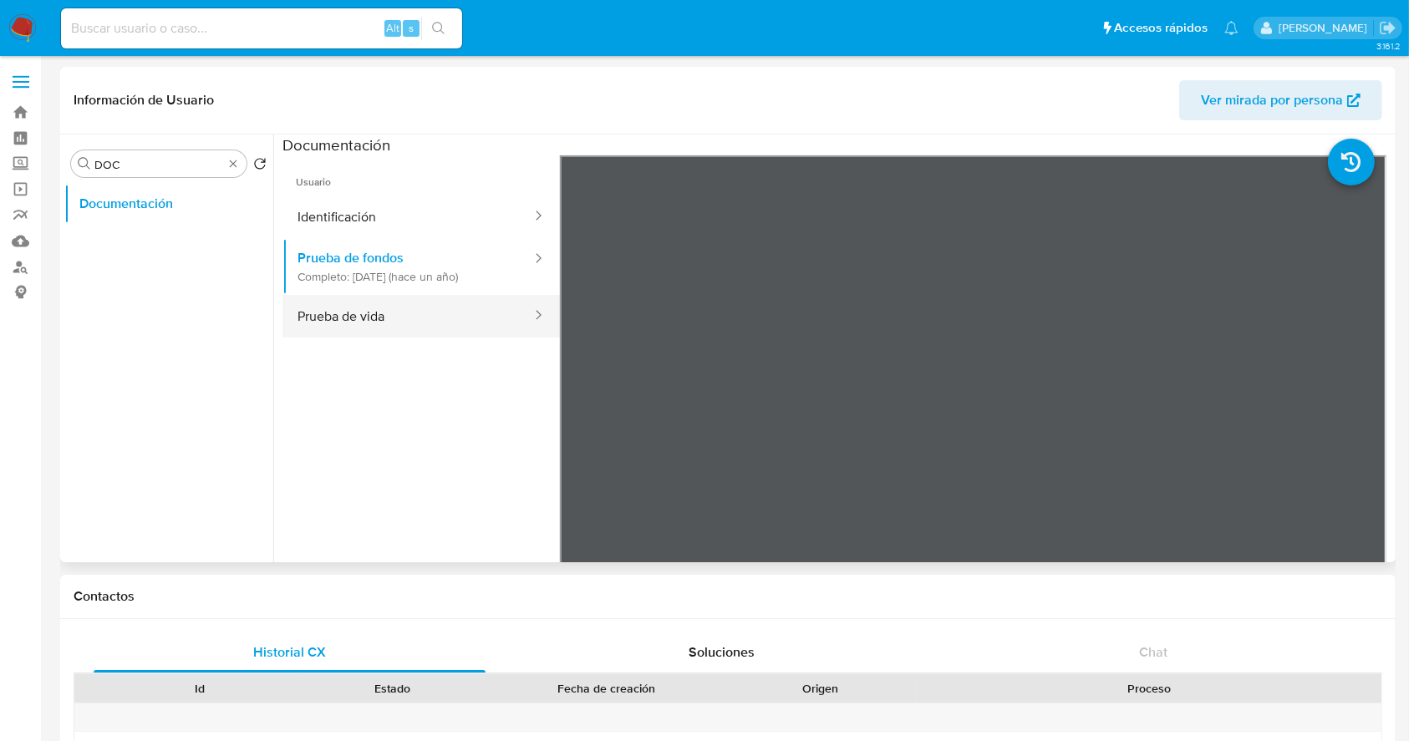
click at [338, 306] on button "Prueba de vida" at bounding box center [407, 316] width 251 height 43
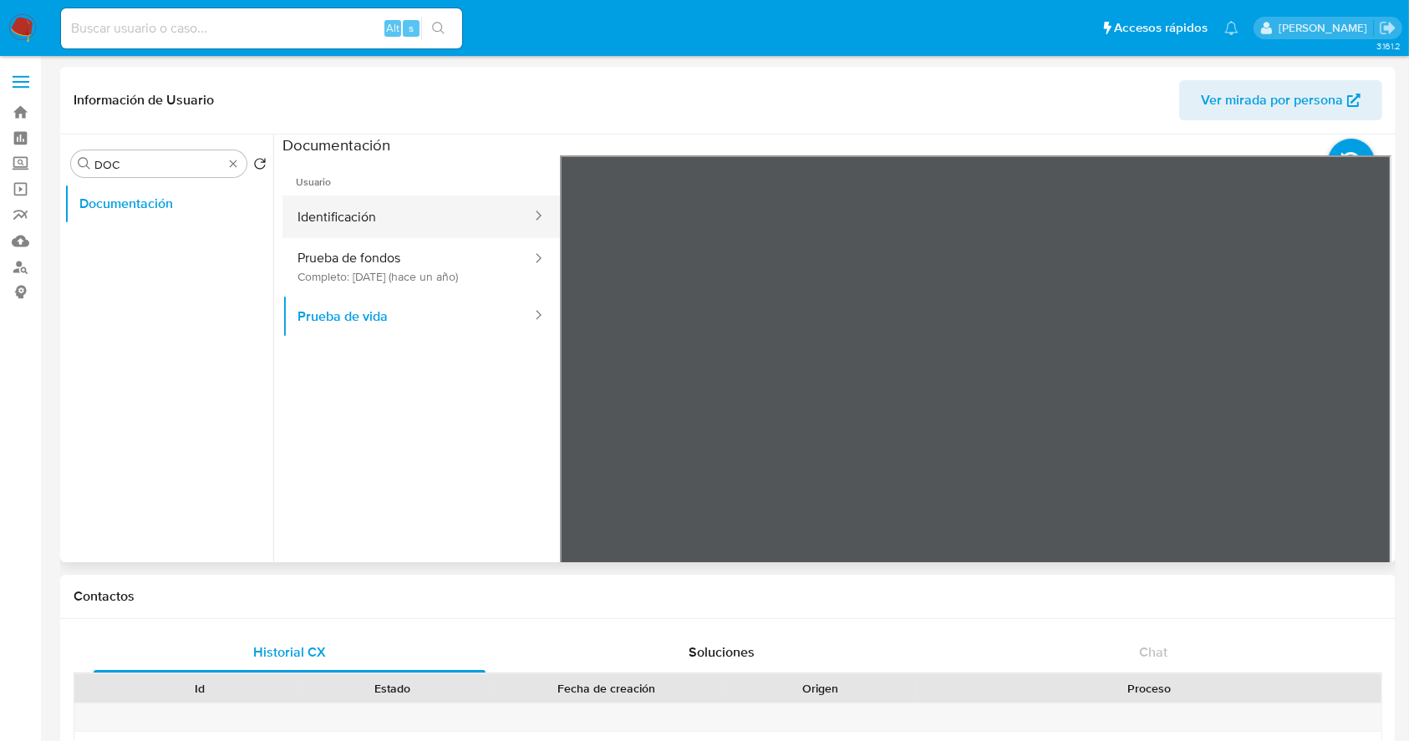
click at [431, 220] on button "Identificación" at bounding box center [407, 217] width 251 height 43
click at [1371, 426] on icon at bounding box center [1370, 426] width 33 height 33
click at [582, 424] on icon at bounding box center [580, 426] width 33 height 33
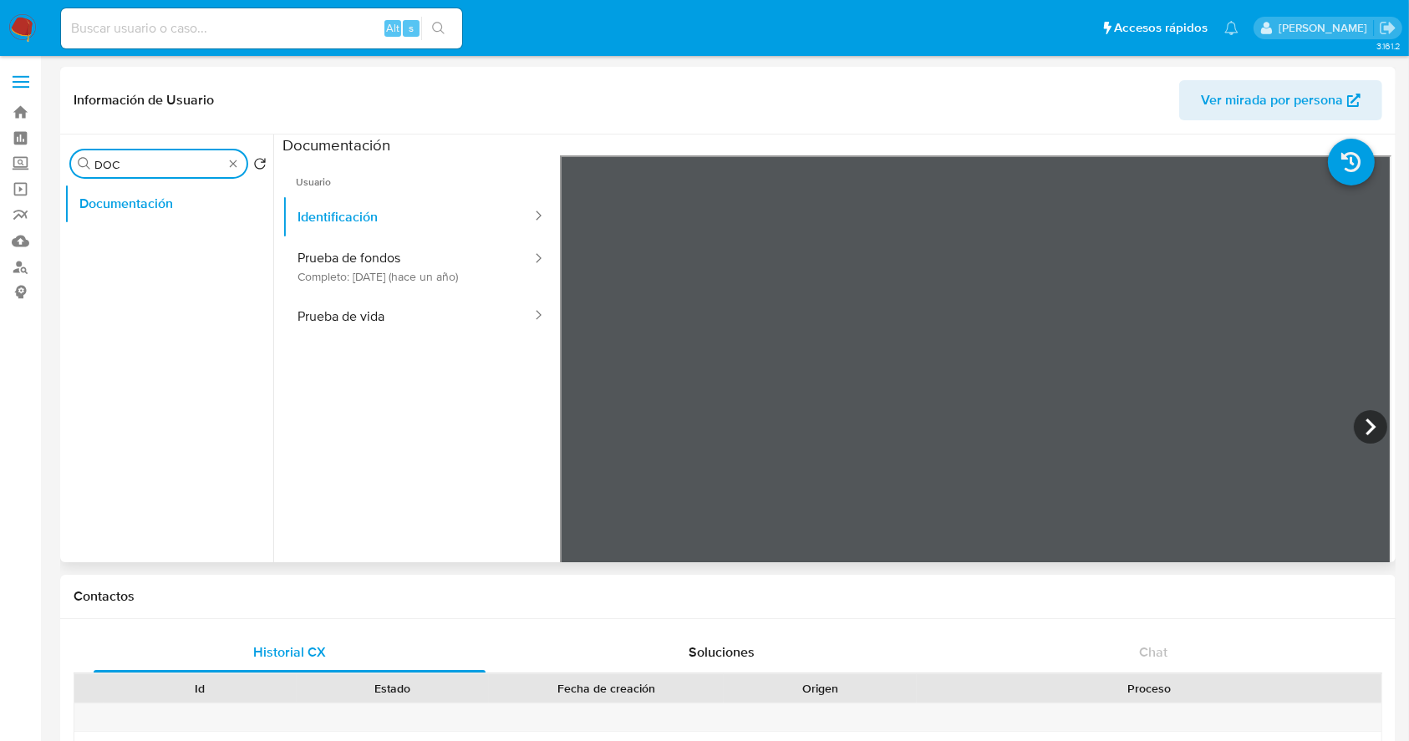
click at [216, 171] on input "DOC" at bounding box center [158, 164] width 129 height 15
click at [240, 164] on div "Buscar DOC" at bounding box center [159, 163] width 176 height 27
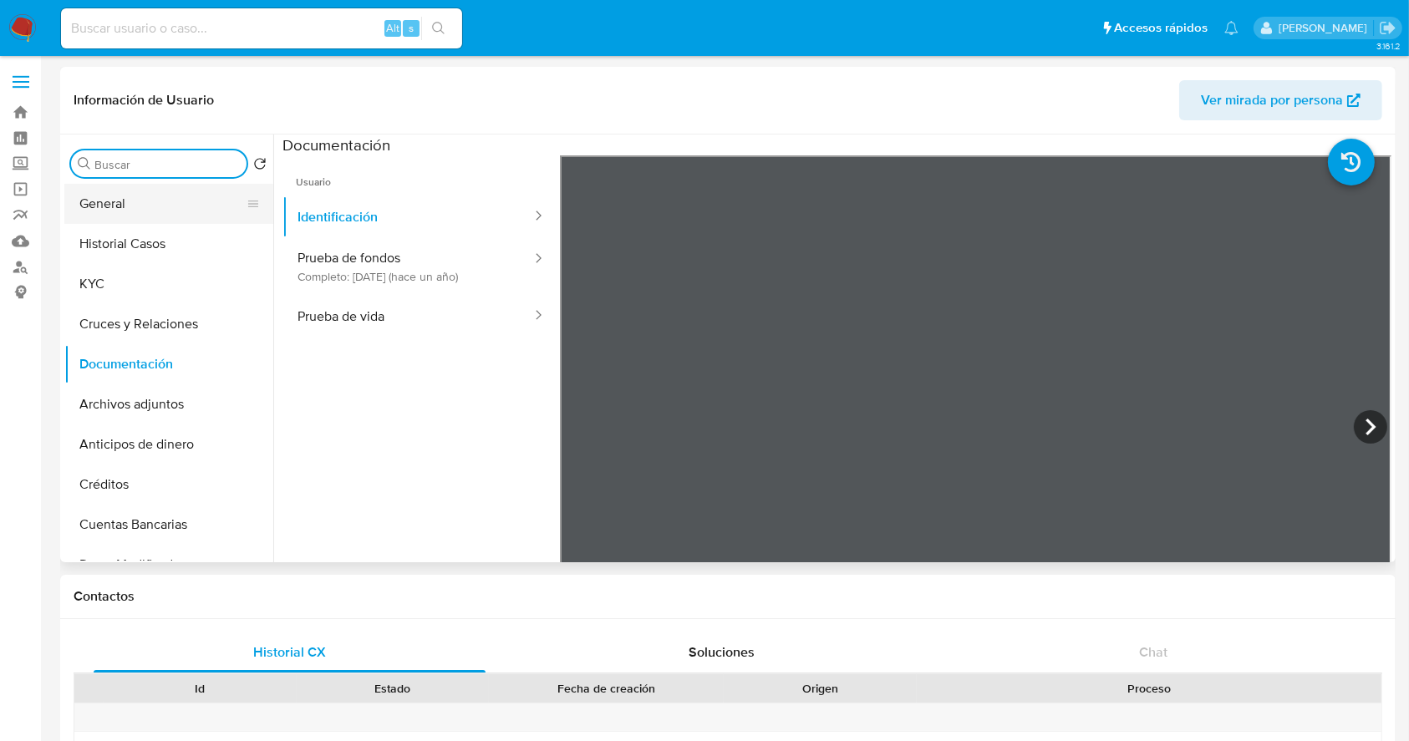
click at [188, 208] on button "General" at bounding box center [162, 204] width 196 height 40
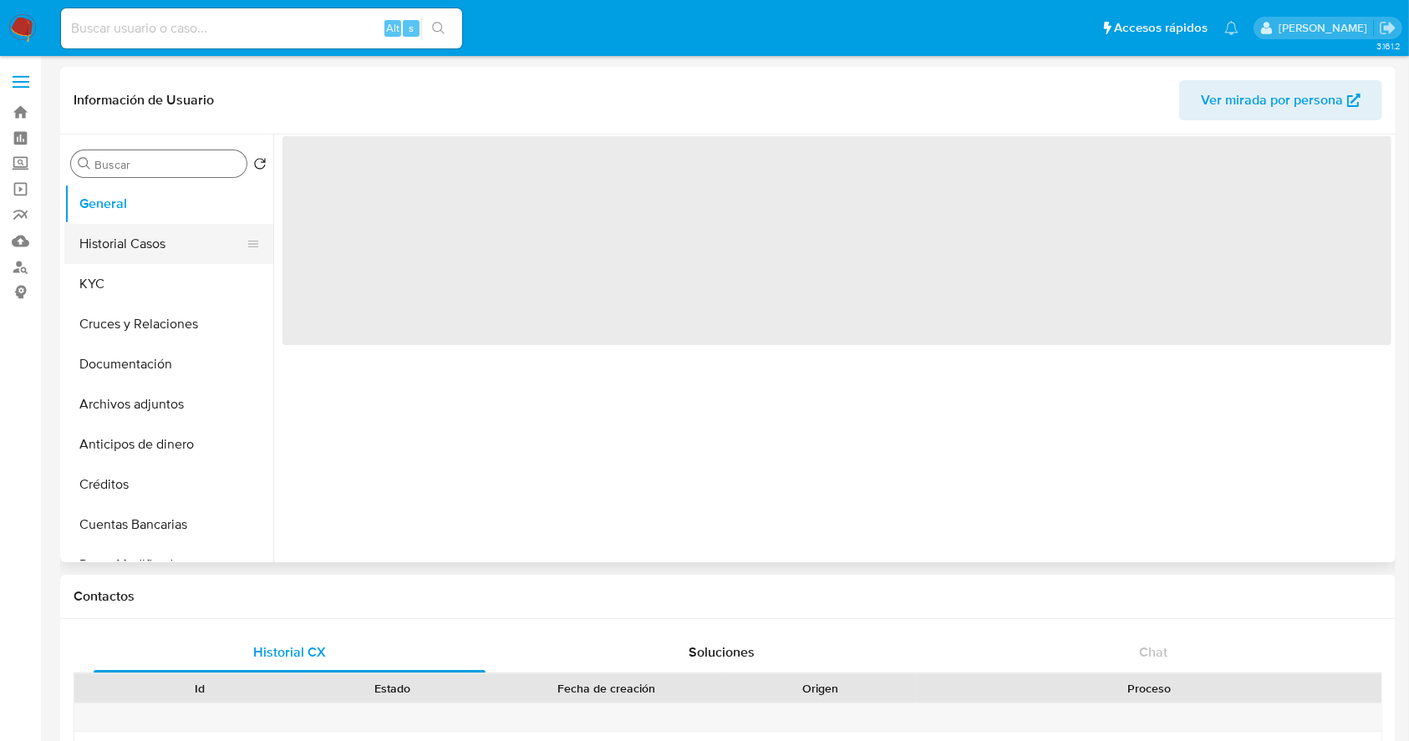
click at [176, 242] on button "Historial Casos" at bounding box center [162, 244] width 196 height 40
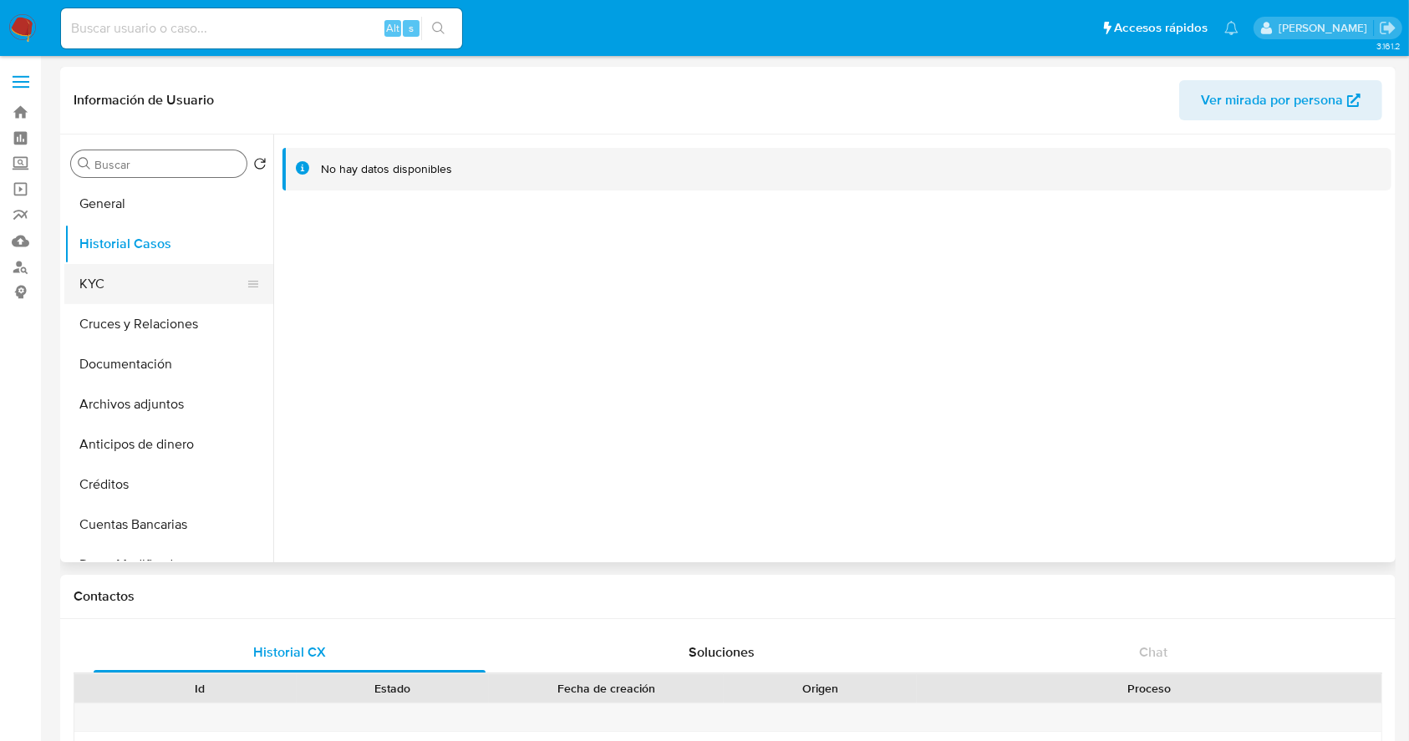
click at [147, 281] on button "KYC" at bounding box center [162, 284] width 196 height 40
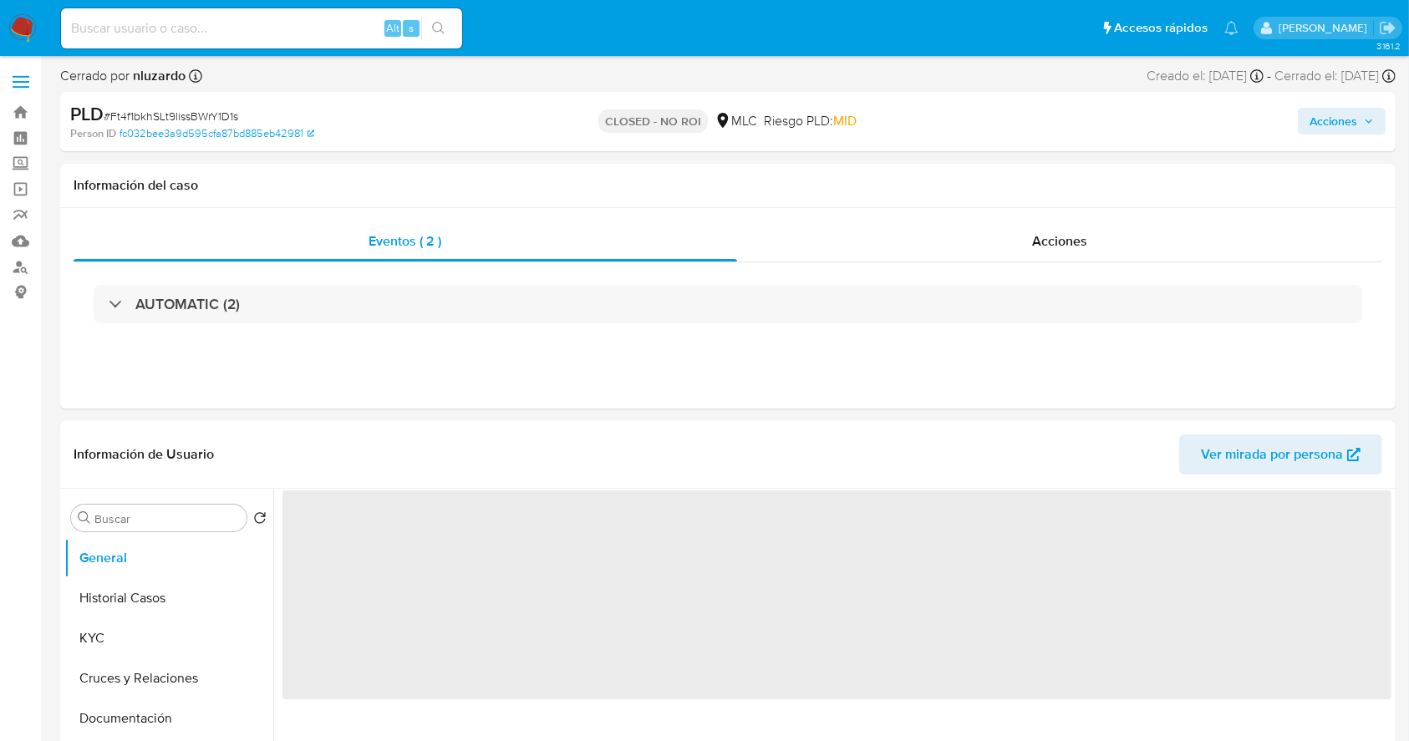
select select "10"
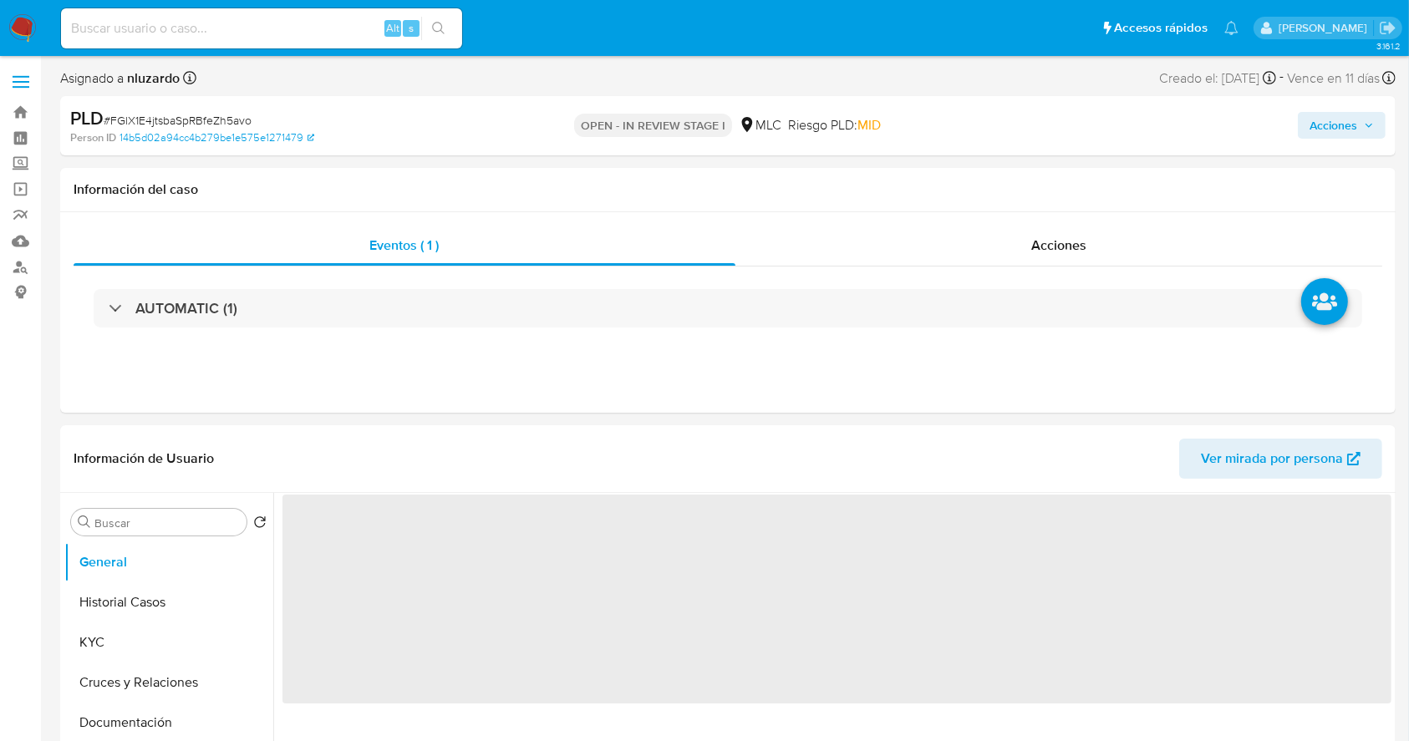
select select "10"
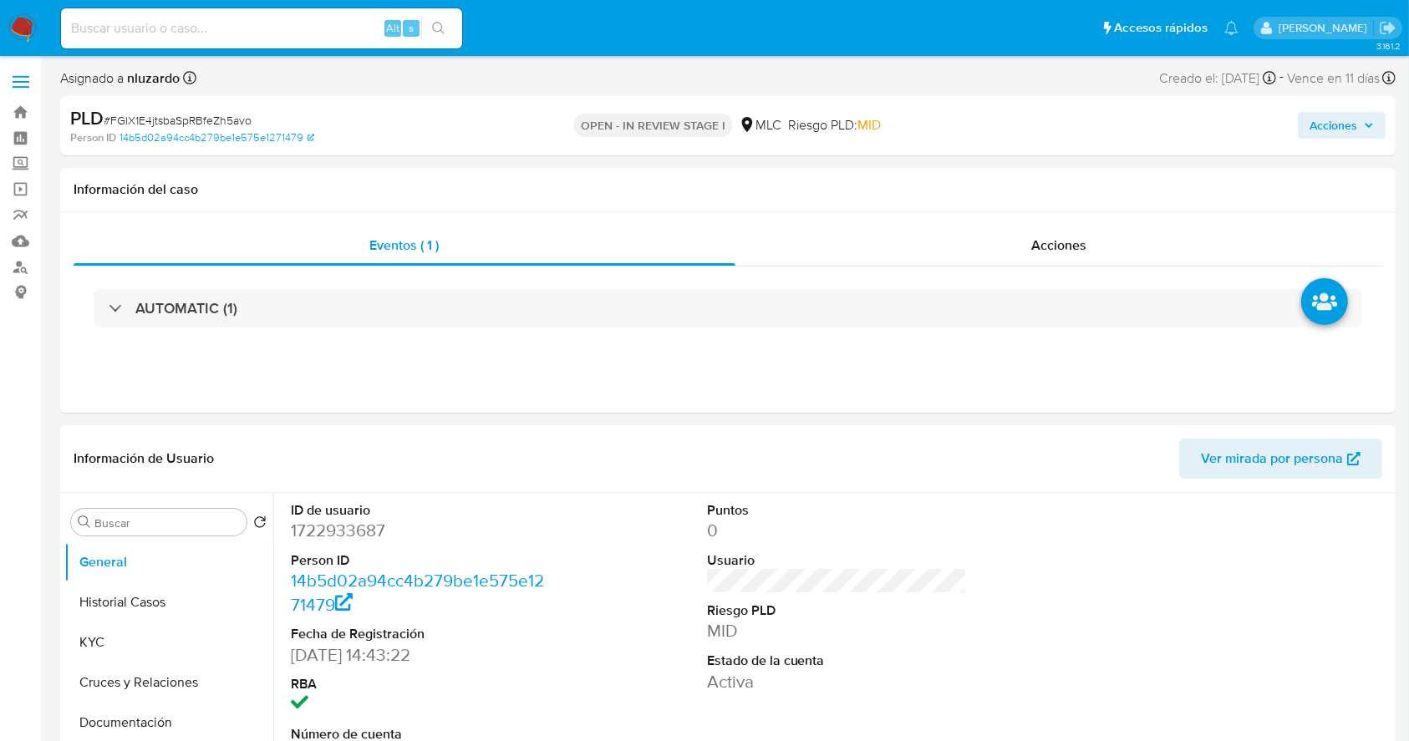
click at [361, 532] on dd "1722933687" at bounding box center [421, 530] width 261 height 23
copy dd "1722933687"
click at [361, 532] on dd "1722933687" at bounding box center [421, 530] width 261 height 23
click at [234, 45] on div "Alt s" at bounding box center [261, 28] width 401 height 40
click at [234, 32] on input at bounding box center [261, 29] width 401 height 22
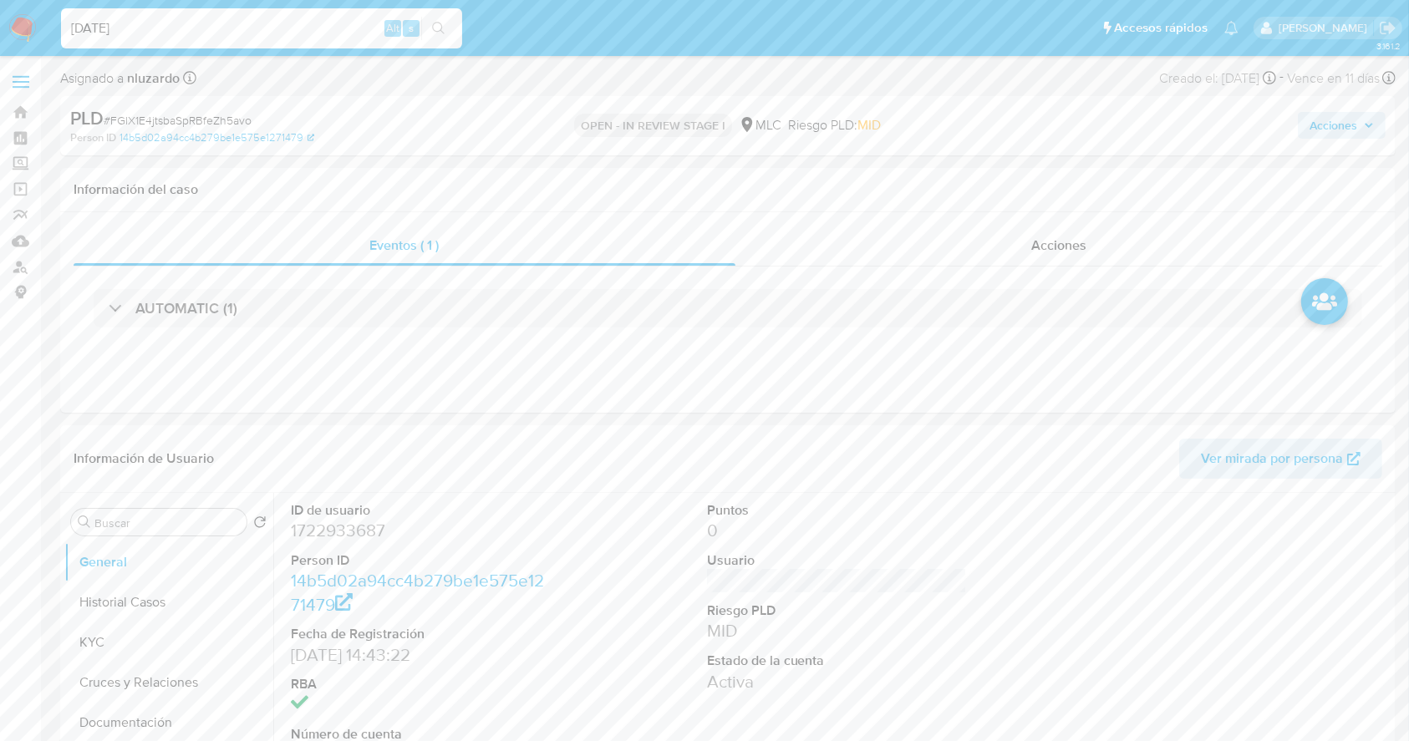
type input "[DATE]"
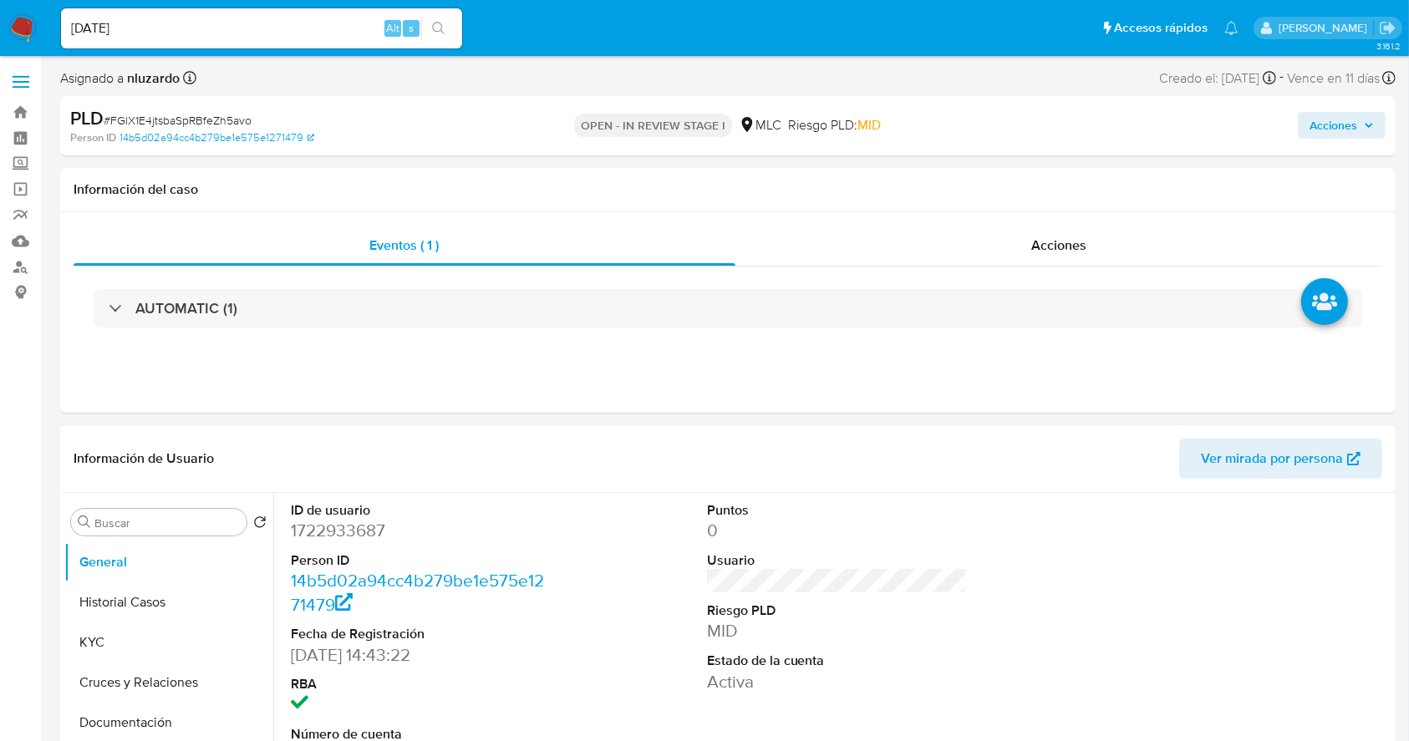
click at [508, 520] on dd "1722933687" at bounding box center [421, 530] width 261 height 23
drag, startPoint x: 23, startPoint y: 669, endPoint x: 59, endPoint y: 650, distance: 40.8
click at [80, 639] on button "KYC" at bounding box center [162, 643] width 196 height 40
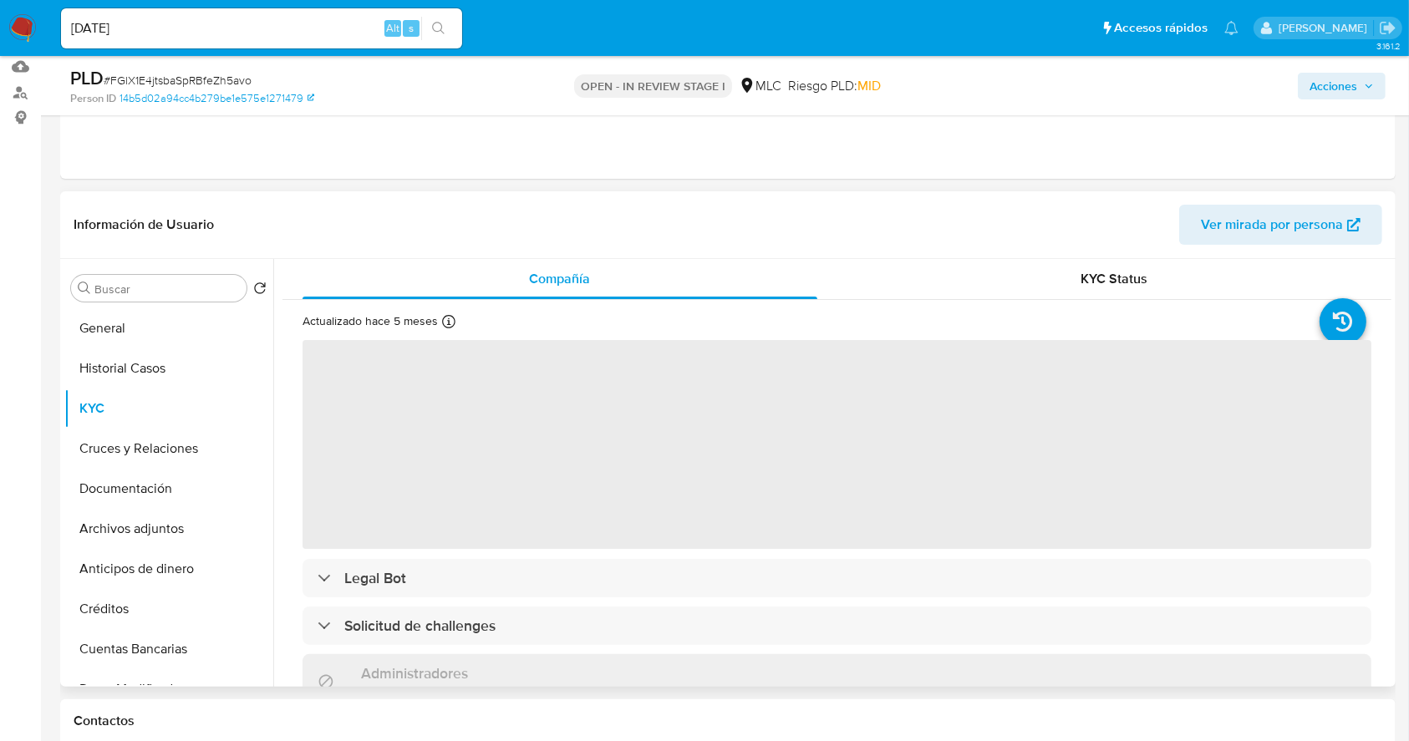
scroll to position [222, 0]
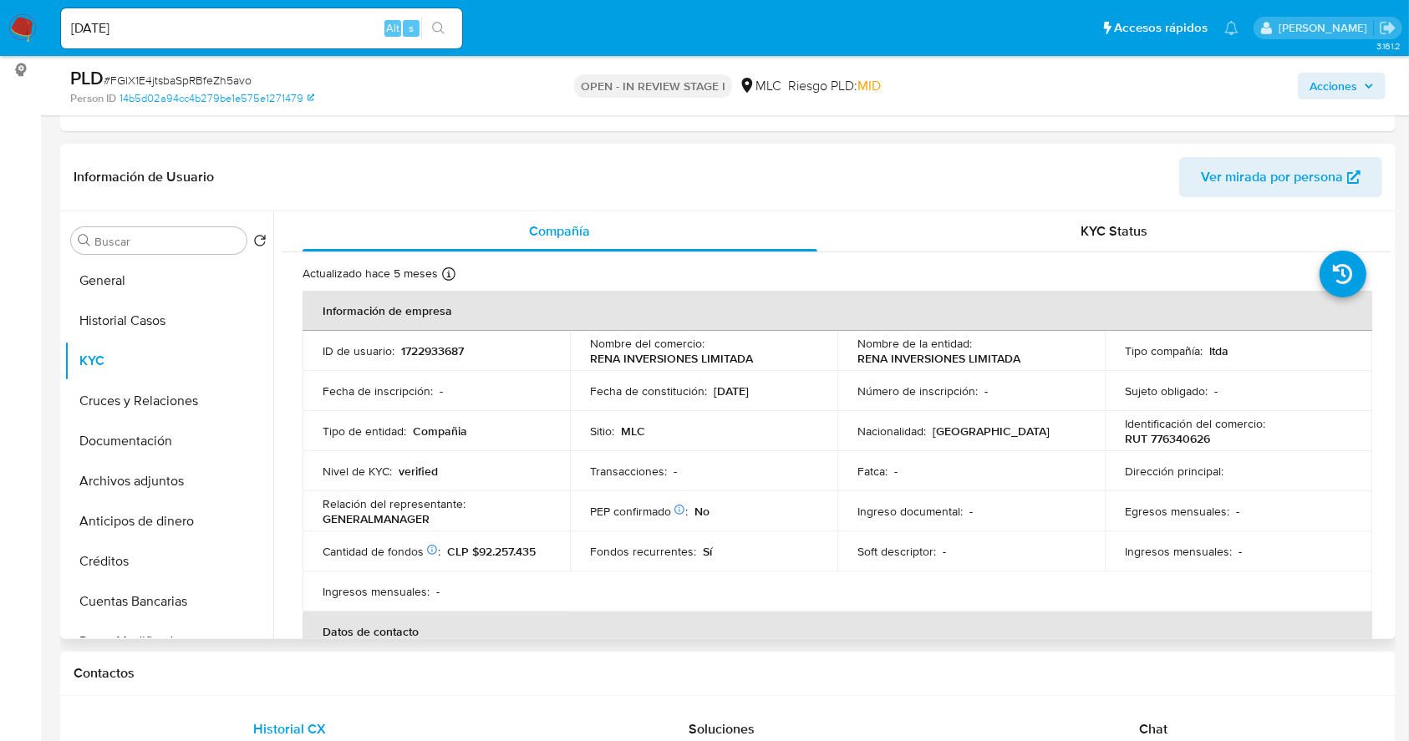
click at [878, 365] on p "RENA INVERSIONES LIMITADA" at bounding box center [938, 358] width 163 height 15
click at [873, 359] on p "RENA INVERSIONES LIMITADA" at bounding box center [938, 358] width 163 height 15
drag, startPoint x: 1008, startPoint y: 356, endPoint x: 1024, endPoint y: 356, distance: 15.9
click at [1024, 356] on div "Nombre de la entidad : RENA INVERSIONES LIMITADA" at bounding box center [970, 351] width 227 height 30
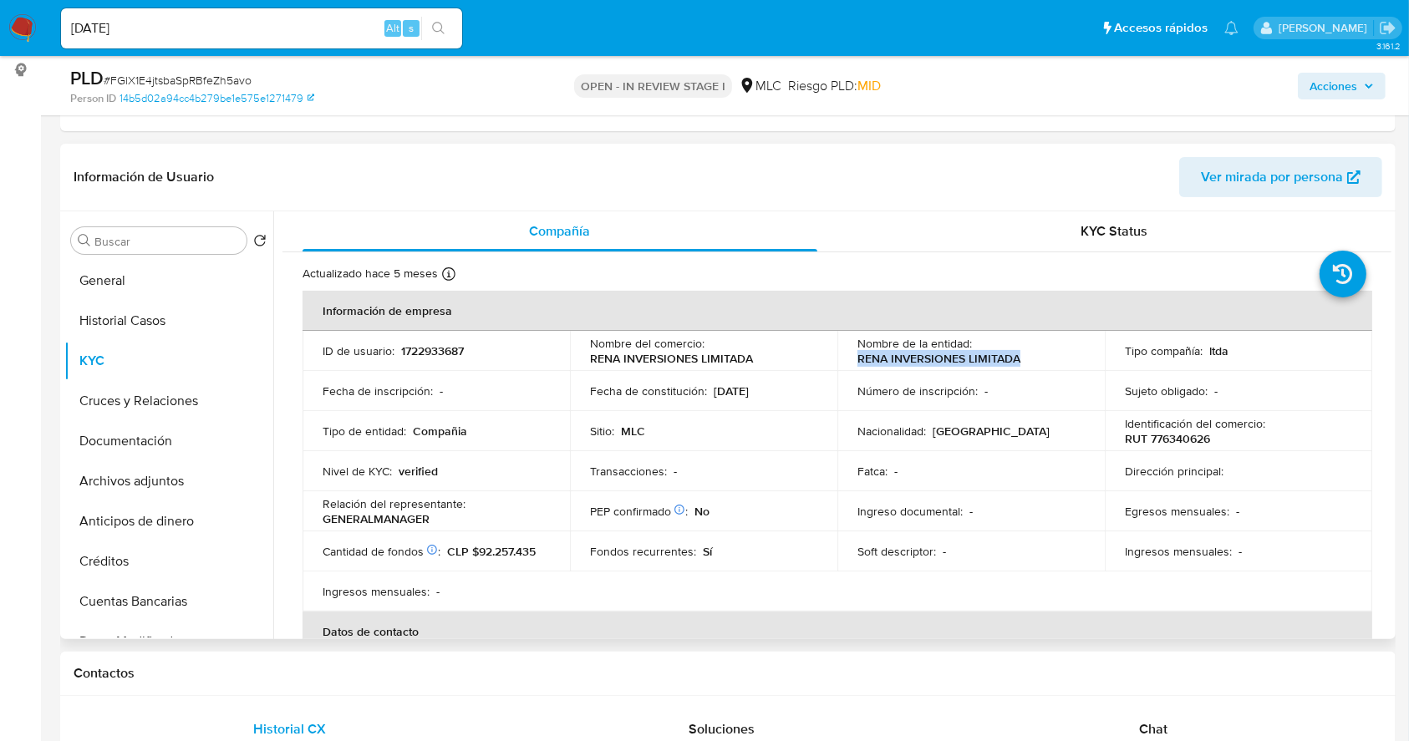
copy p "RENA INVERSIONES LIMITADA"
click at [671, 415] on td "Sitio : MLC" at bounding box center [703, 431] width 267 height 40
click at [1178, 431] on p "RUT 776340626" at bounding box center [1167, 438] width 85 height 15
copy p "776340626"
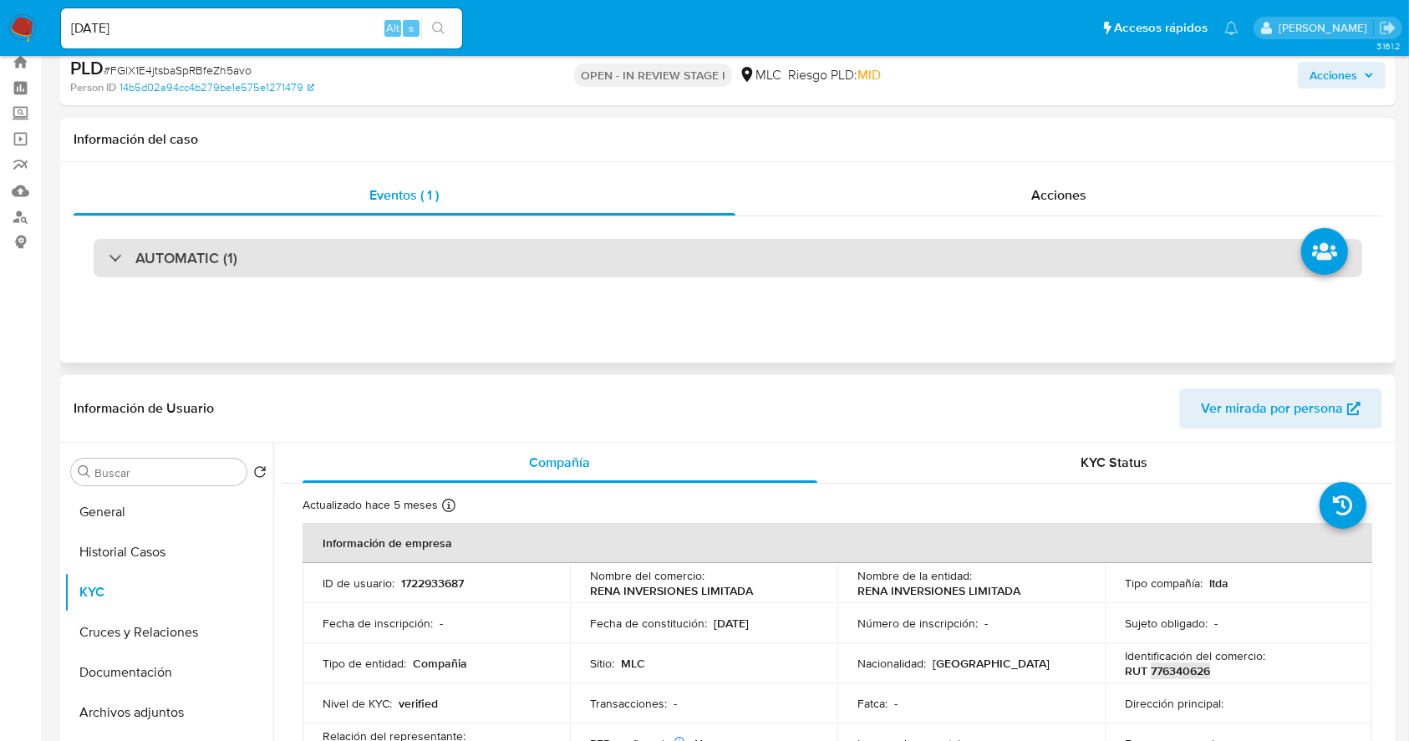
scroll to position [0, 0]
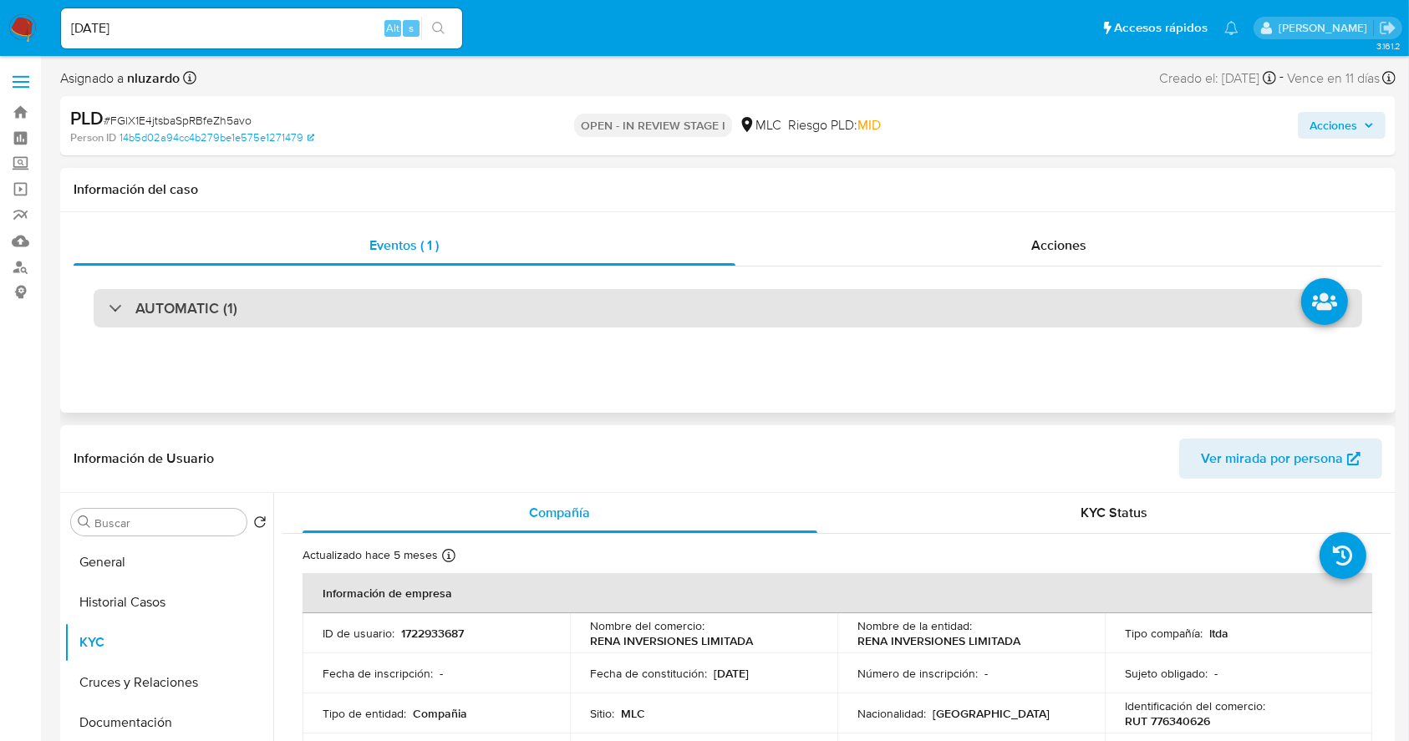
click at [208, 324] on div "AUTOMATIC (1)" at bounding box center [728, 308] width 1269 height 38
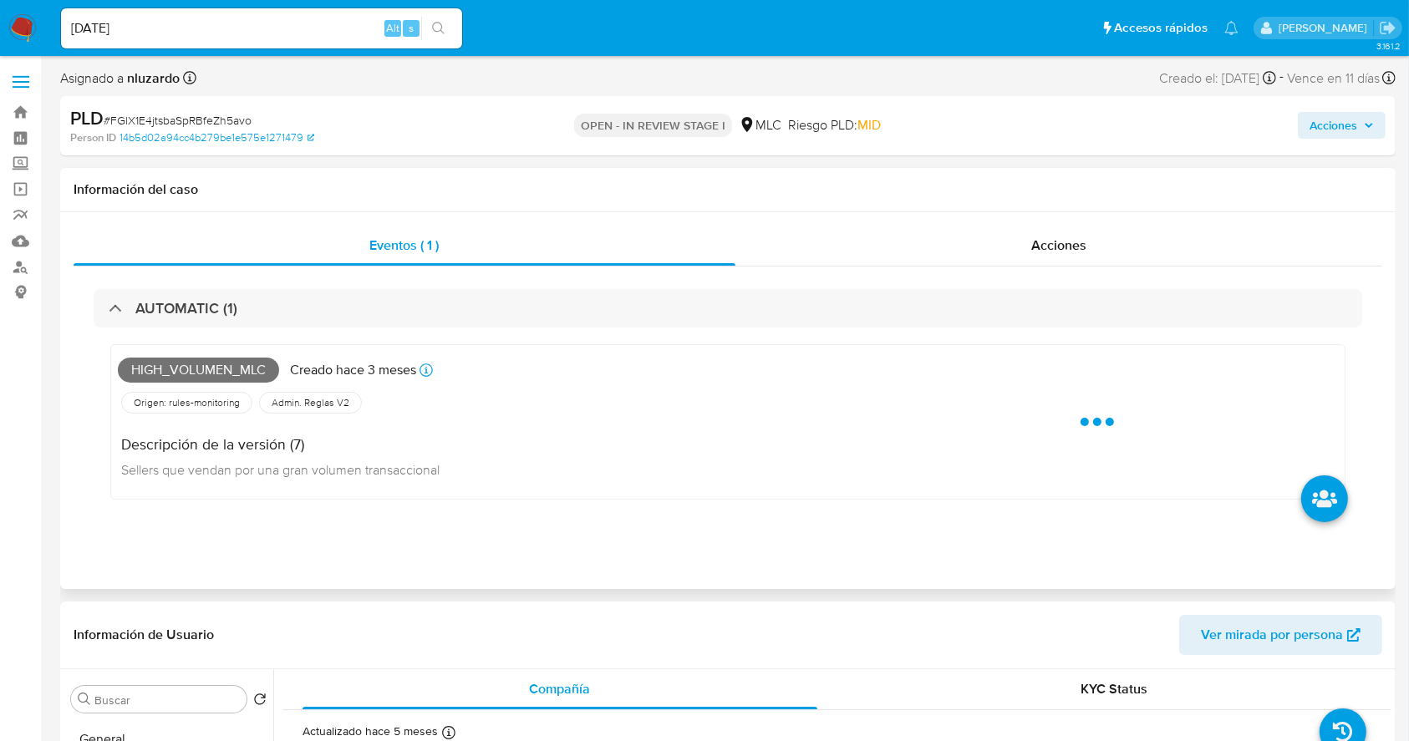
click at [211, 354] on div "High_volumen_mlc Creado [DATE] Creado: [DATE] 16:08:36" at bounding box center [487, 370] width 739 height 37
copy span "High_volumen_mlc"
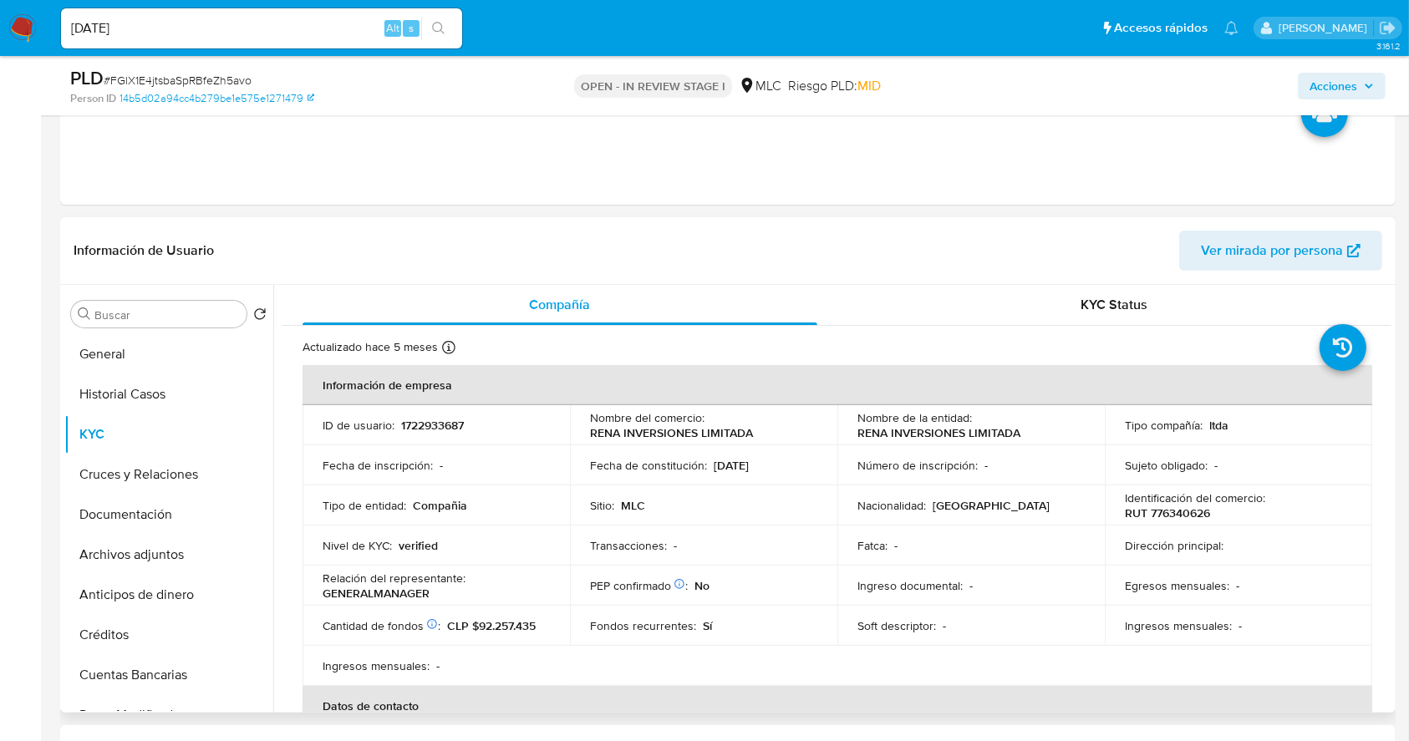
scroll to position [557, 0]
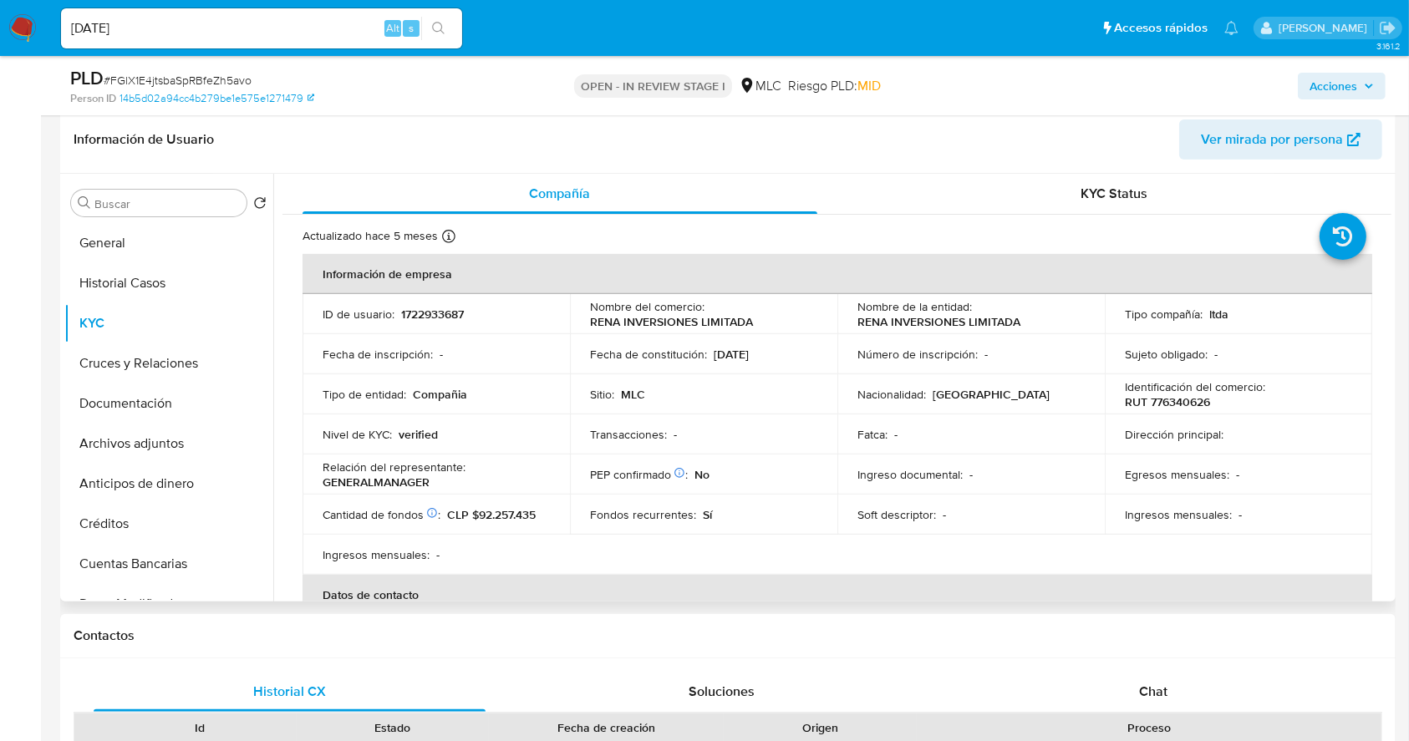
click at [572, 399] on td "Sitio : MLC" at bounding box center [703, 394] width 267 height 40
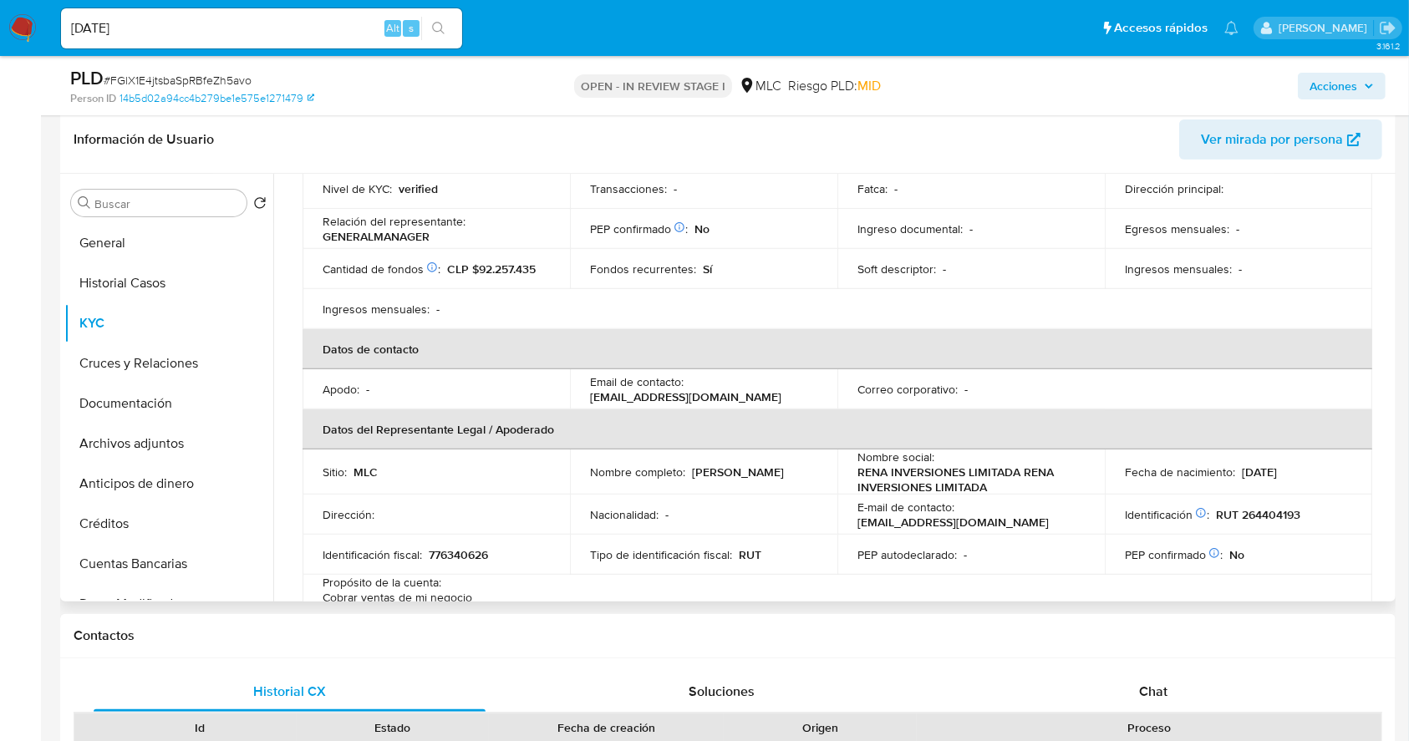
scroll to position [0, 0]
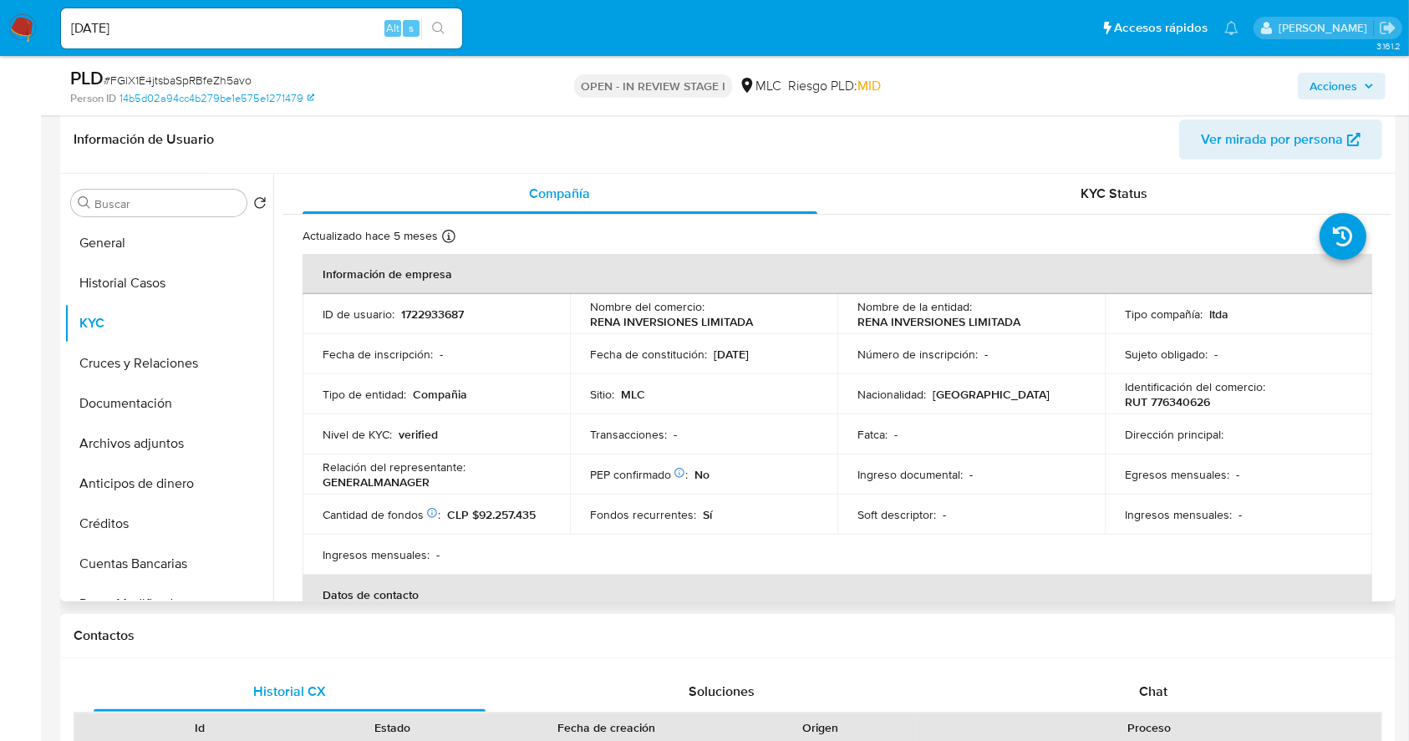
click at [566, 442] on td "Nivel de KYC : verified" at bounding box center [436, 435] width 267 height 40
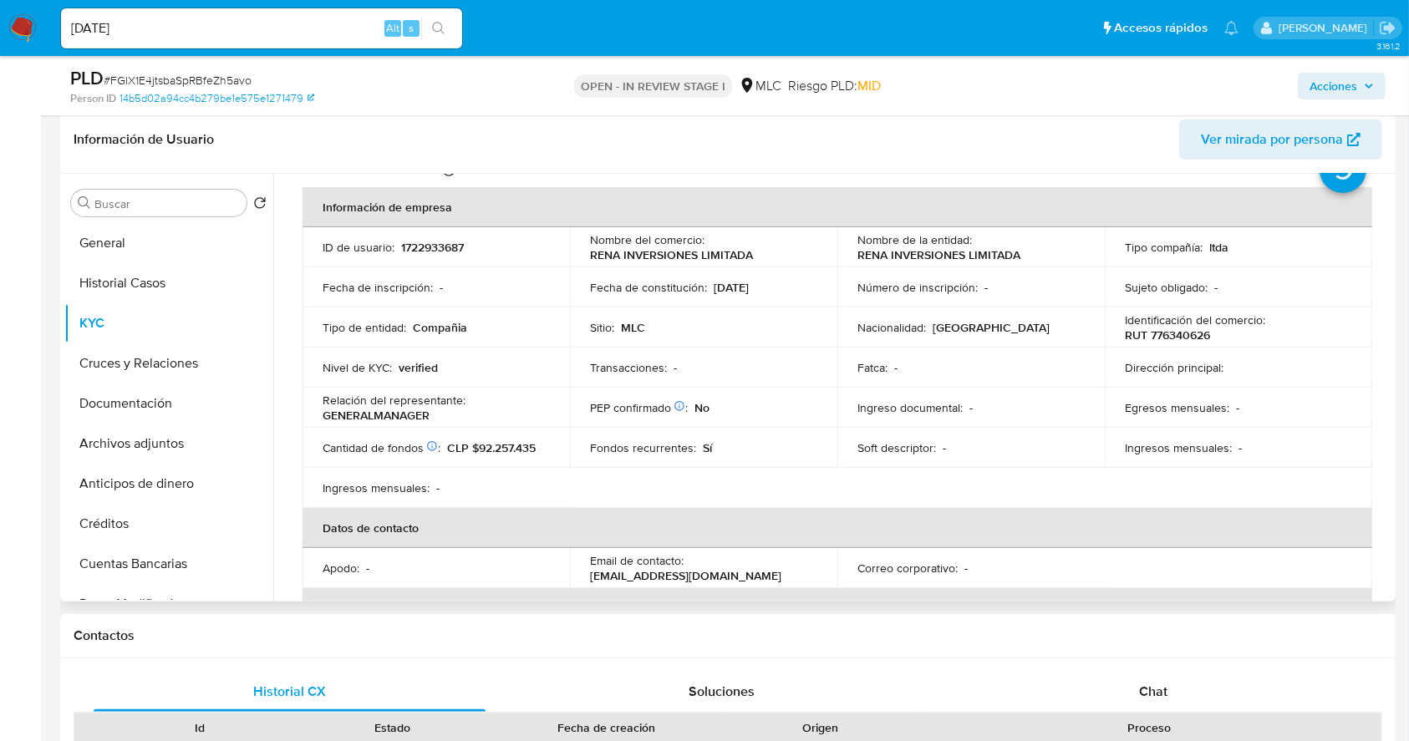
scroll to position [53, 0]
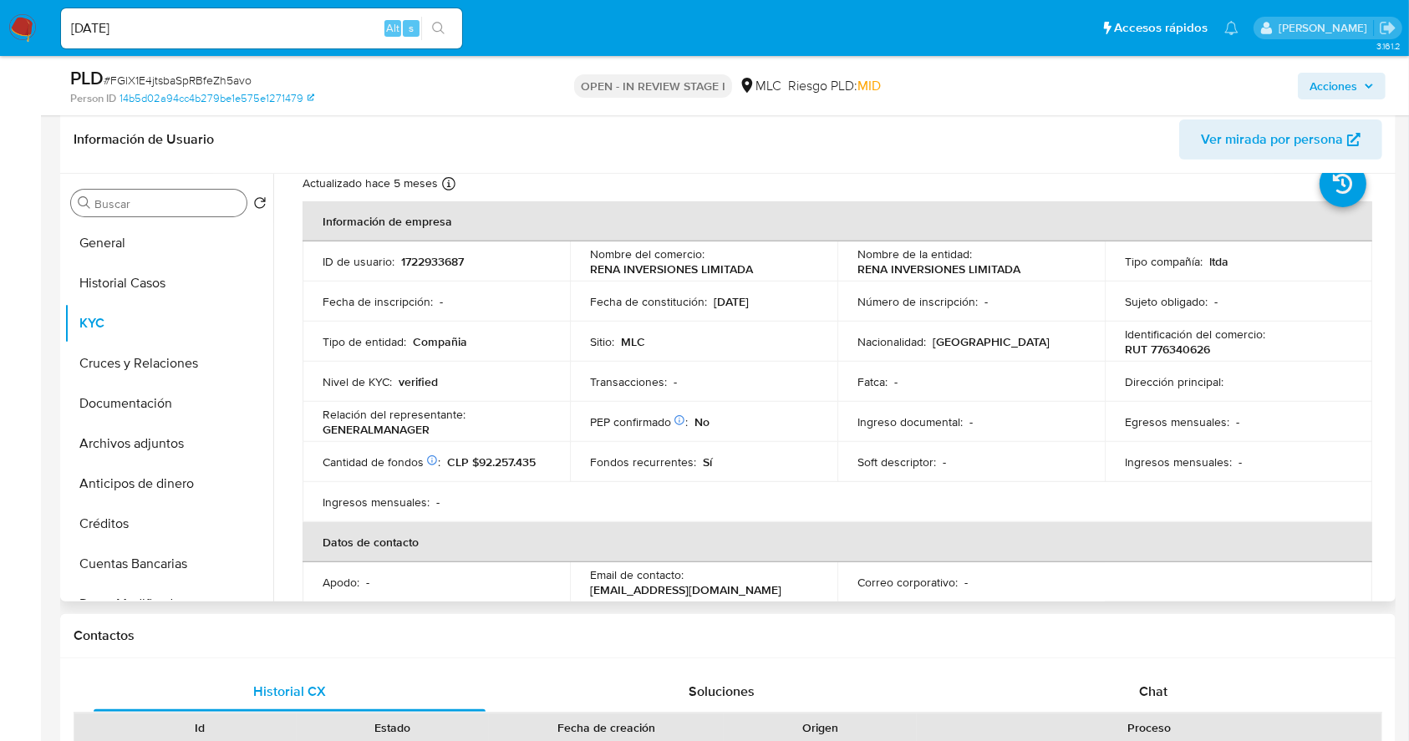
click at [150, 206] on input "Buscar" at bounding box center [166, 203] width 145 height 15
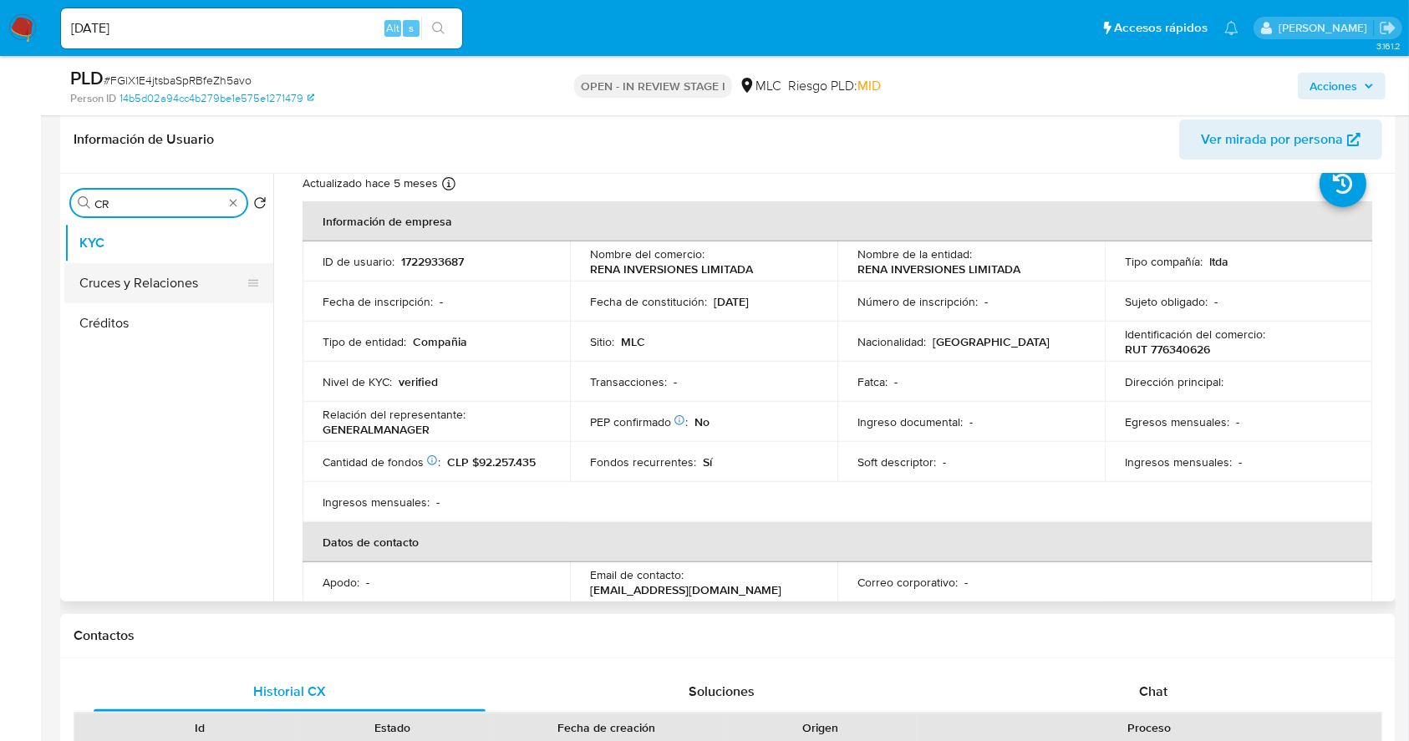
click at [164, 277] on button "Cruces y Relaciones" at bounding box center [162, 283] width 196 height 40
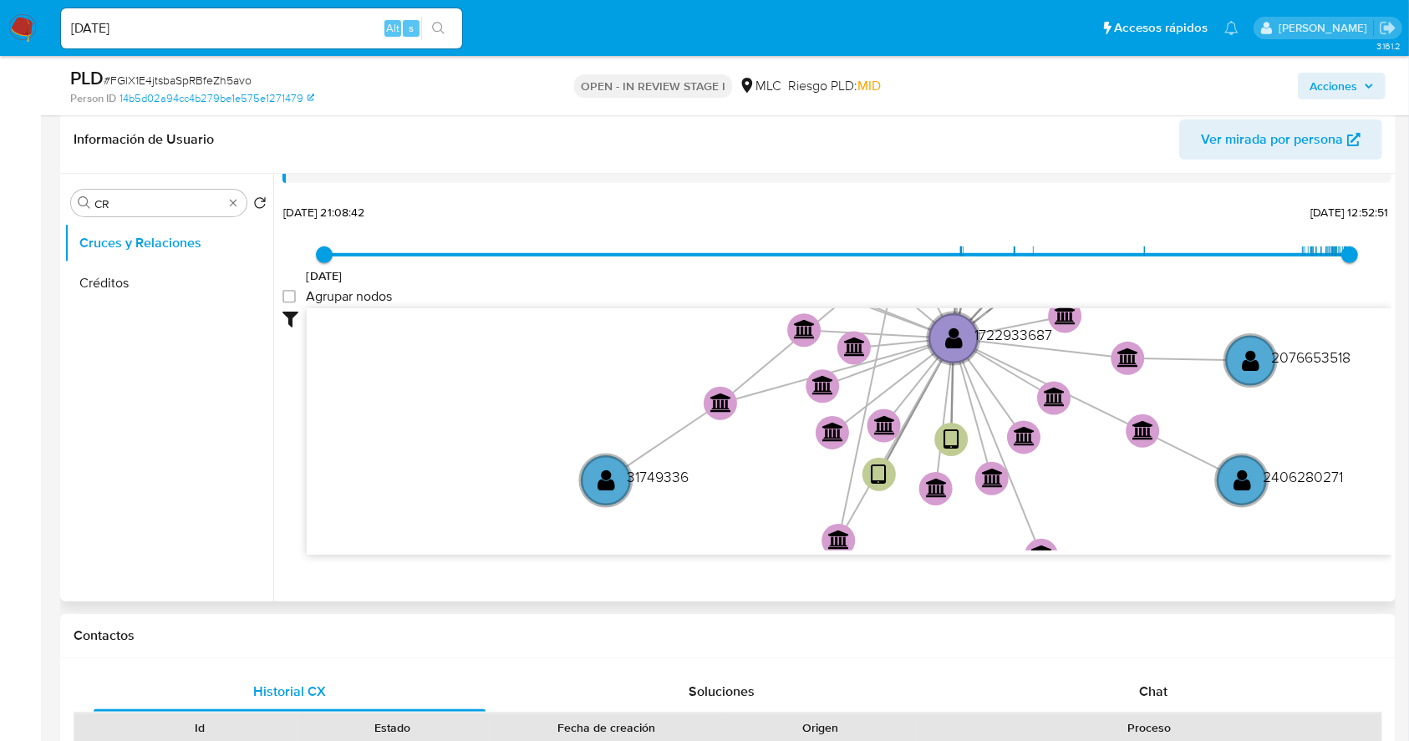
scroll to position [62, 0]
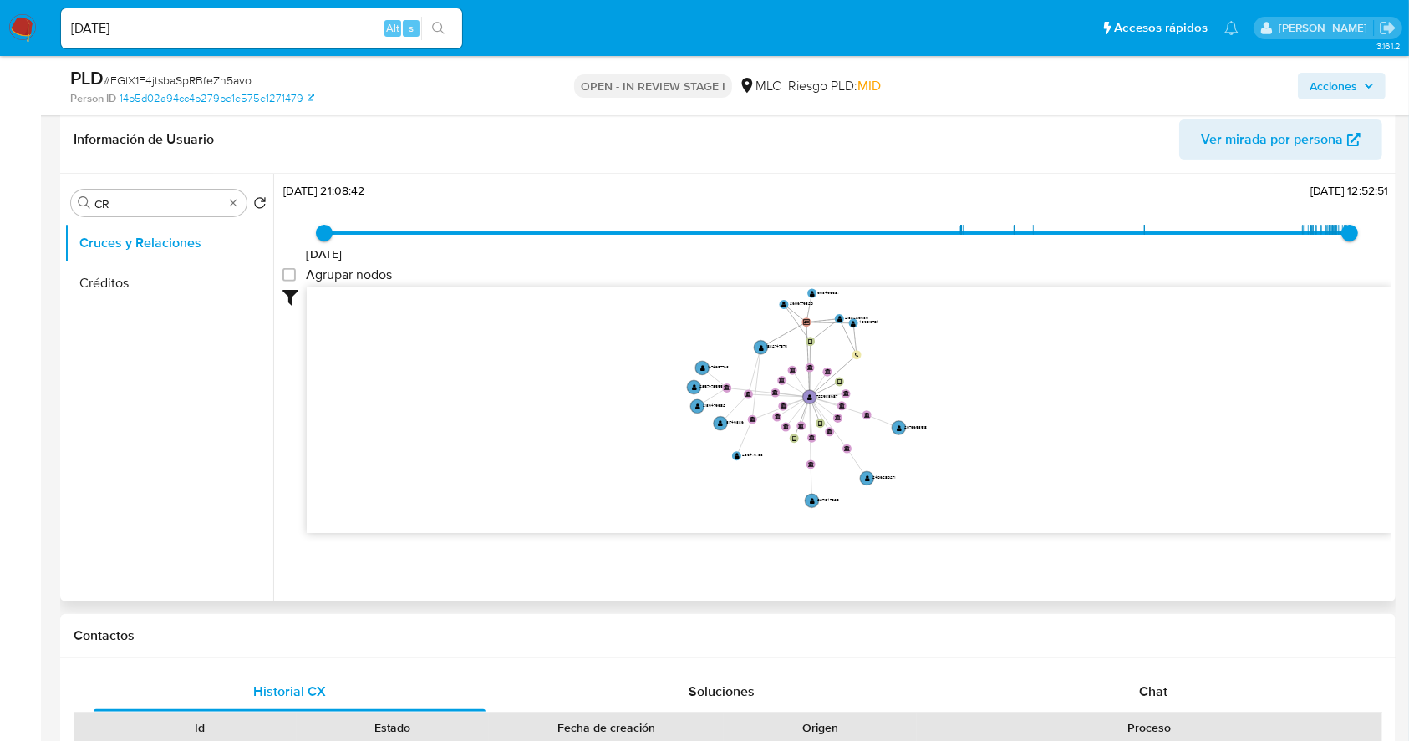
drag, startPoint x: 950, startPoint y: 389, endPoint x: 873, endPoint y: 431, distance: 87.5
click at [800, 430] on icon "device-655c06bf42e83735d94151ff  user-1722933687  1722933687 device-65f87d757…" at bounding box center [849, 408] width 1085 height 242
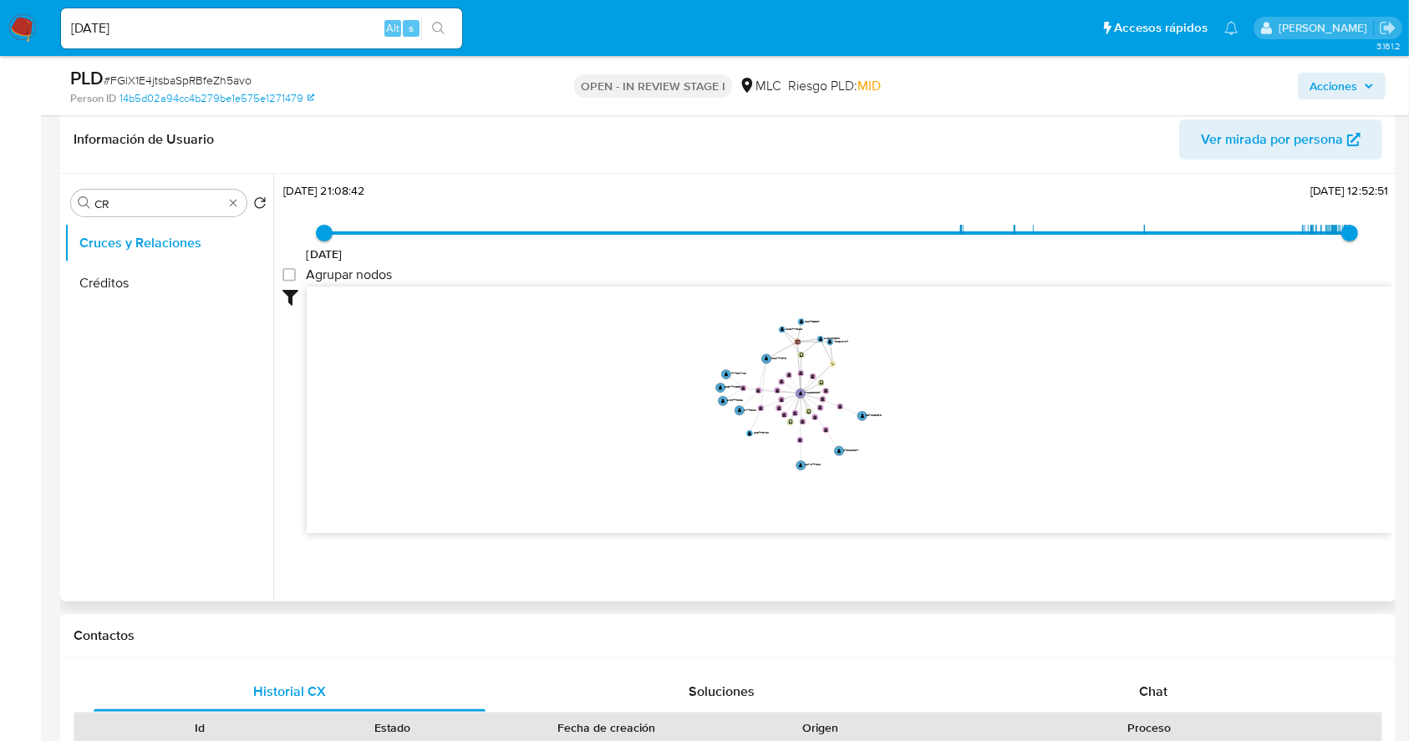
drag, startPoint x: 868, startPoint y: 430, endPoint x: 874, endPoint y: 413, distance: 17.7
click at [845, 407] on icon "device-655c06bf42e83735d94151ff  user-1722933687  1722933687 device-65f87d757…" at bounding box center [849, 408] width 1085 height 242
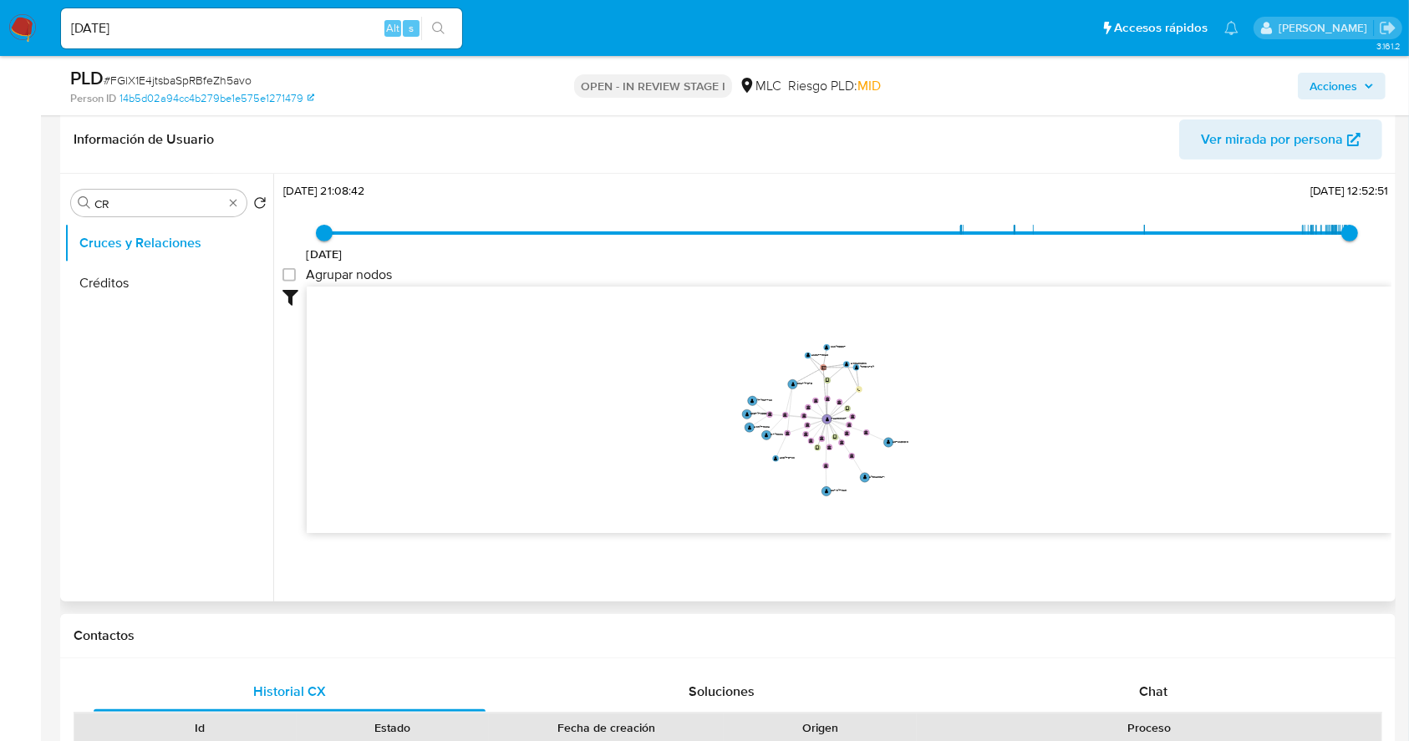
drag, startPoint x: 927, startPoint y: 378, endPoint x: 949, endPoint y: 414, distance: 42.4
click at [949, 414] on icon "device-655c06bf42e83735d94151ff  user-1722933687  1722933687 device-65f87d757…" at bounding box center [849, 408] width 1085 height 242
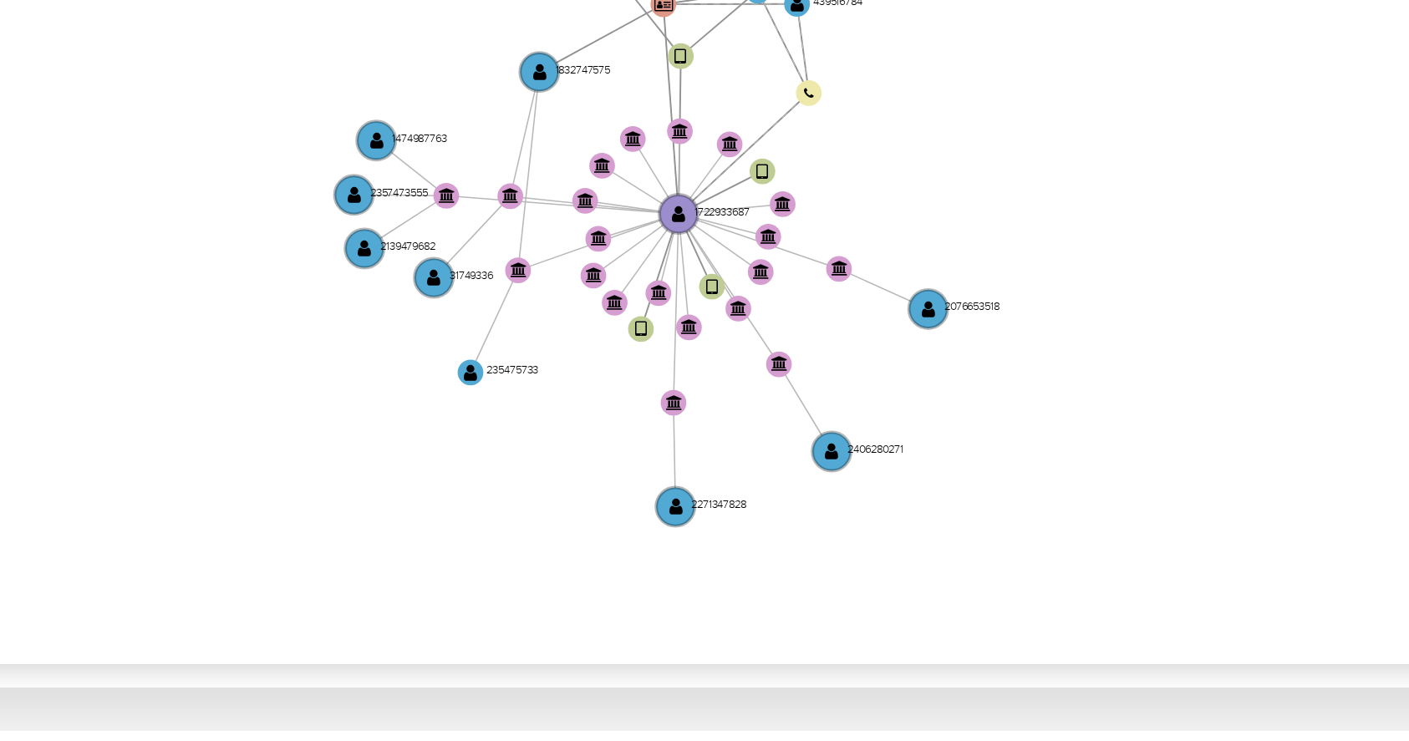
scroll to position [0, 0]
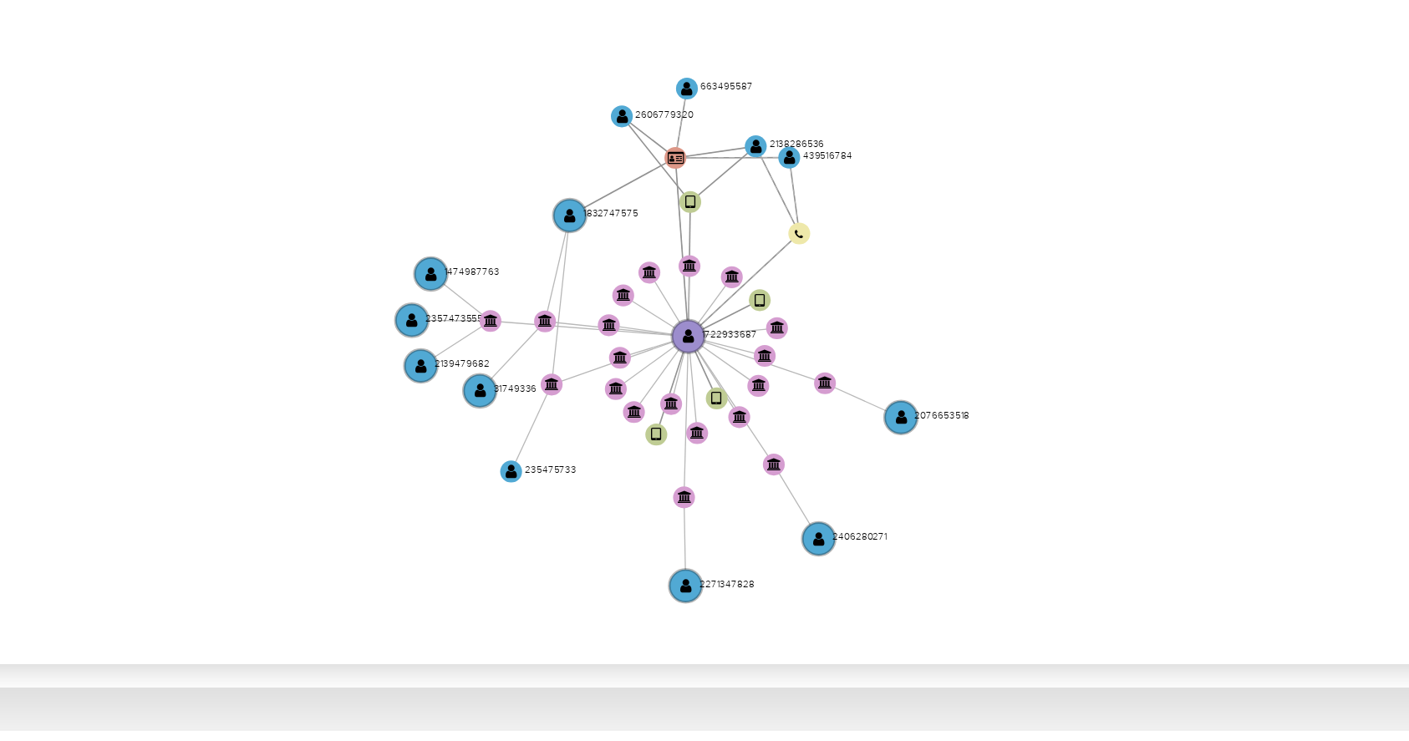
drag, startPoint x: 925, startPoint y: 473, endPoint x: 912, endPoint y: 499, distance: 29.2
click at [912, 499] on icon "device-655c06bf42e83735d94151ff  user-1722933687  1722933687 device-65f87d757…" at bounding box center [849, 470] width 1085 height 242
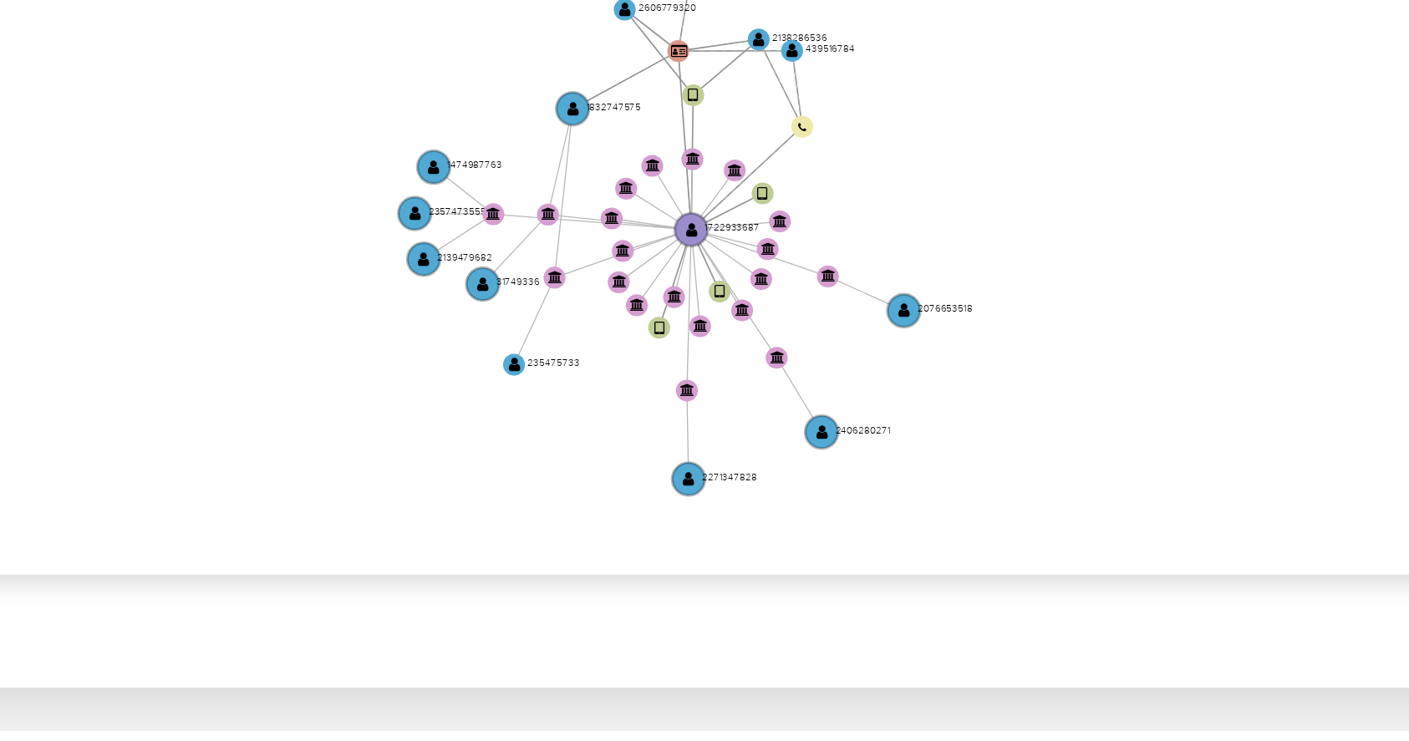
scroll to position [62, 0]
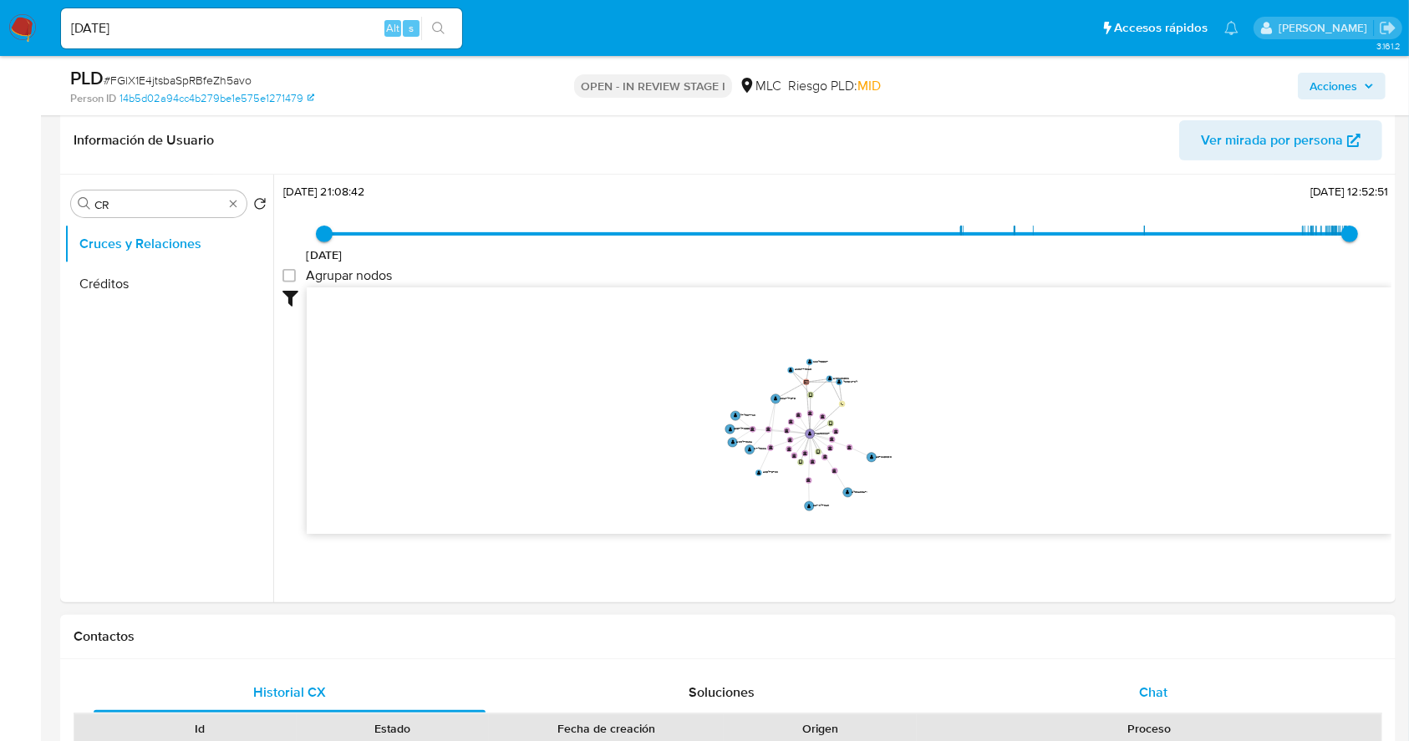
click at [1142, 687] on span "Chat" at bounding box center [1153, 692] width 28 height 19
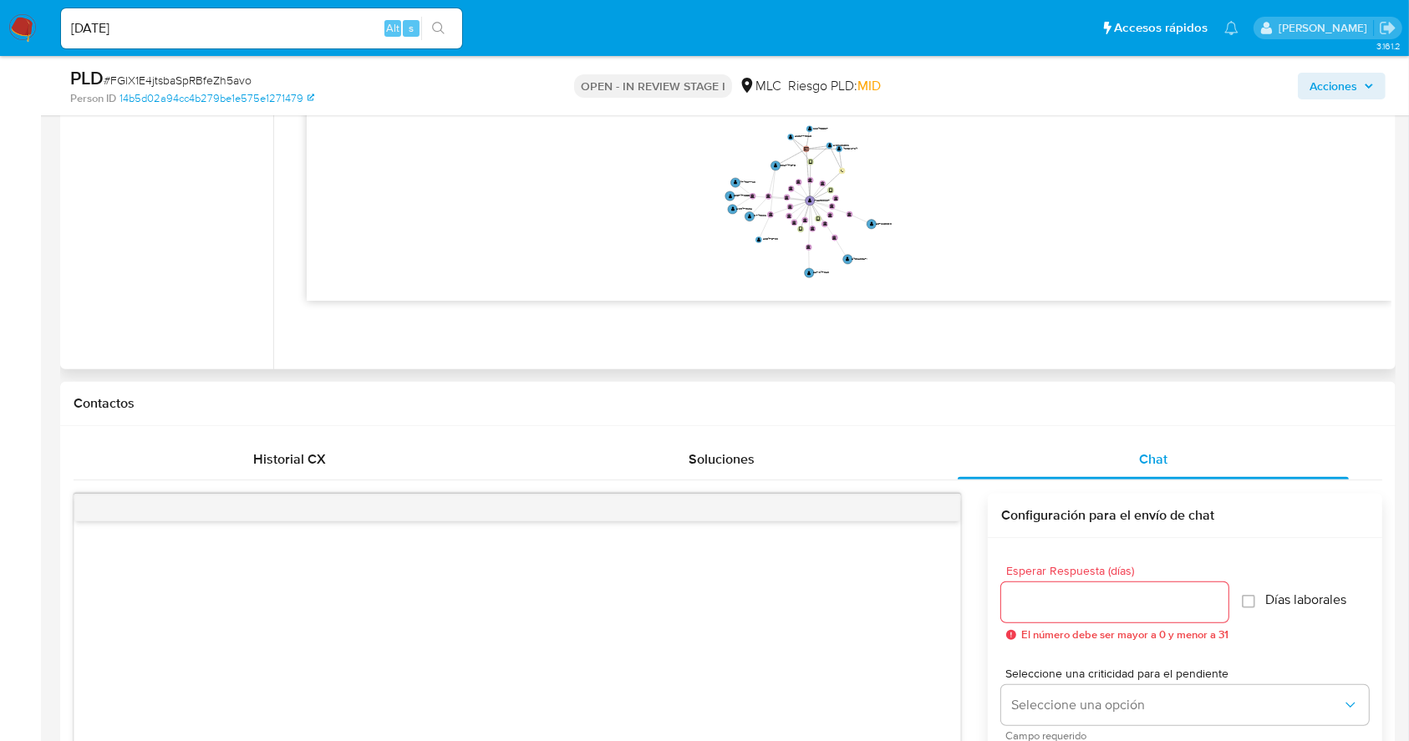
scroll to position [333, 0]
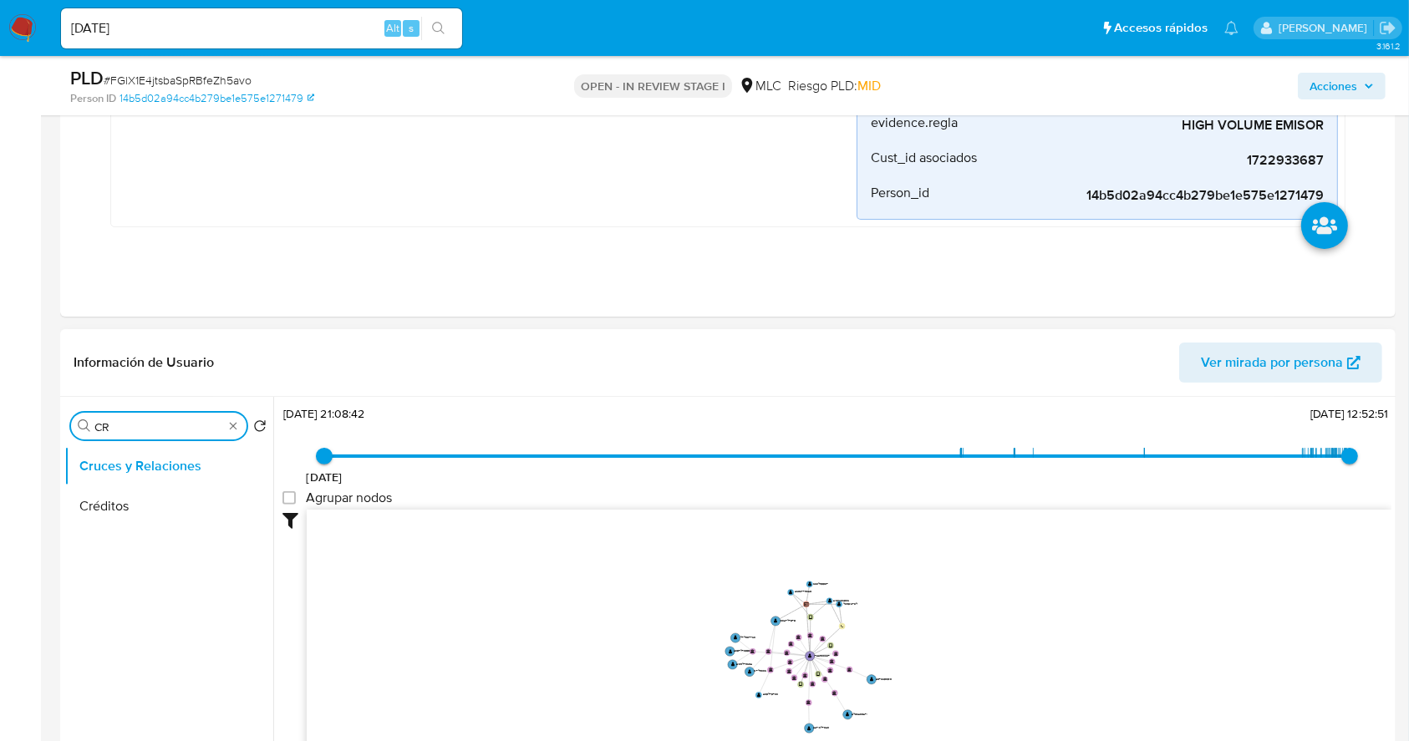
click at [126, 427] on input "CR" at bounding box center [158, 427] width 129 height 15
type input "DOC"
click at [137, 516] on button "Documentación" at bounding box center [168, 506] width 209 height 40
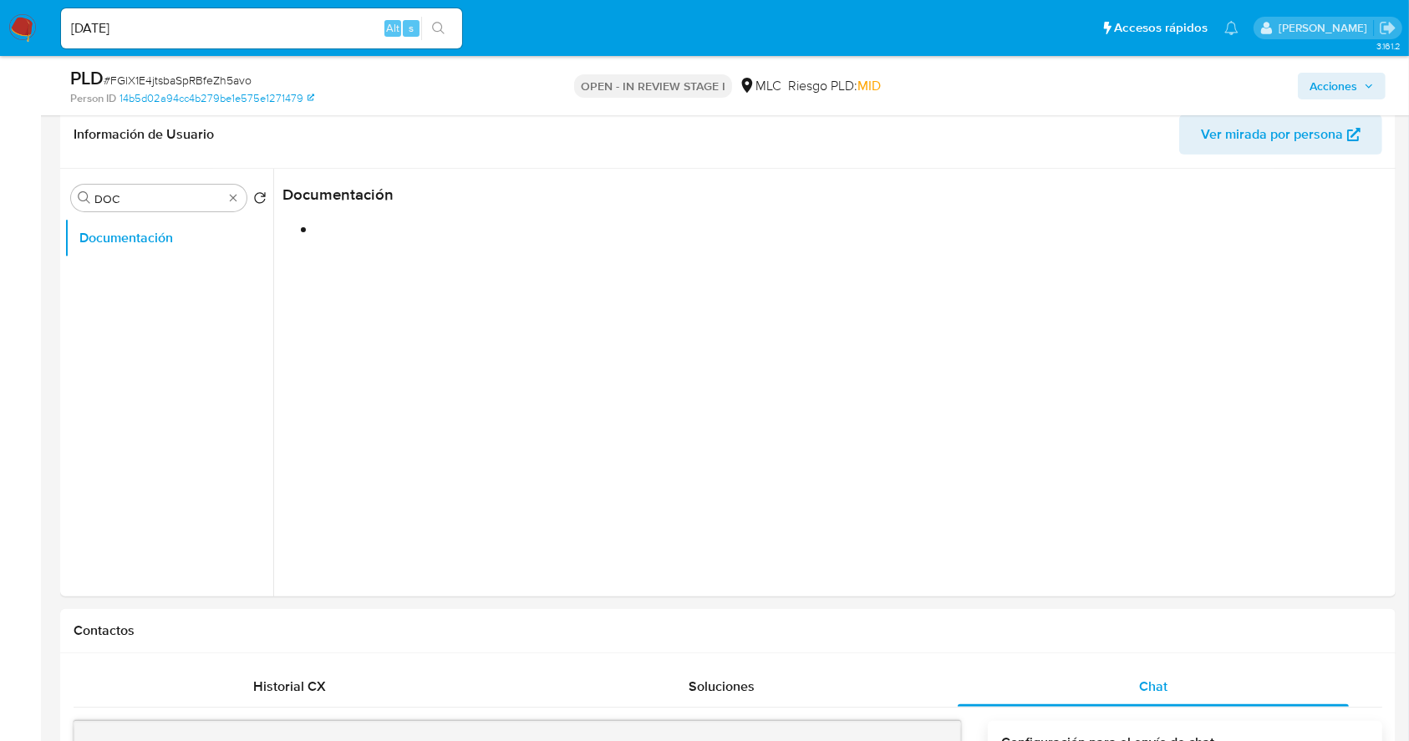
scroll to position [556, 0]
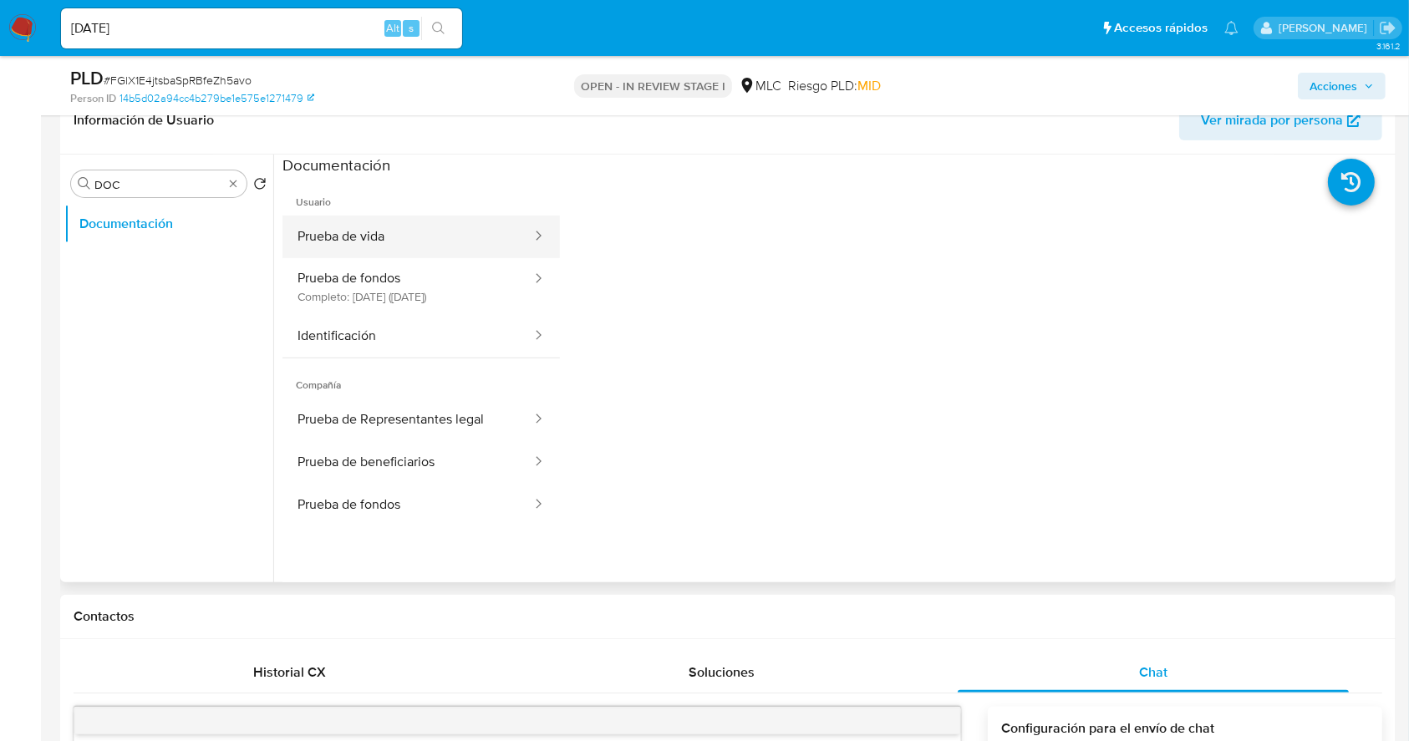
click at [443, 231] on button "Prueba de vida" at bounding box center [407, 237] width 251 height 43
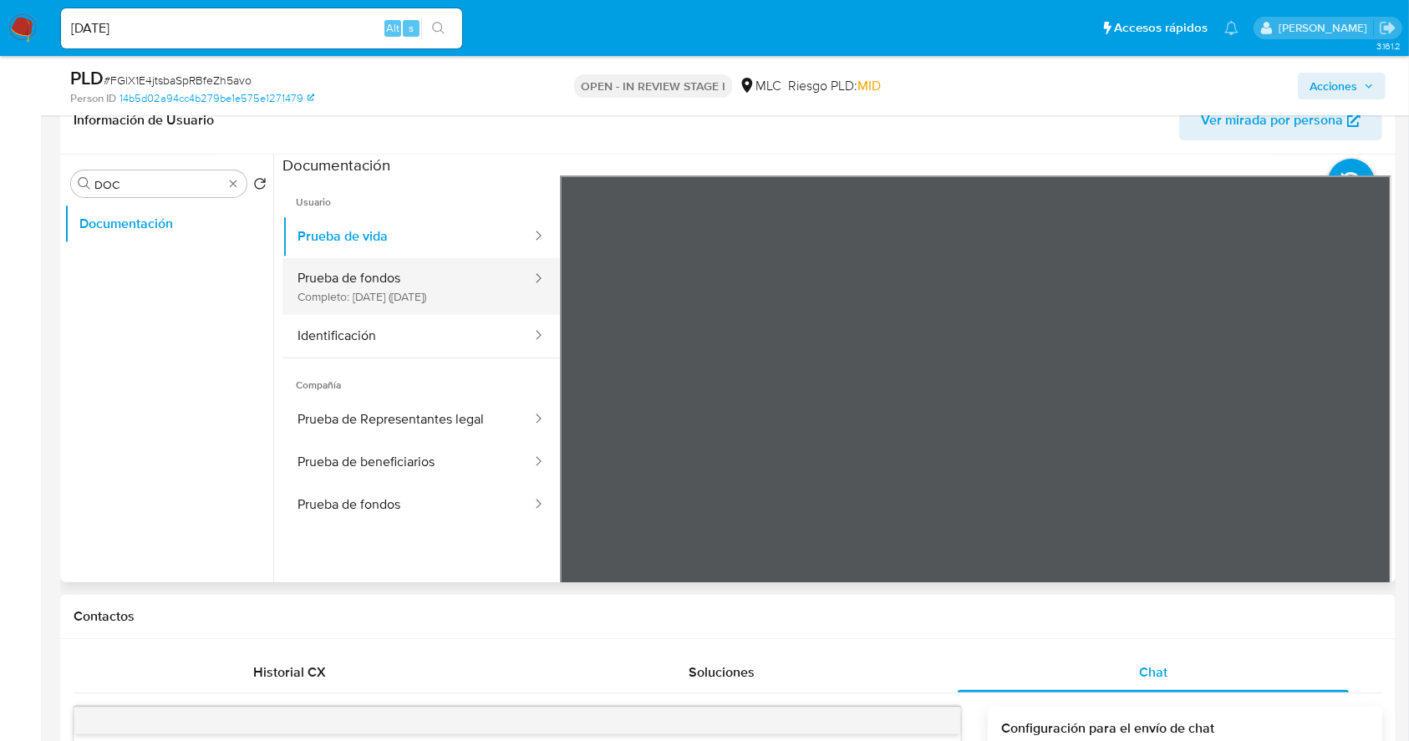
click at [416, 284] on button "Prueba de fondos Completo: [DATE] ([DATE])" at bounding box center [407, 286] width 251 height 57
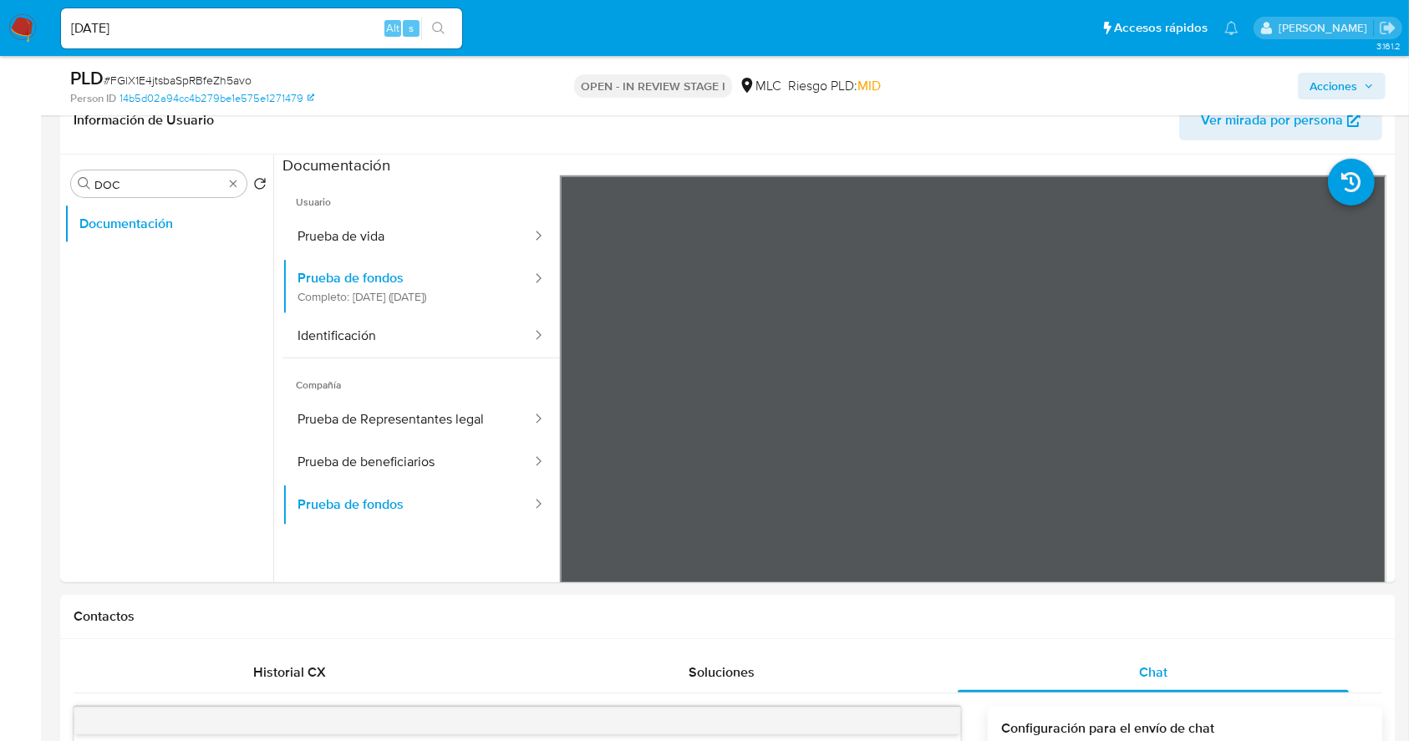
drag, startPoint x: 52, startPoint y: 354, endPoint x: 569, endPoint y: 31, distance: 609.7
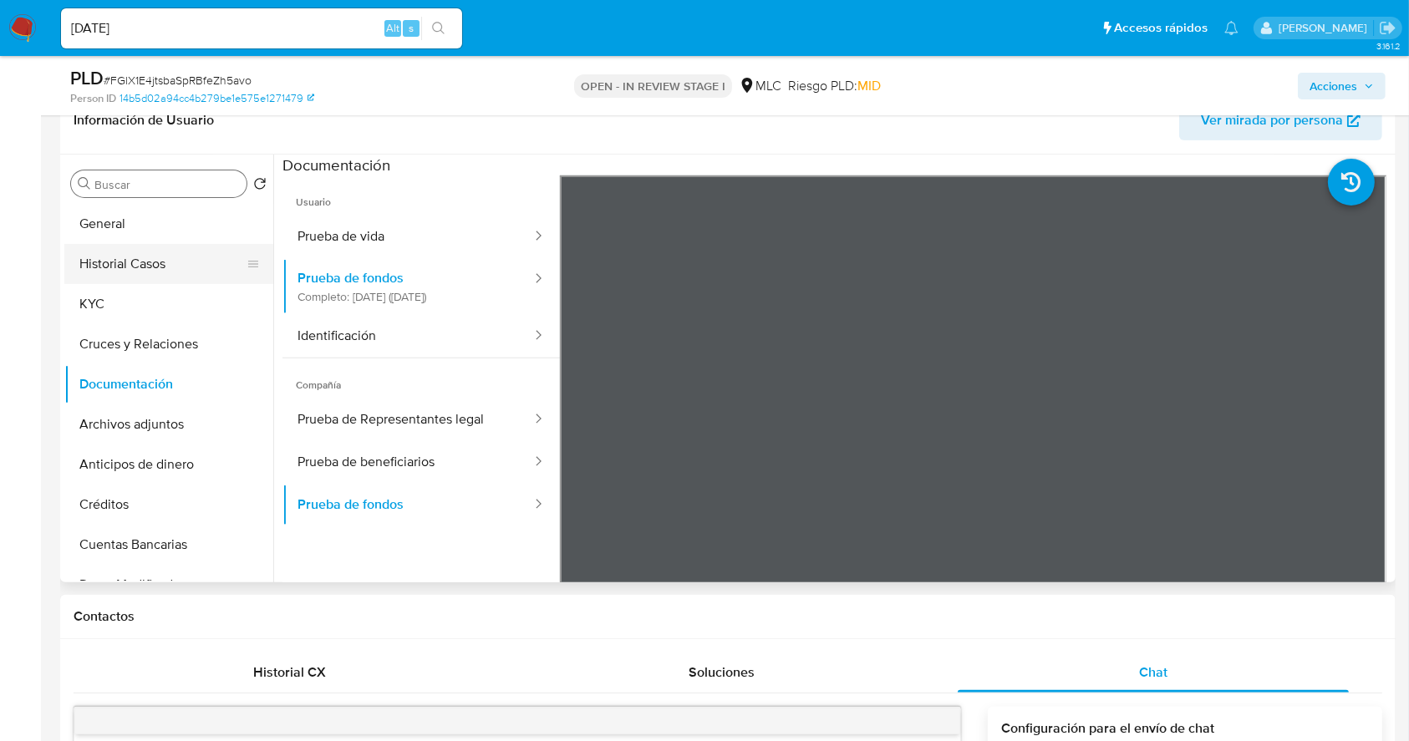
click at [159, 256] on button "Historial Casos" at bounding box center [162, 264] width 196 height 40
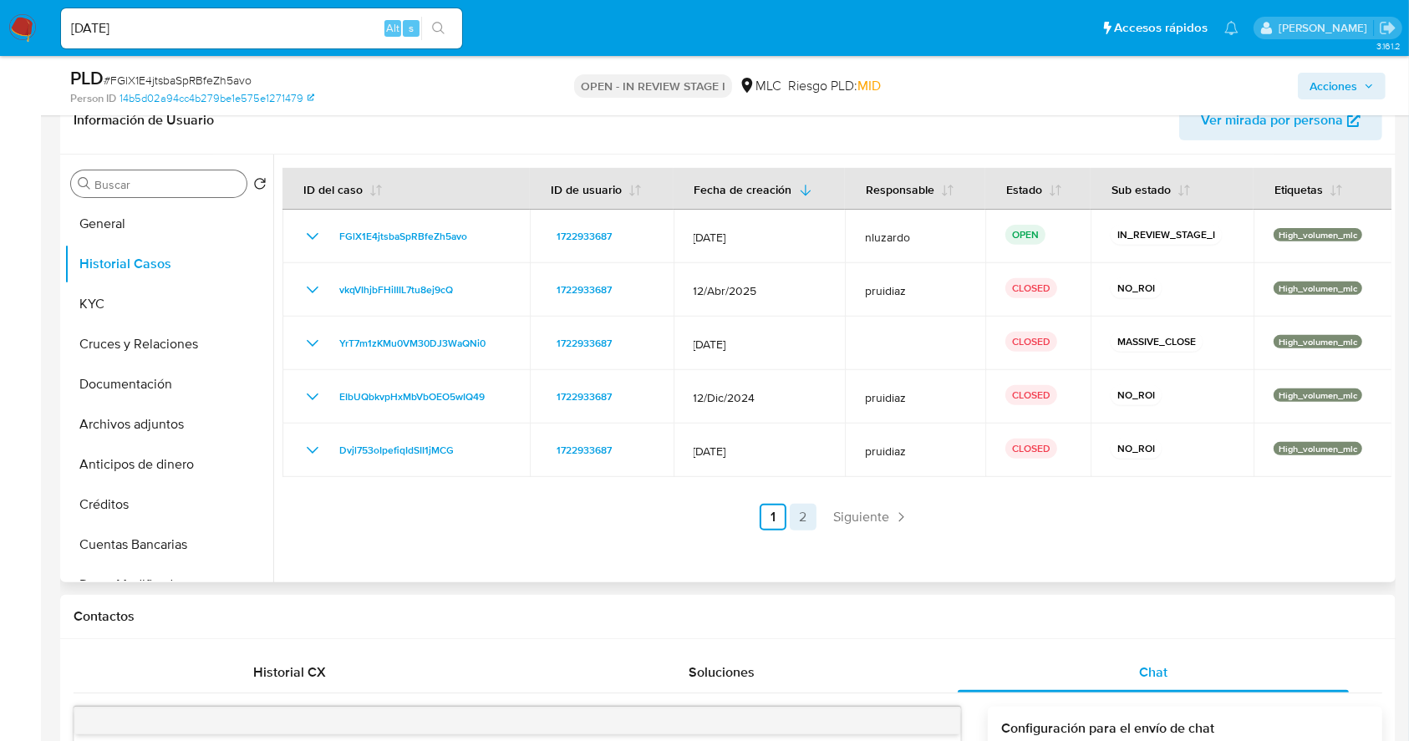
click at [809, 518] on link "2" at bounding box center [803, 517] width 27 height 27
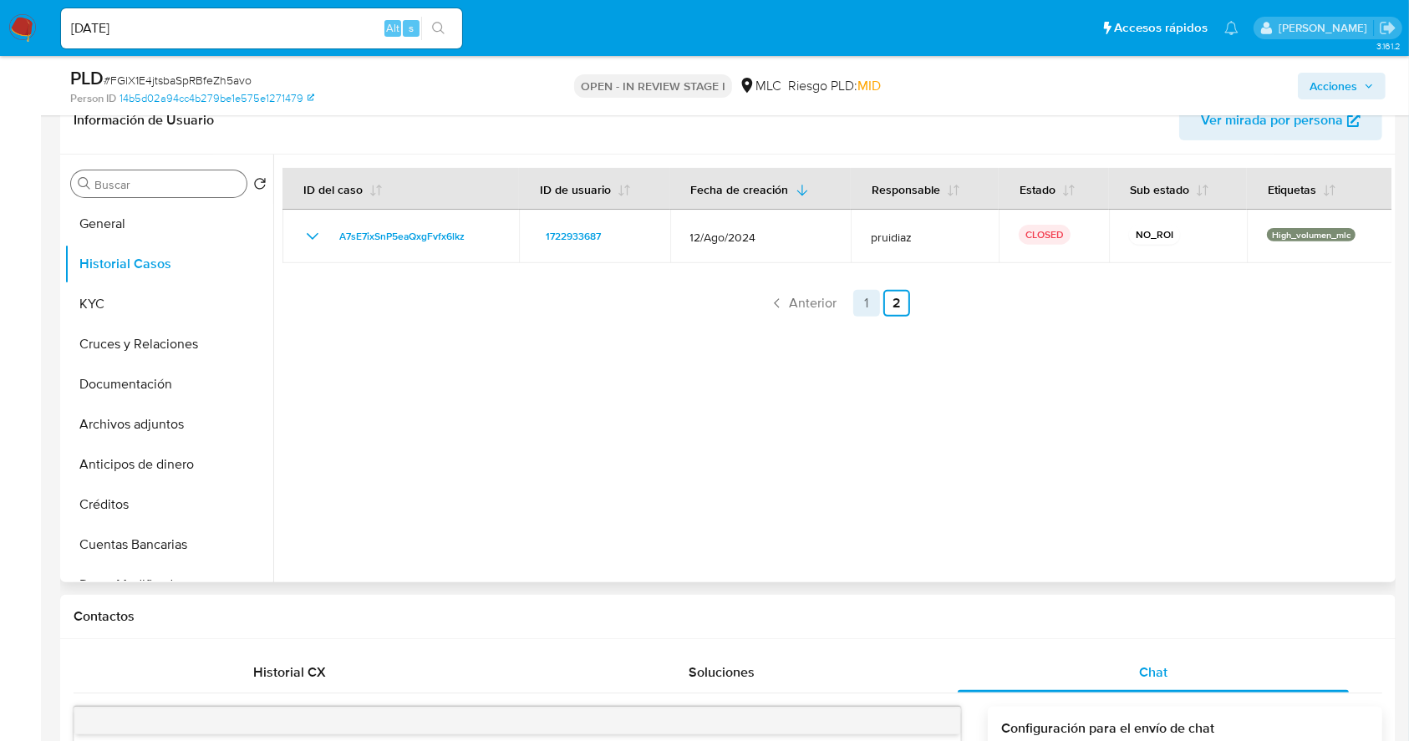
click at [869, 303] on link "1" at bounding box center [866, 303] width 27 height 27
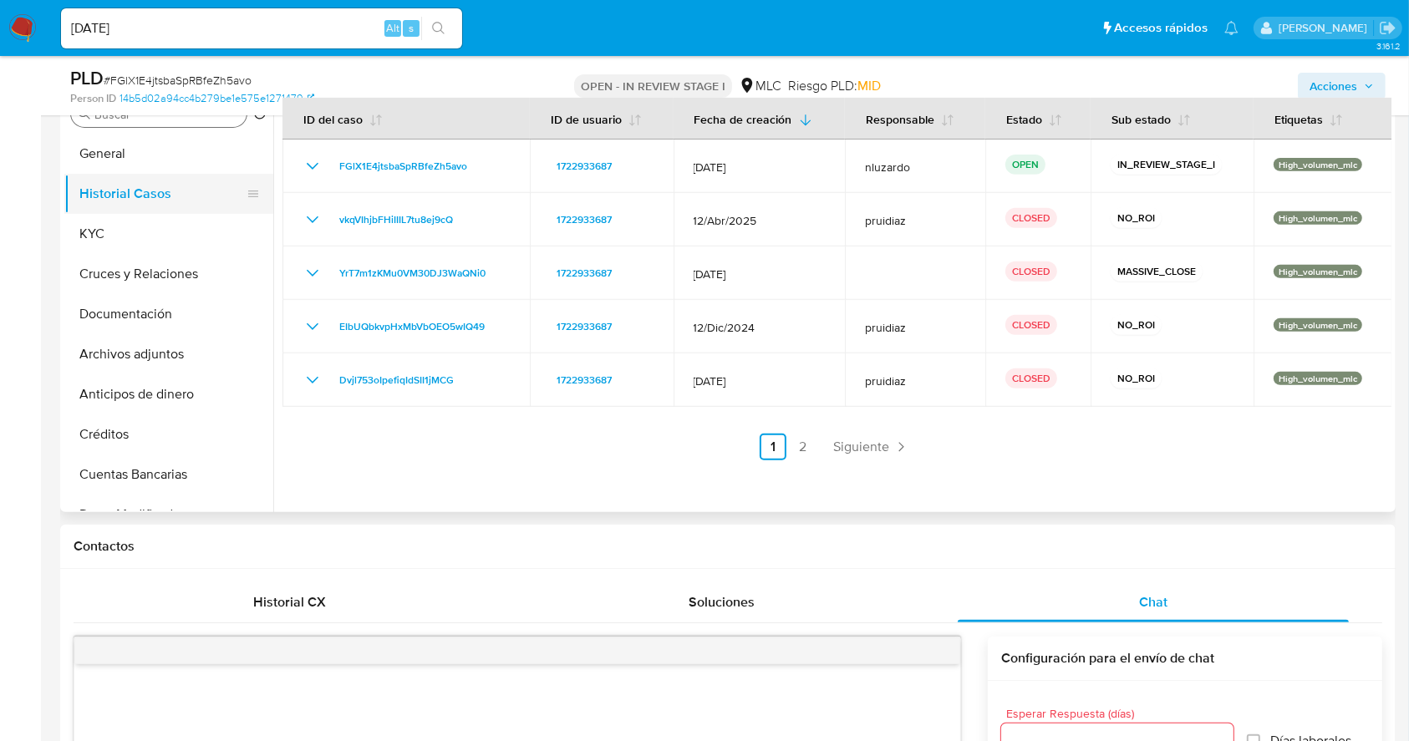
scroll to position [605, 0]
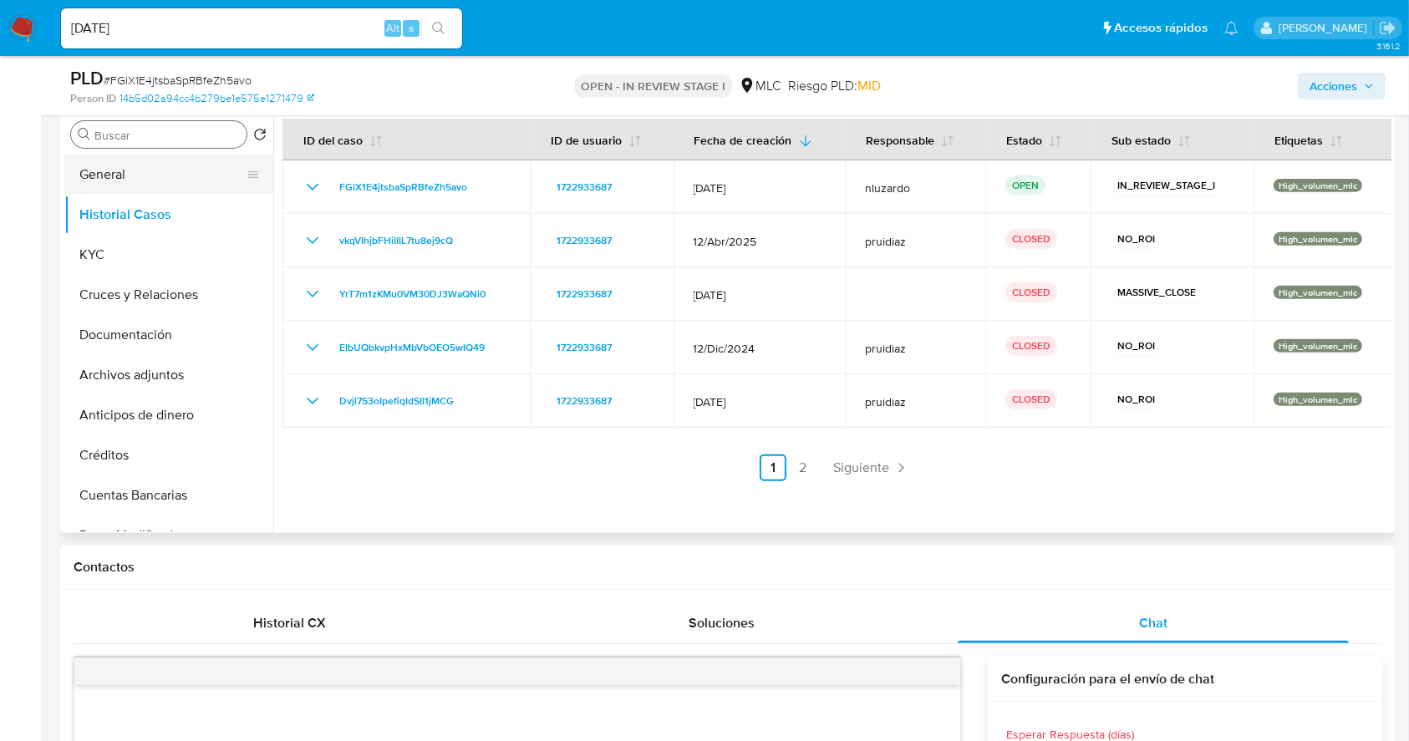
click at [141, 178] on button "General" at bounding box center [162, 175] width 196 height 40
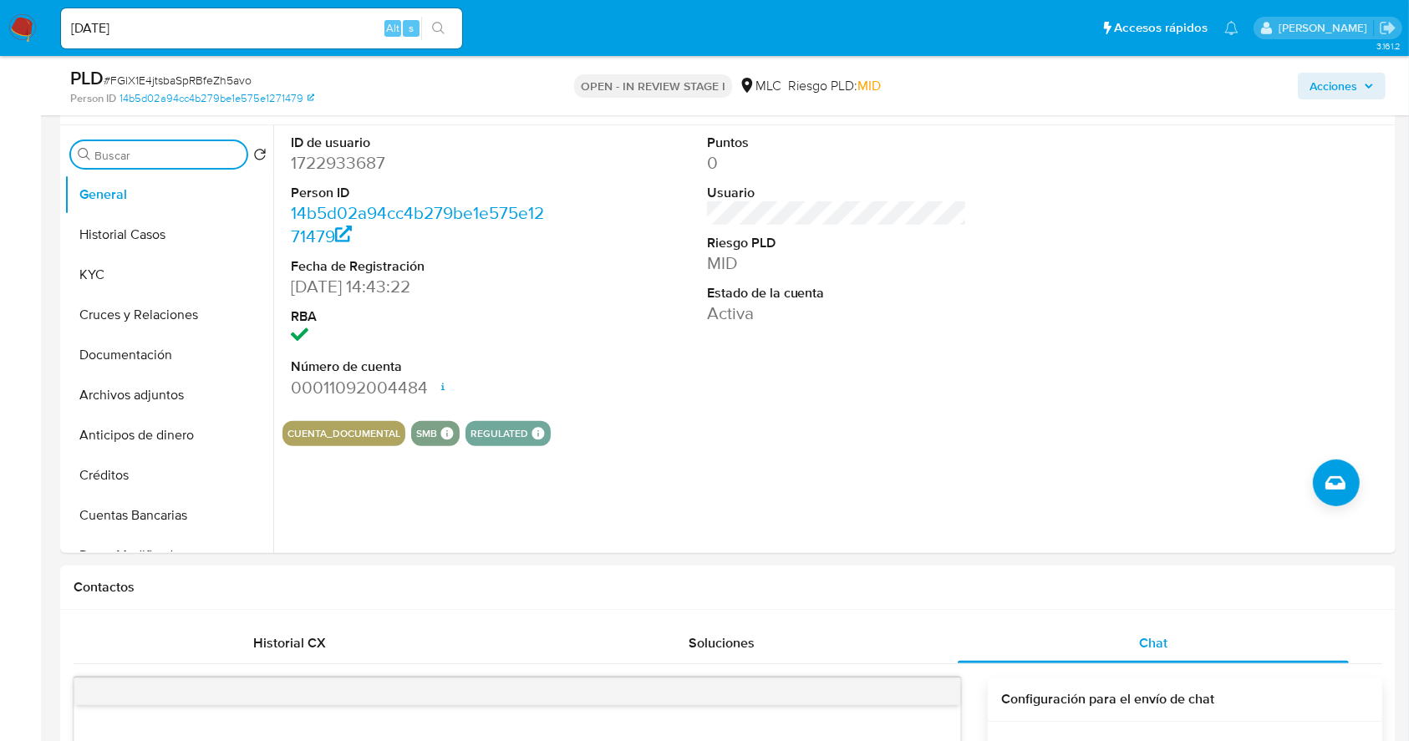
click at [170, 155] on input "Buscar" at bounding box center [166, 155] width 145 height 15
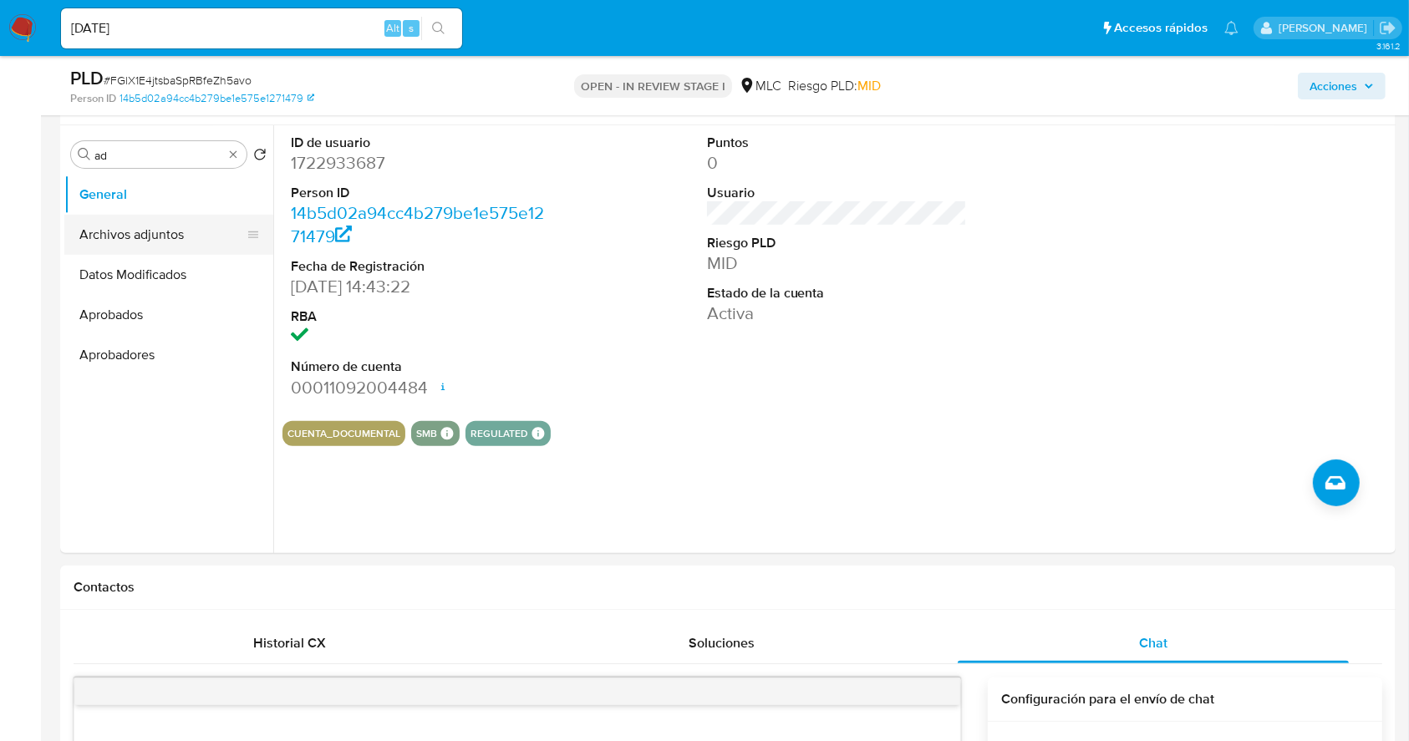
click at [152, 241] on button "Archivos adjuntos" at bounding box center [162, 235] width 196 height 40
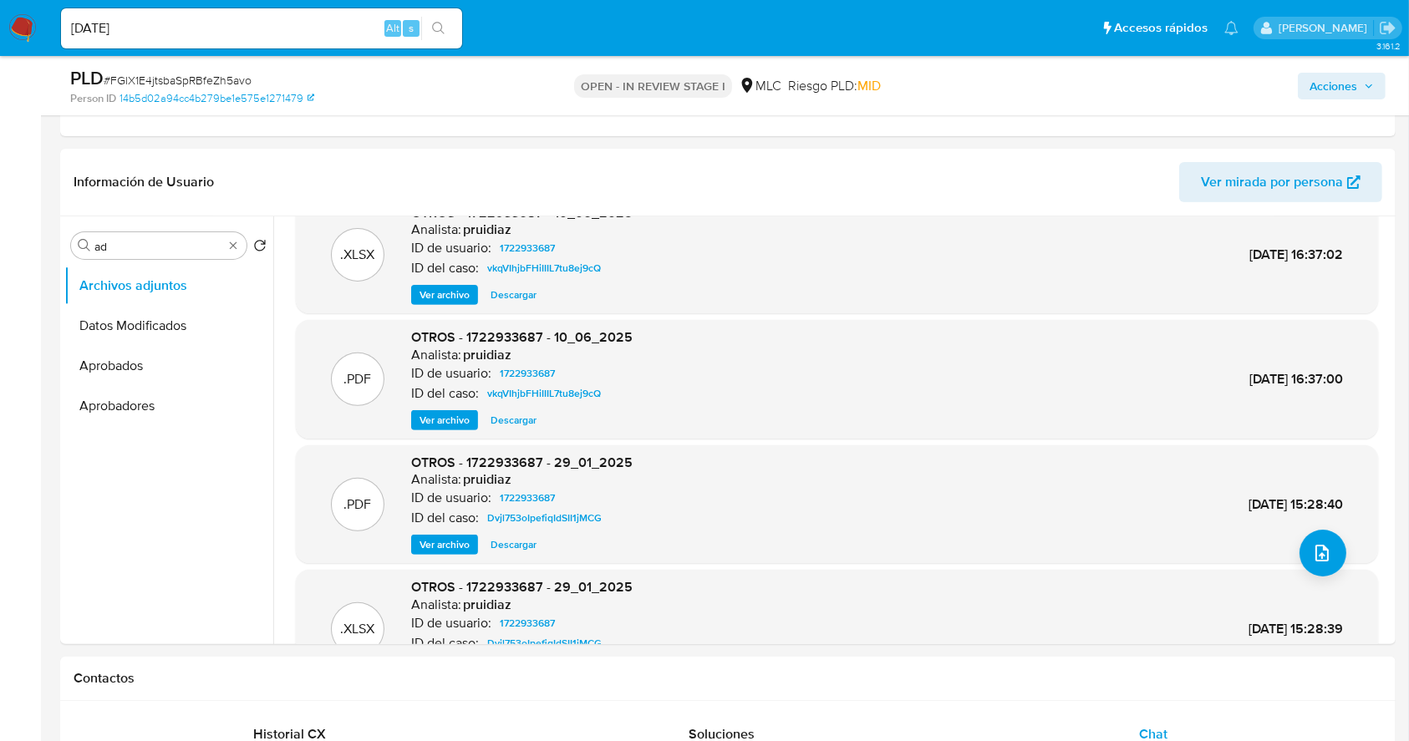
scroll to position [0, 0]
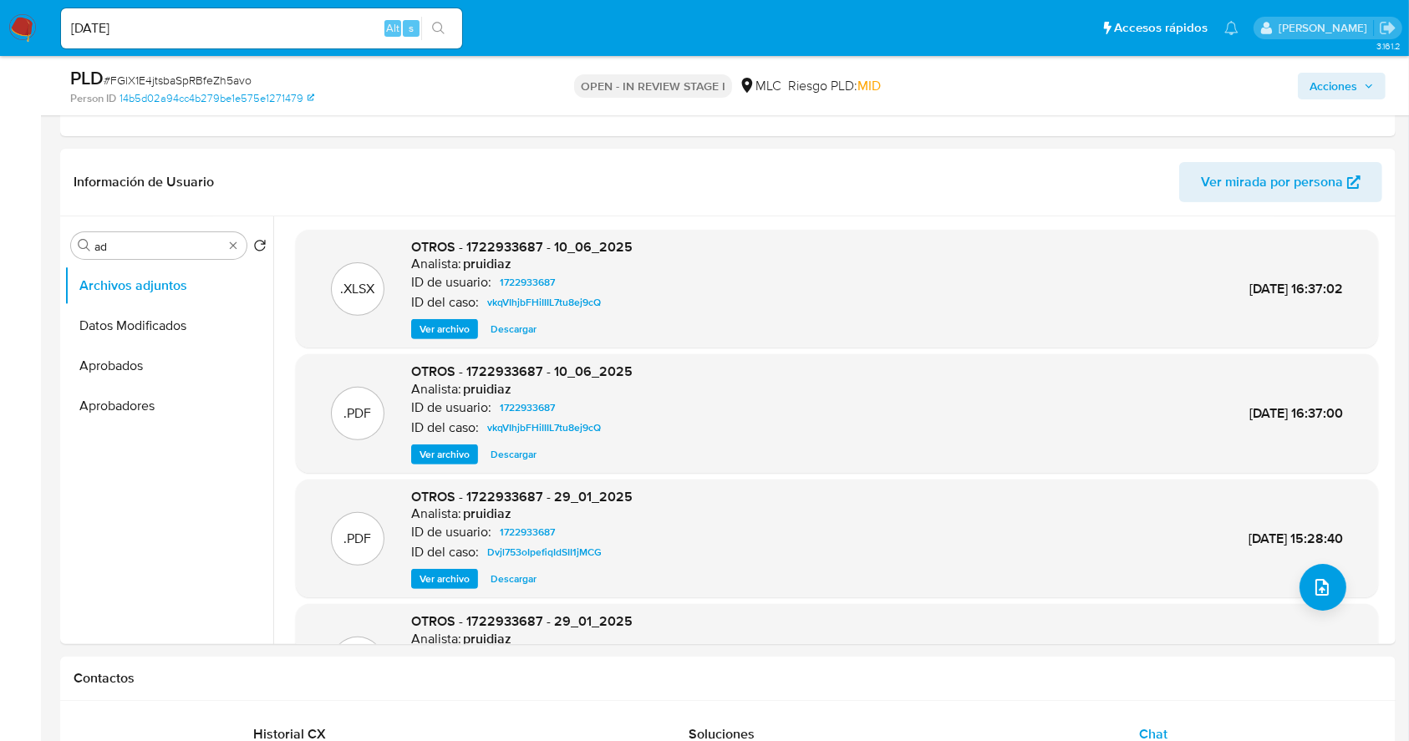
click at [446, 450] on span "Ver archivo" at bounding box center [445, 454] width 50 height 17
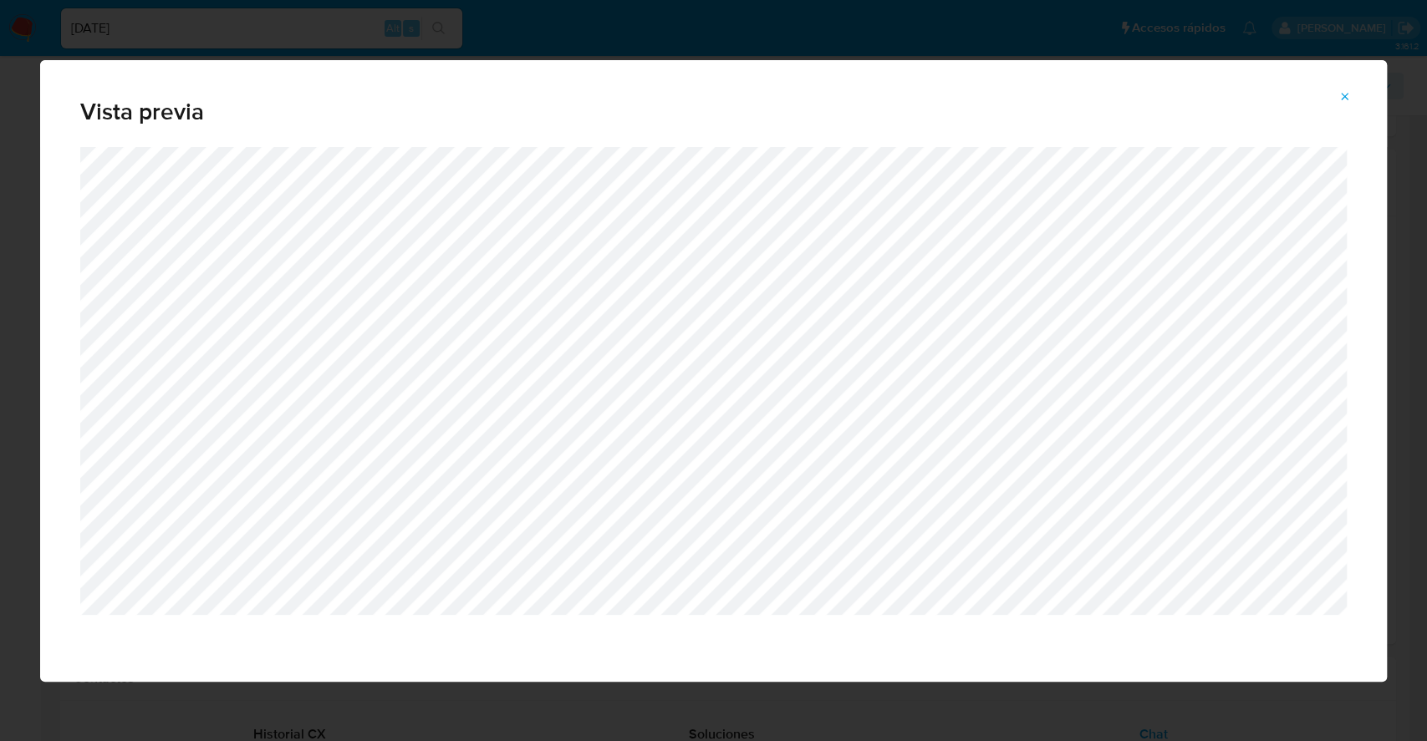
click at [872, 33] on div "Vista previa" at bounding box center [713, 370] width 1427 height 741
click at [1341, 90] on icon "Attachment preview" at bounding box center [1344, 96] width 13 height 13
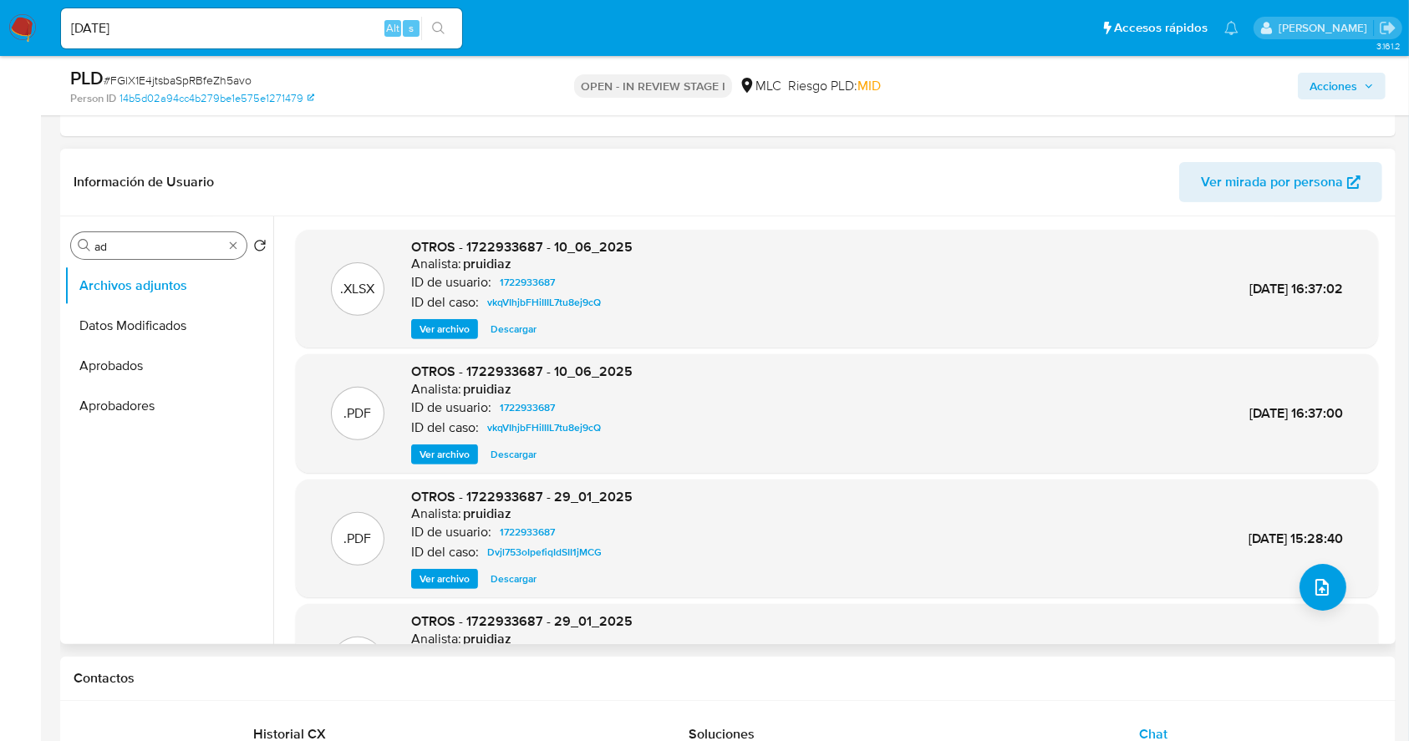
click at [154, 247] on input "ad" at bounding box center [158, 246] width 129 height 15
click at [167, 318] on button "Direcciones" at bounding box center [162, 326] width 196 height 40
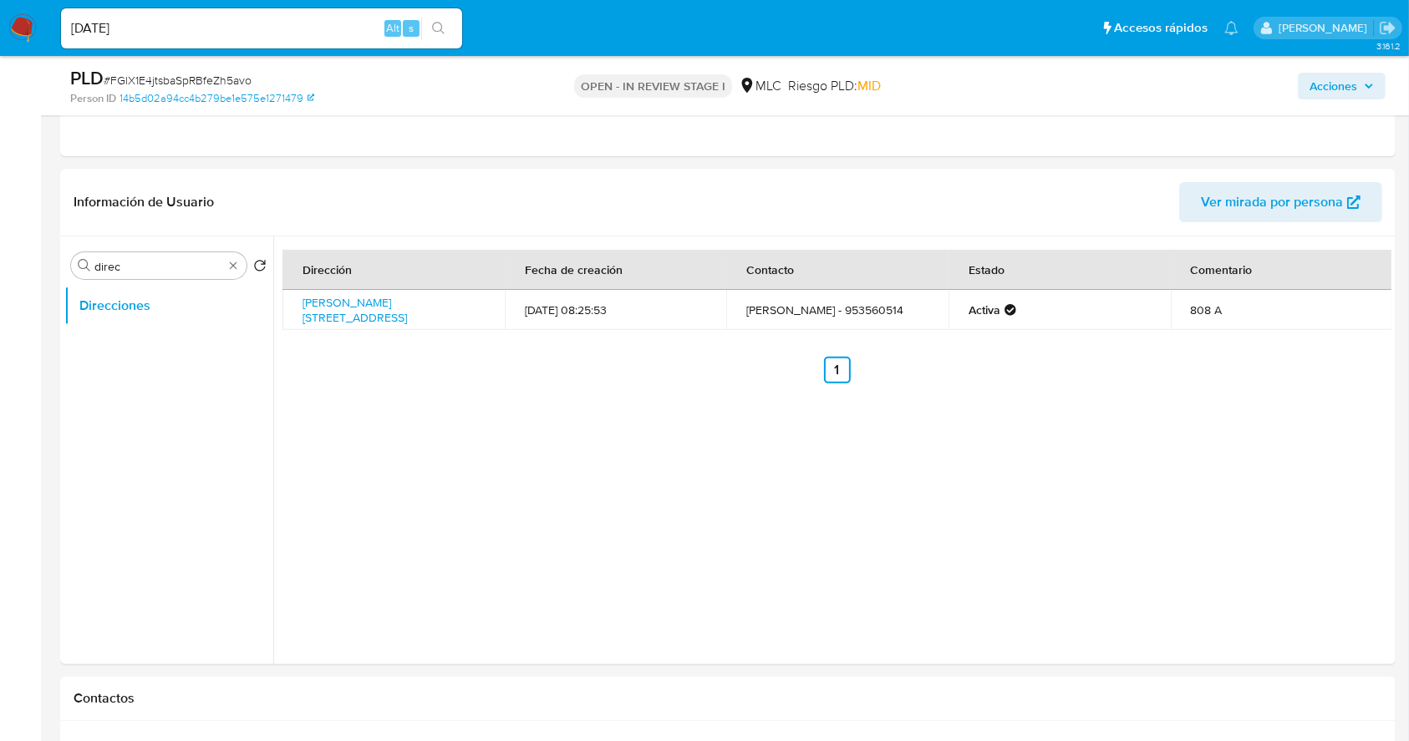
click at [786, 304] on td "[PERSON_NAME] - 953560514" at bounding box center [837, 310] width 222 height 40
click at [755, 427] on div "Dirección Fecha de creación Contacto Estado Comentario [PERSON_NAME][STREET_ADD…" at bounding box center [832, 451] width 1118 height 428
click at [174, 271] on input "direc" at bounding box center [158, 266] width 129 height 15
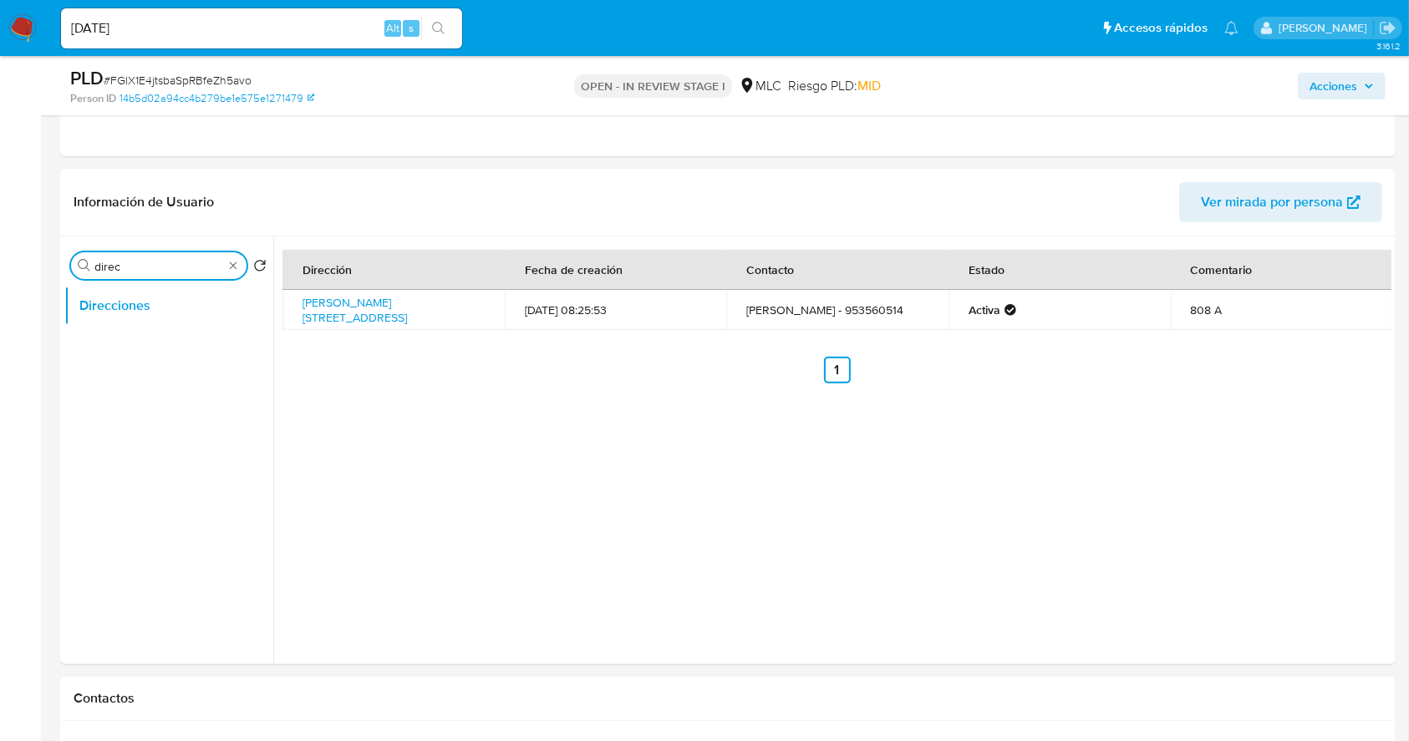
click at [174, 271] on input "direc" at bounding box center [158, 266] width 129 height 15
type input "doc"
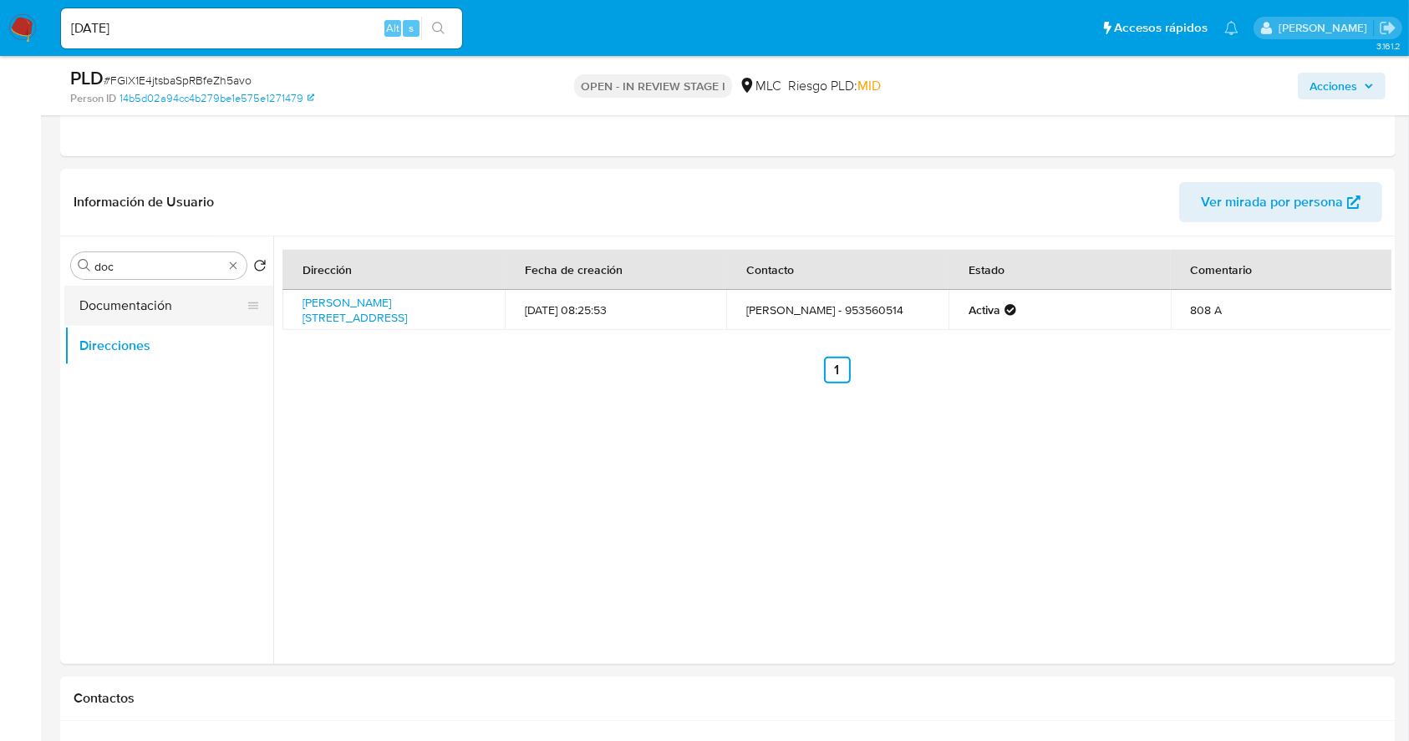
click at [143, 316] on button "Documentación" at bounding box center [162, 306] width 196 height 40
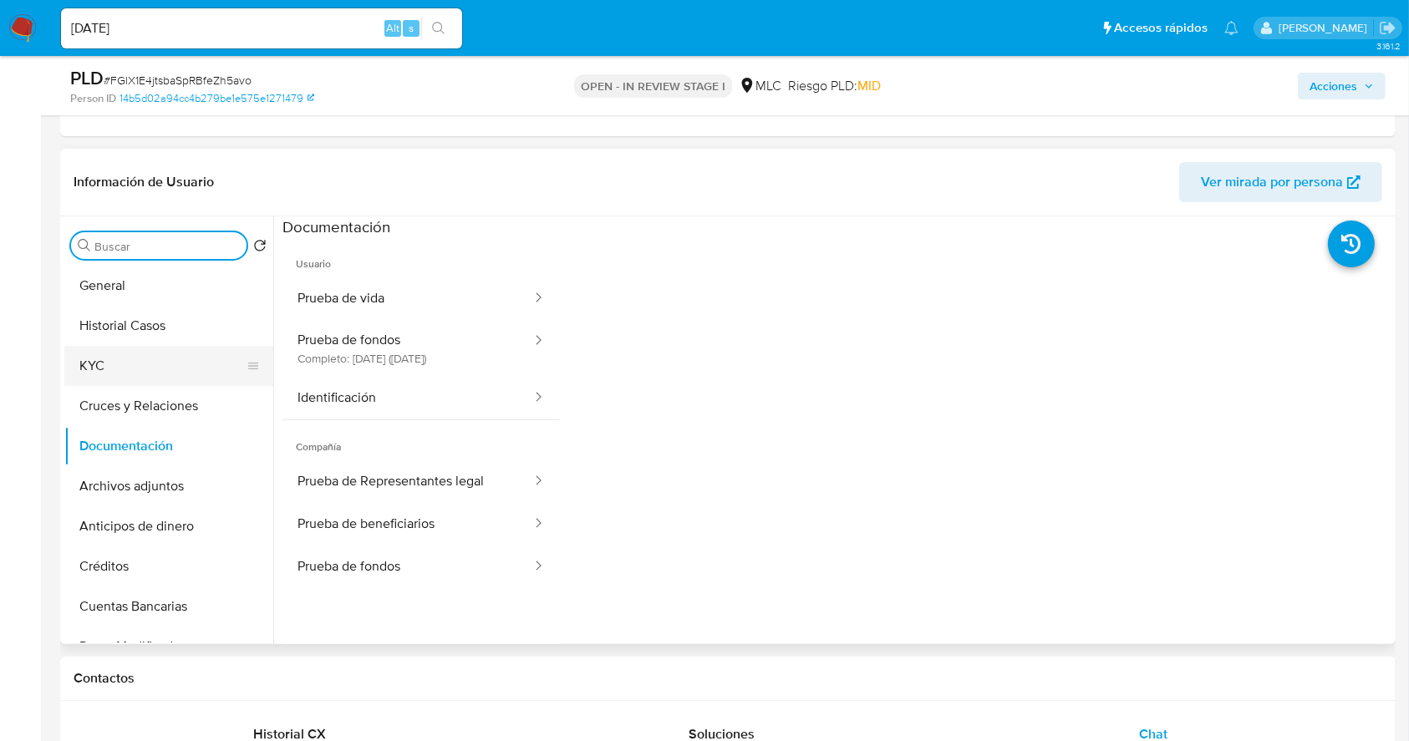
click at [138, 360] on button "KYC" at bounding box center [162, 366] width 196 height 40
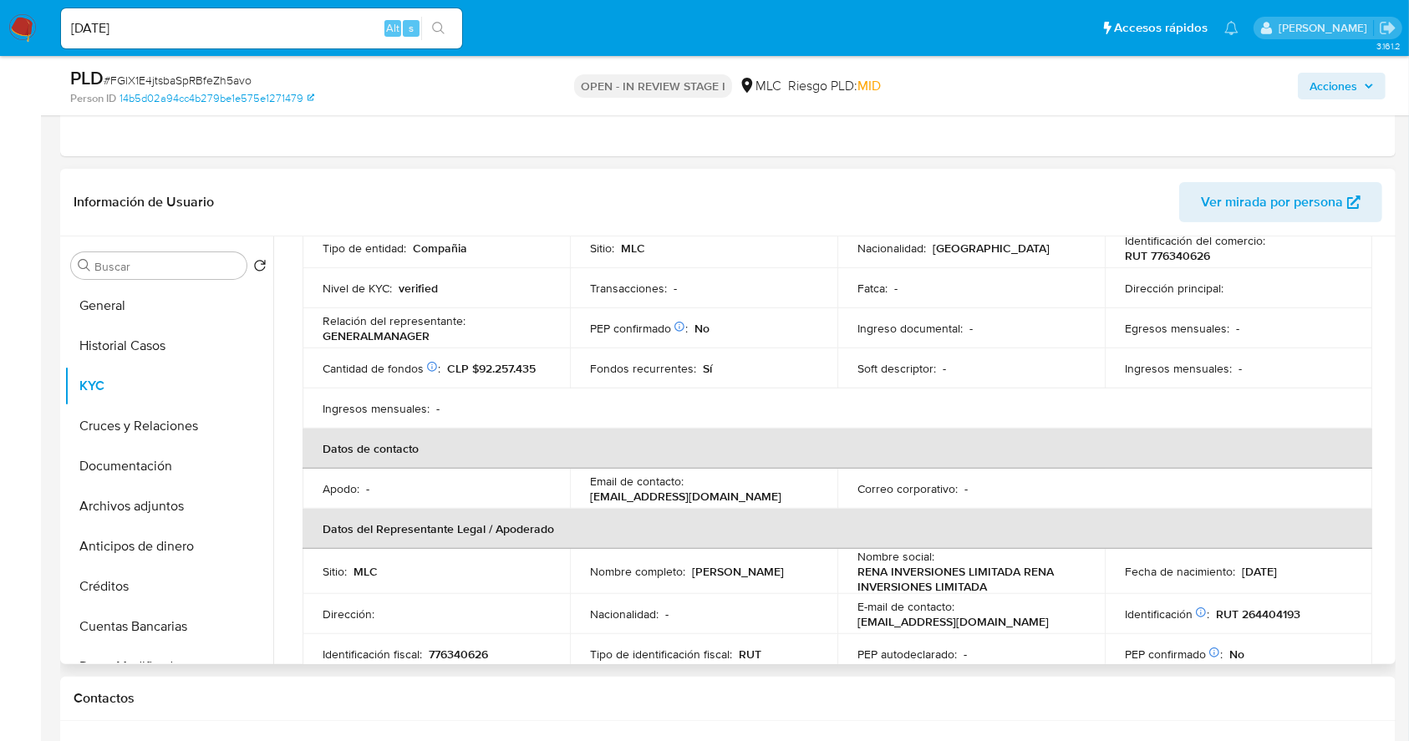
scroll to position [321, 0]
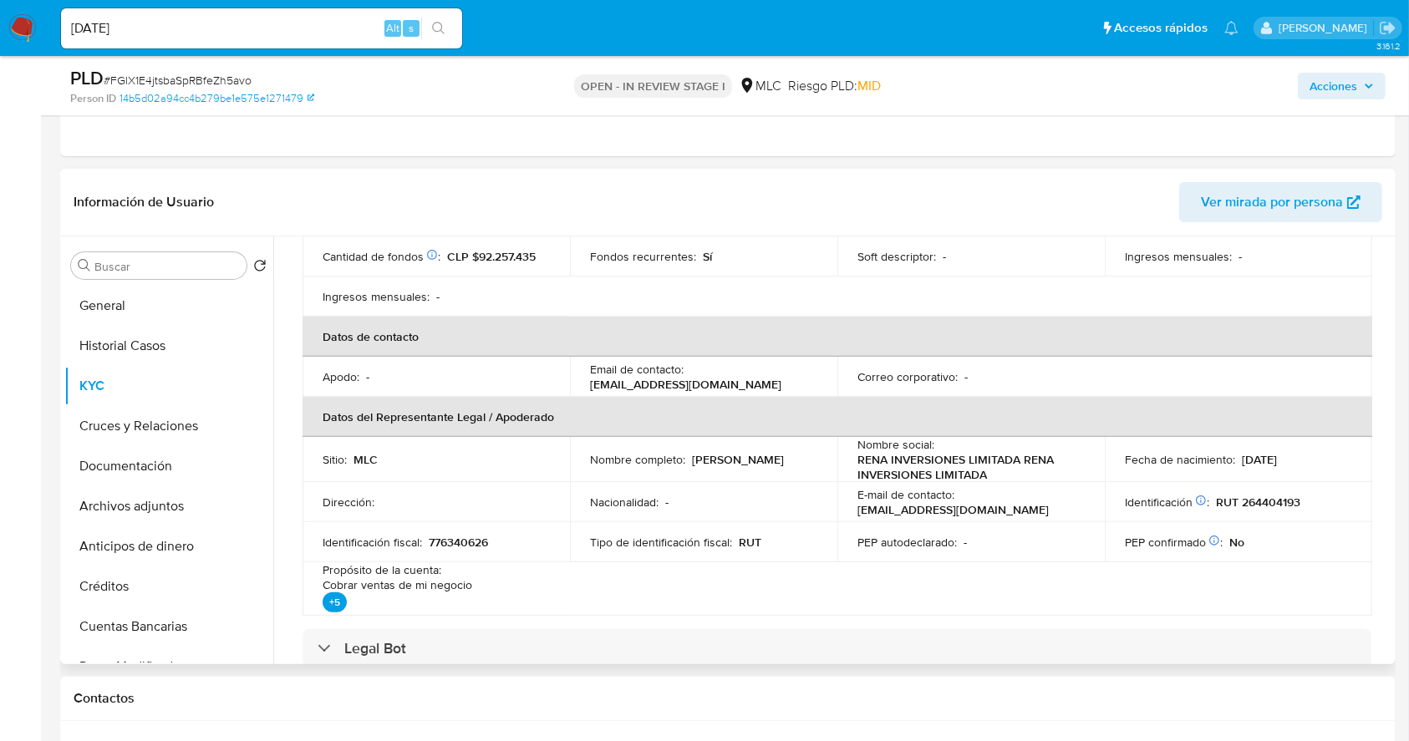
click at [692, 465] on p "[PERSON_NAME]" at bounding box center [738, 459] width 92 height 15
copy p "[PERSON_NAME]"
click at [959, 469] on p "RENA INVERSIONES LIMITADA RENA INVERSIONES LIMITADA" at bounding box center [967, 467] width 221 height 30
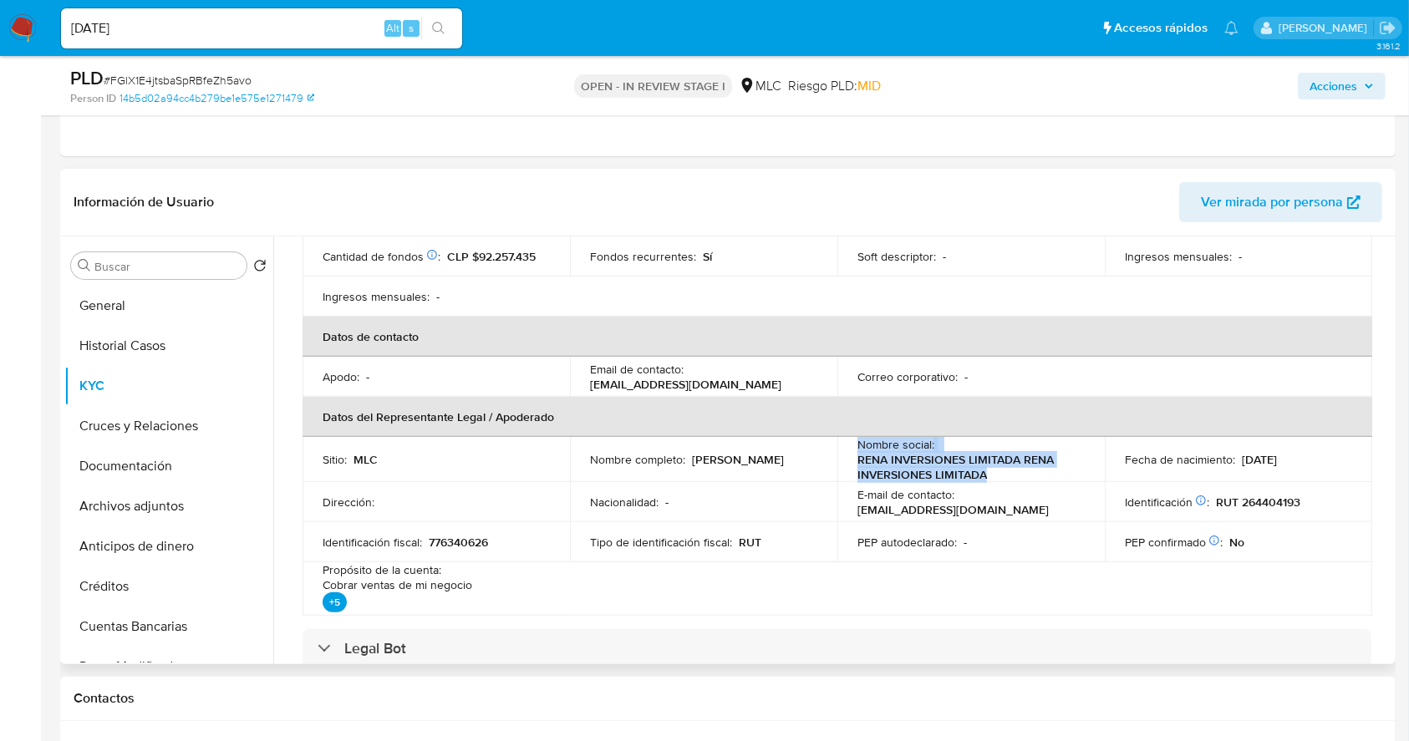
click at [959, 469] on p "RENA INVERSIONES LIMITADA RENA INVERSIONES LIMITADA" at bounding box center [967, 467] width 221 height 30
click at [1038, 476] on p "RENA INVERSIONES LIMITADA RENA INVERSIONES LIMITADA" at bounding box center [967, 467] width 221 height 30
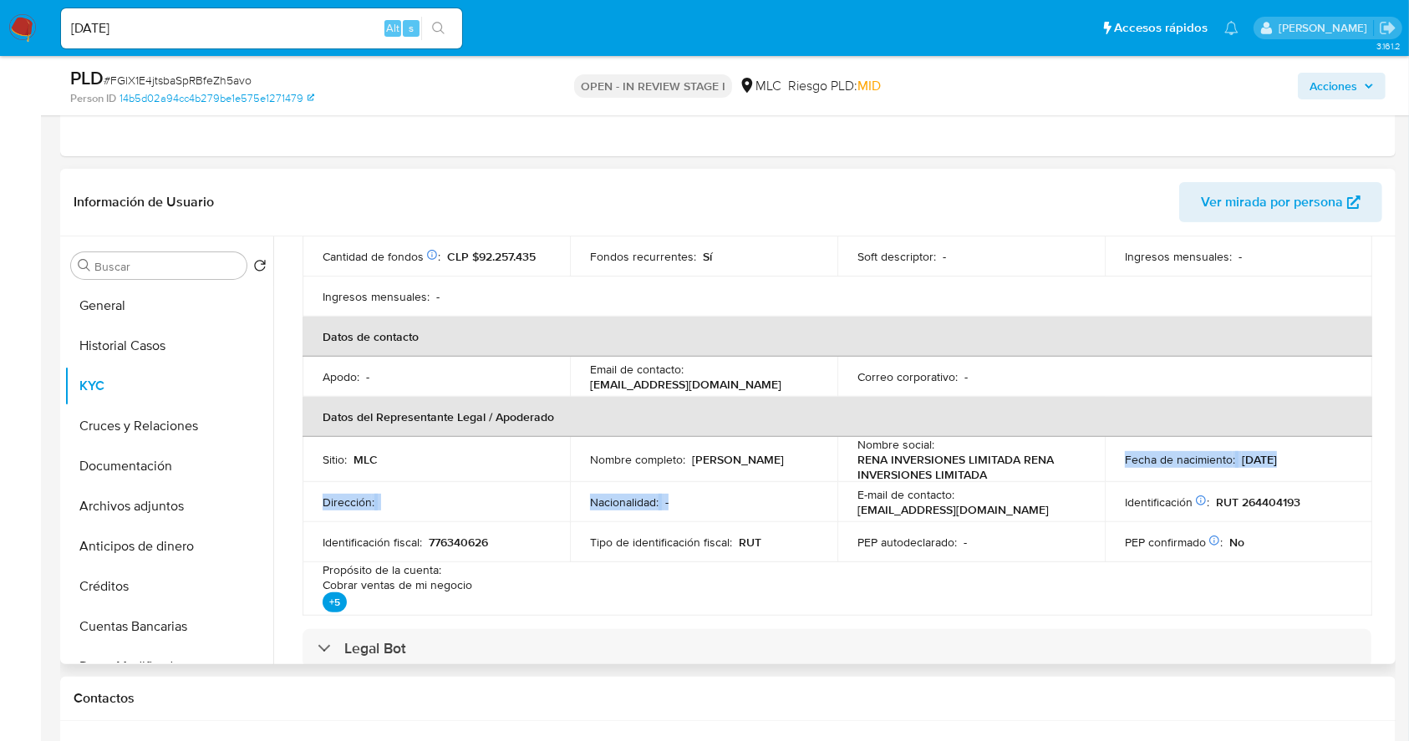
drag, startPoint x: 1017, startPoint y: 479, endPoint x: 948, endPoint y: 482, distance: 69.4
click at [948, 482] on tbody "Sitio : MLC Nombre completo : [PERSON_NAME] Nombre social : RENA INVERSIONES LI…" at bounding box center [838, 526] width 1070 height 179
click at [859, 466] on p "RENA INVERSIONES LIMITADA RENA INVERSIONES LIMITADA" at bounding box center [967, 467] width 221 height 30
copy p "RENA INVERSIONES LIMITADA"
drag, startPoint x: 852, startPoint y: 453, endPoint x: 1014, endPoint y: 461, distance: 162.3
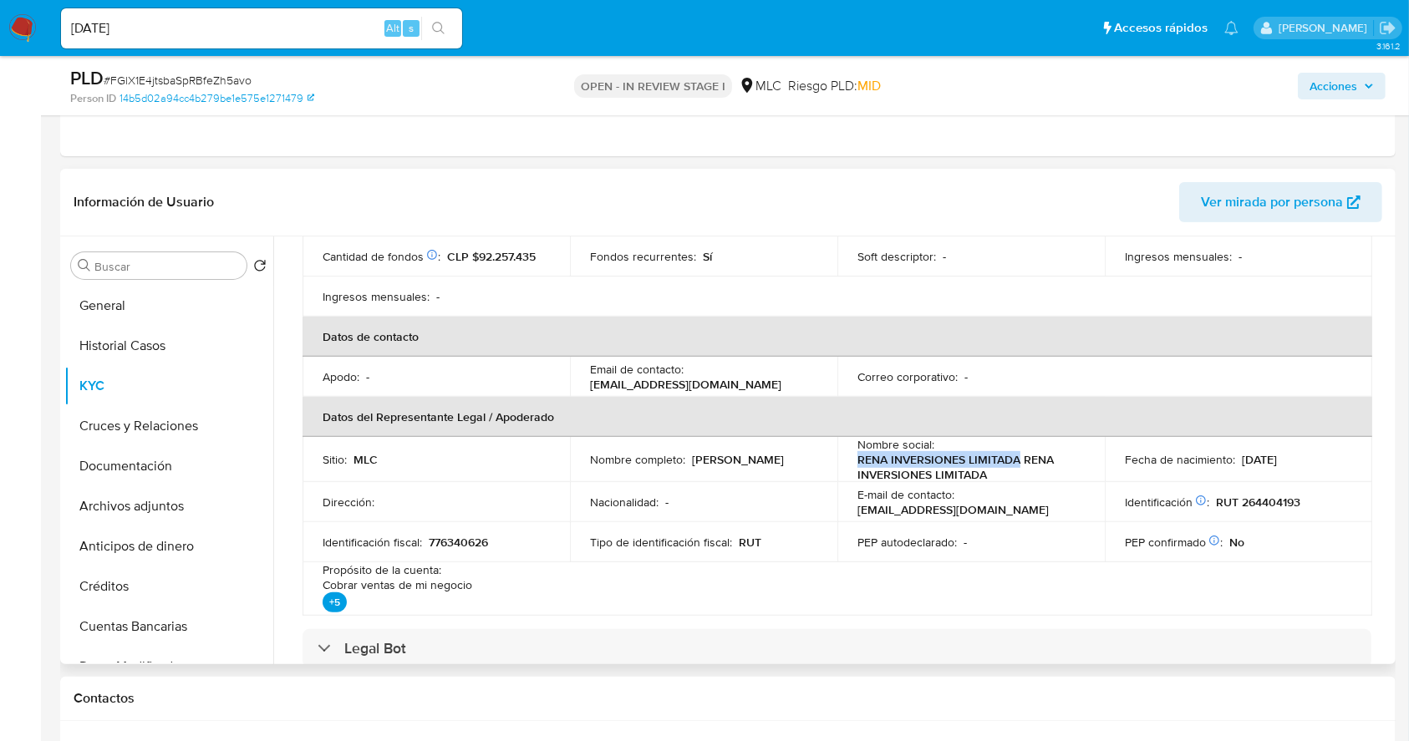
click at [1014, 461] on td "Nombre social : RENA INVERSIONES LIMITADA RENA INVERSIONES LIMITADA" at bounding box center [970, 459] width 267 height 45
drag, startPoint x: 809, startPoint y: 475, endPoint x: 822, endPoint y: 463, distance: 17.8
click at [809, 475] on td "Nombre completo : [PERSON_NAME]" at bounding box center [703, 459] width 267 height 45
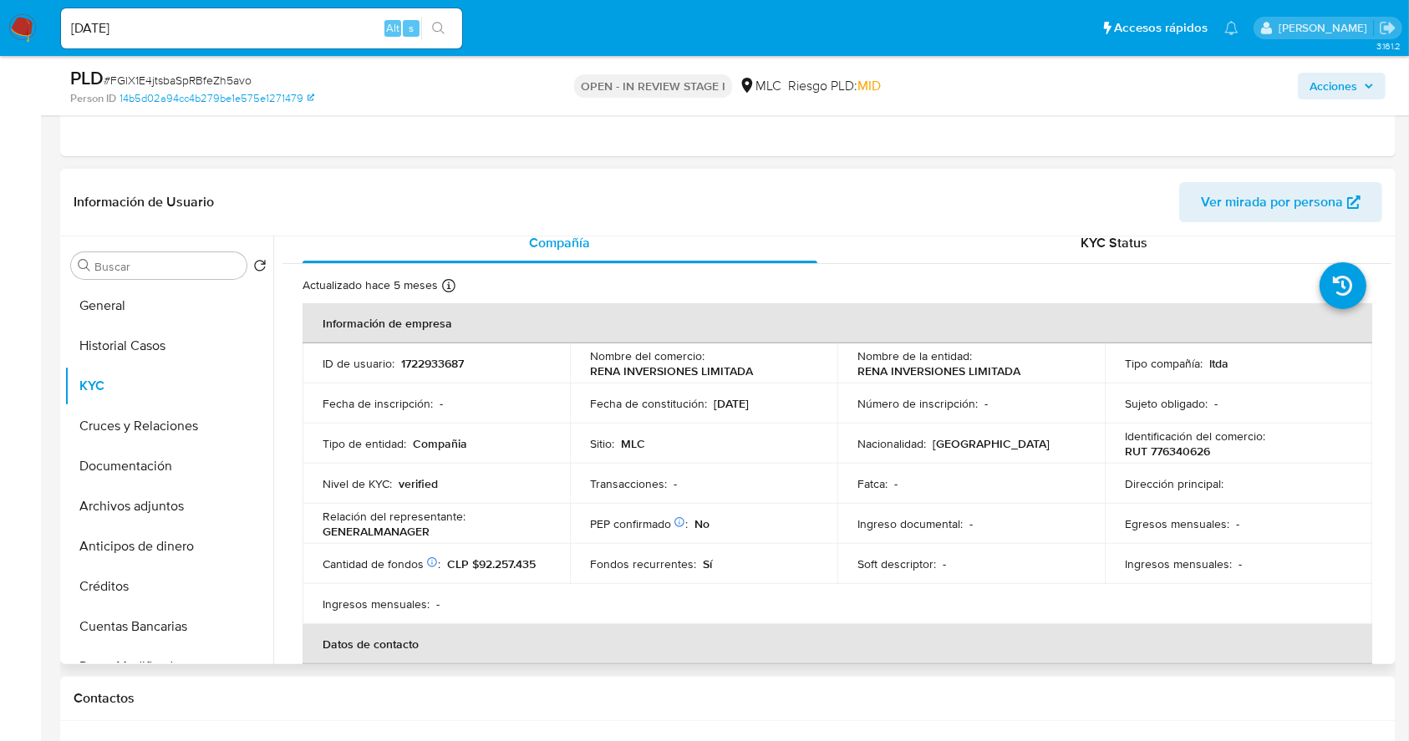
scroll to position [0, 0]
